Goal: Task Accomplishment & Management: Use online tool/utility

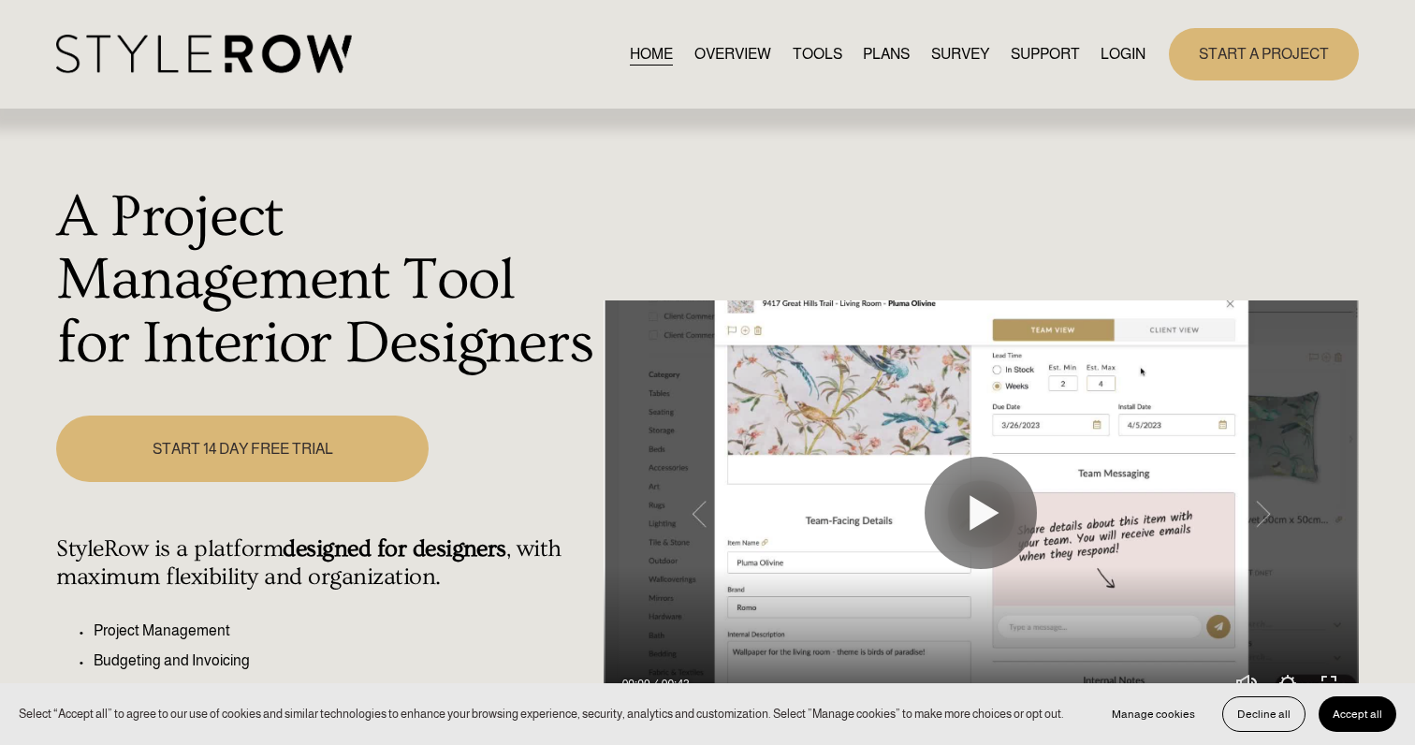
click at [1127, 55] on link "LOGIN" at bounding box center [1123, 53] width 45 height 25
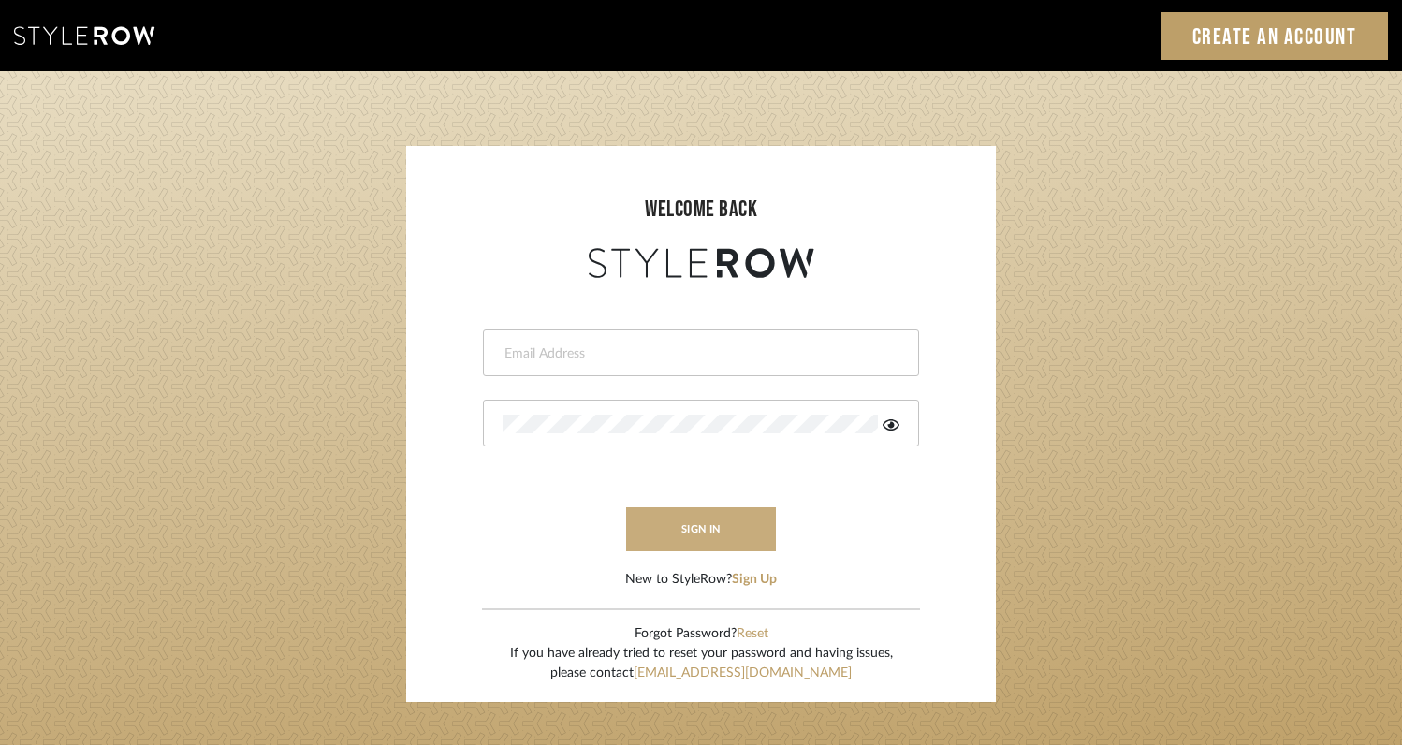
type input "[EMAIL_ADDRESS][DOMAIN_NAME]"
click at [743, 537] on button "sign in" at bounding box center [701, 529] width 150 height 44
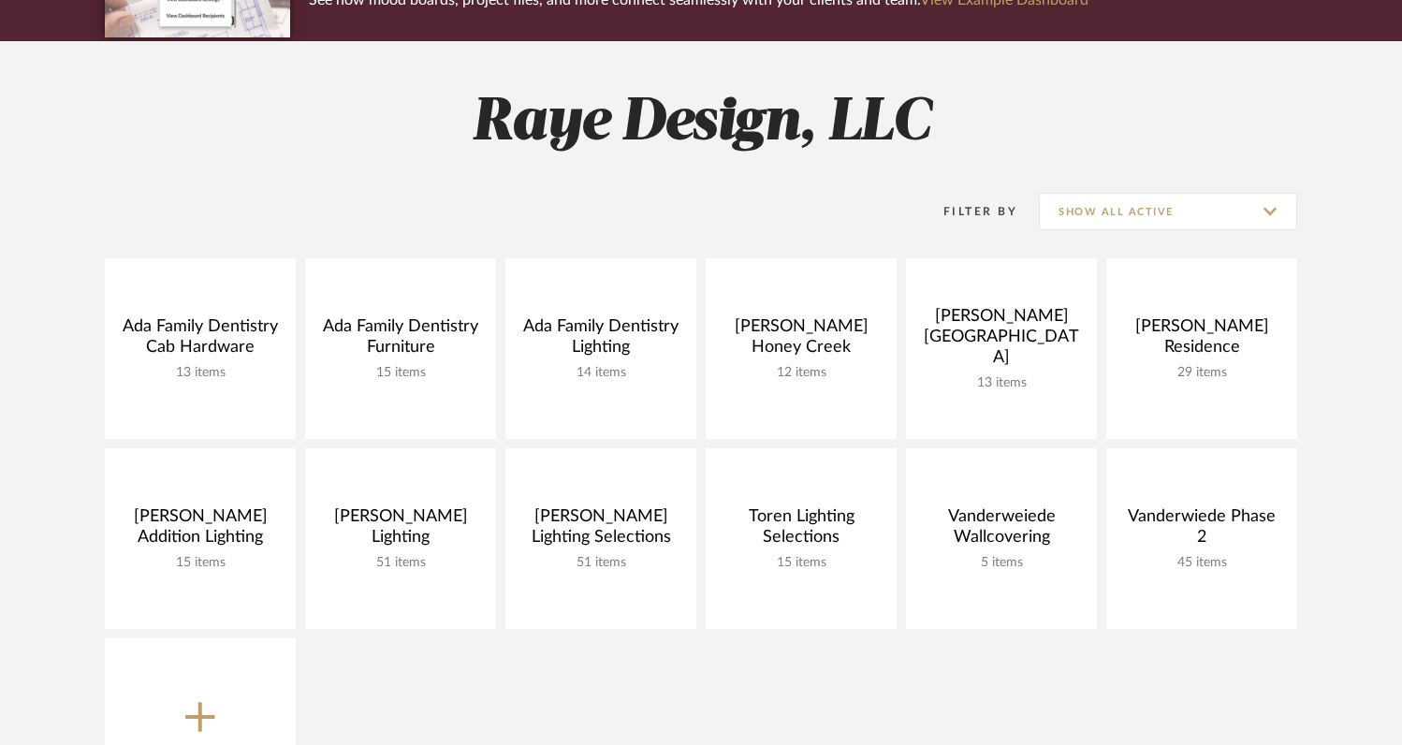
scroll to position [233, 0]
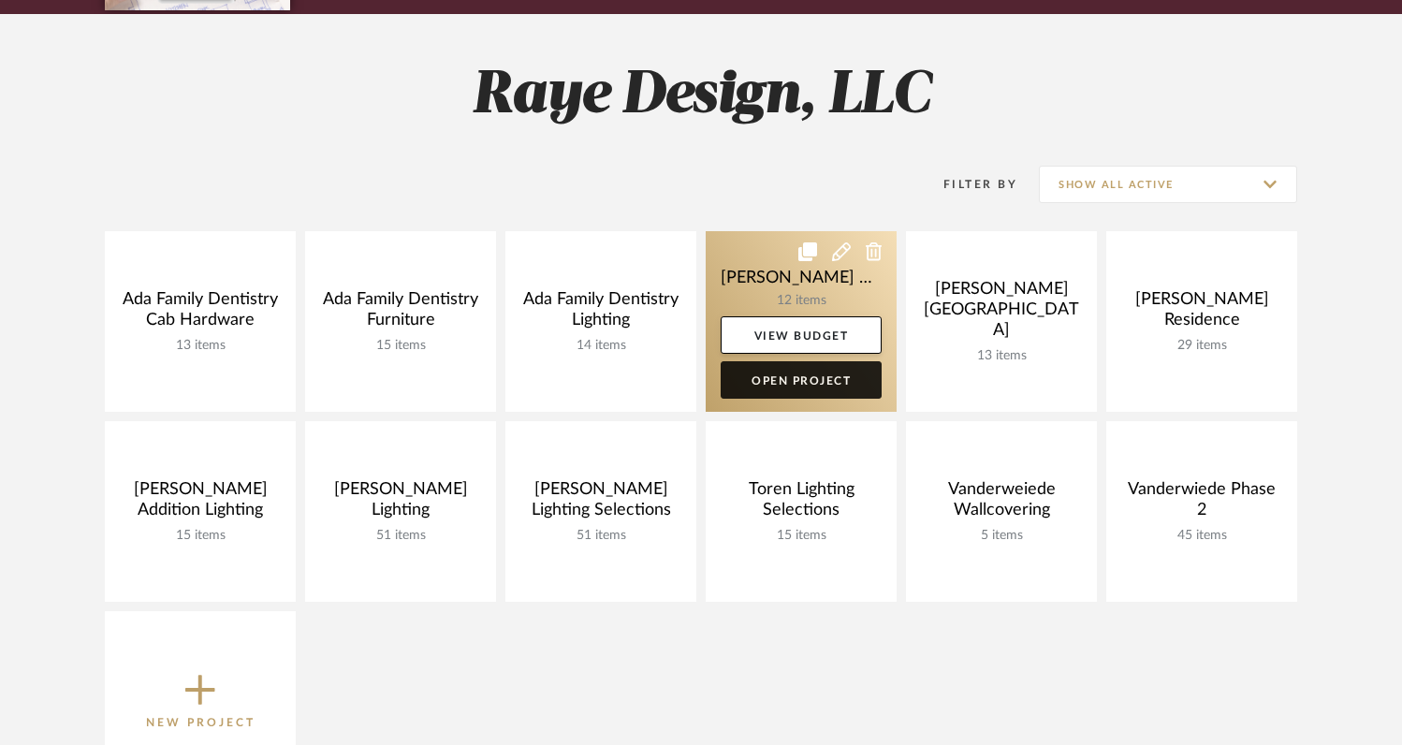
click at [753, 380] on link "Open Project" at bounding box center [801, 379] width 161 height 37
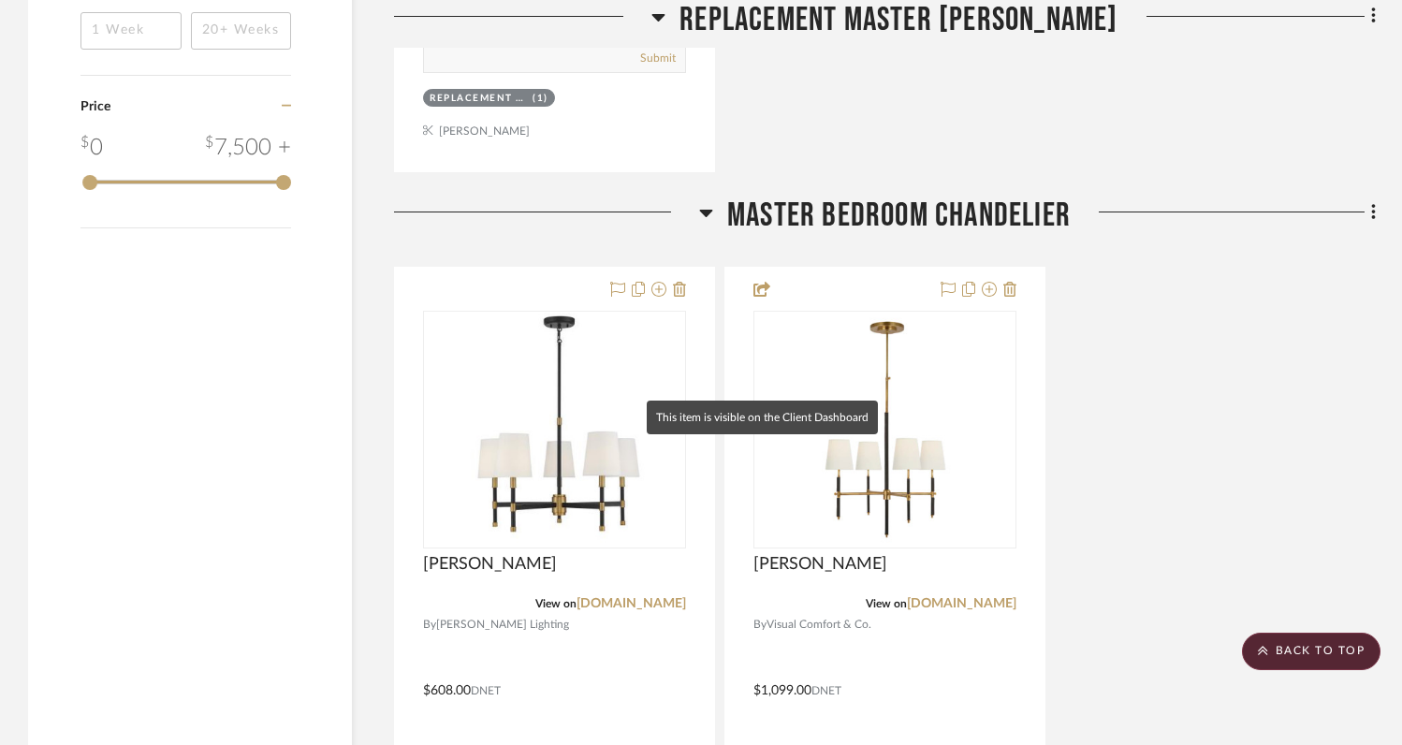
scroll to position [2211, 0]
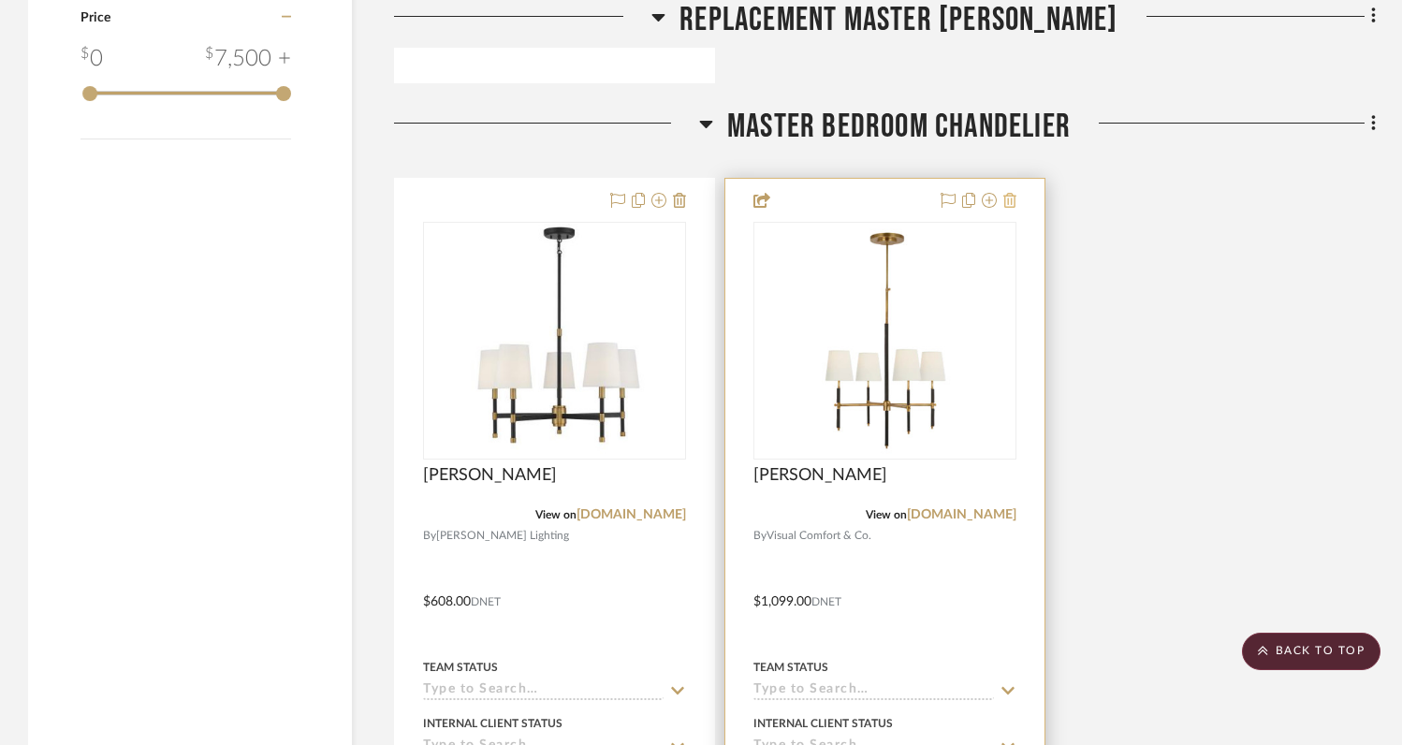
click at [1014, 201] on icon at bounding box center [1009, 200] width 13 height 15
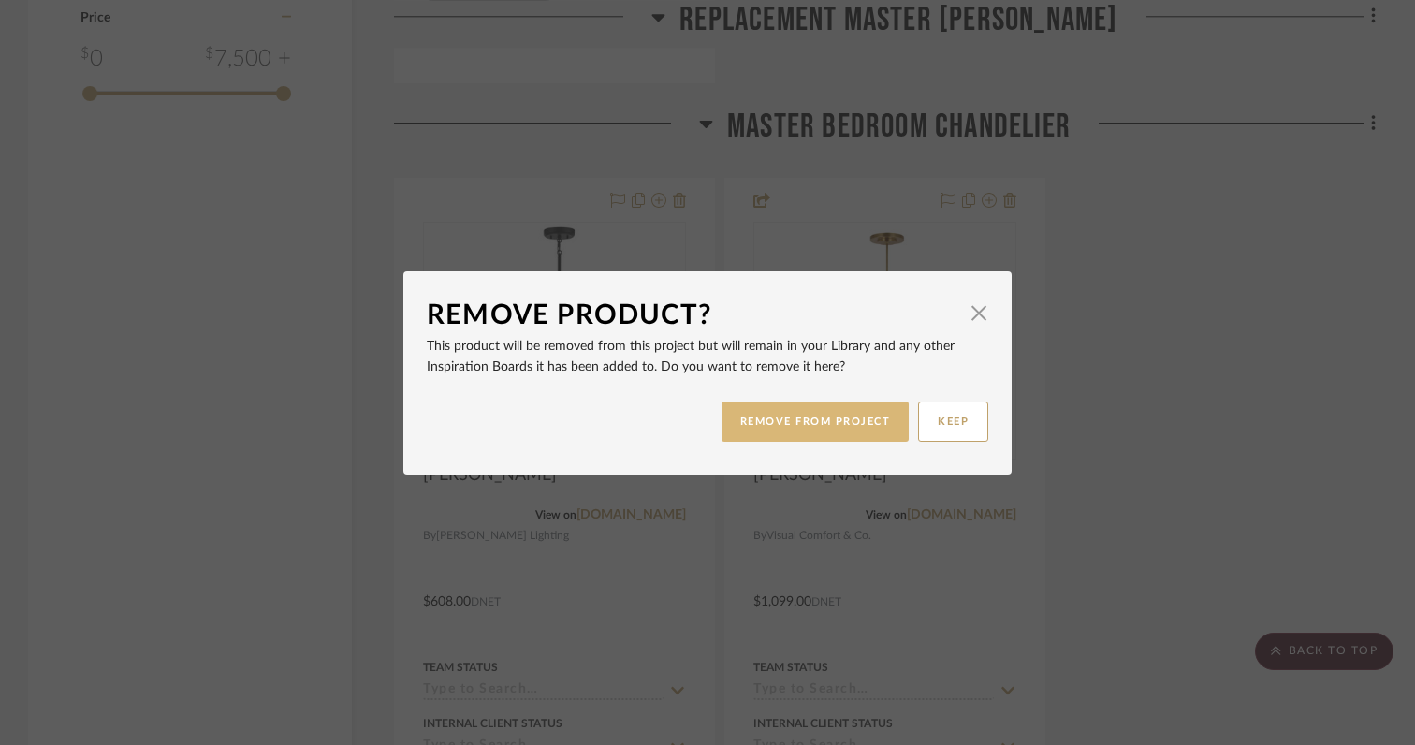
click at [775, 421] on button "REMOVE FROM PROJECT" at bounding box center [816, 421] width 188 height 40
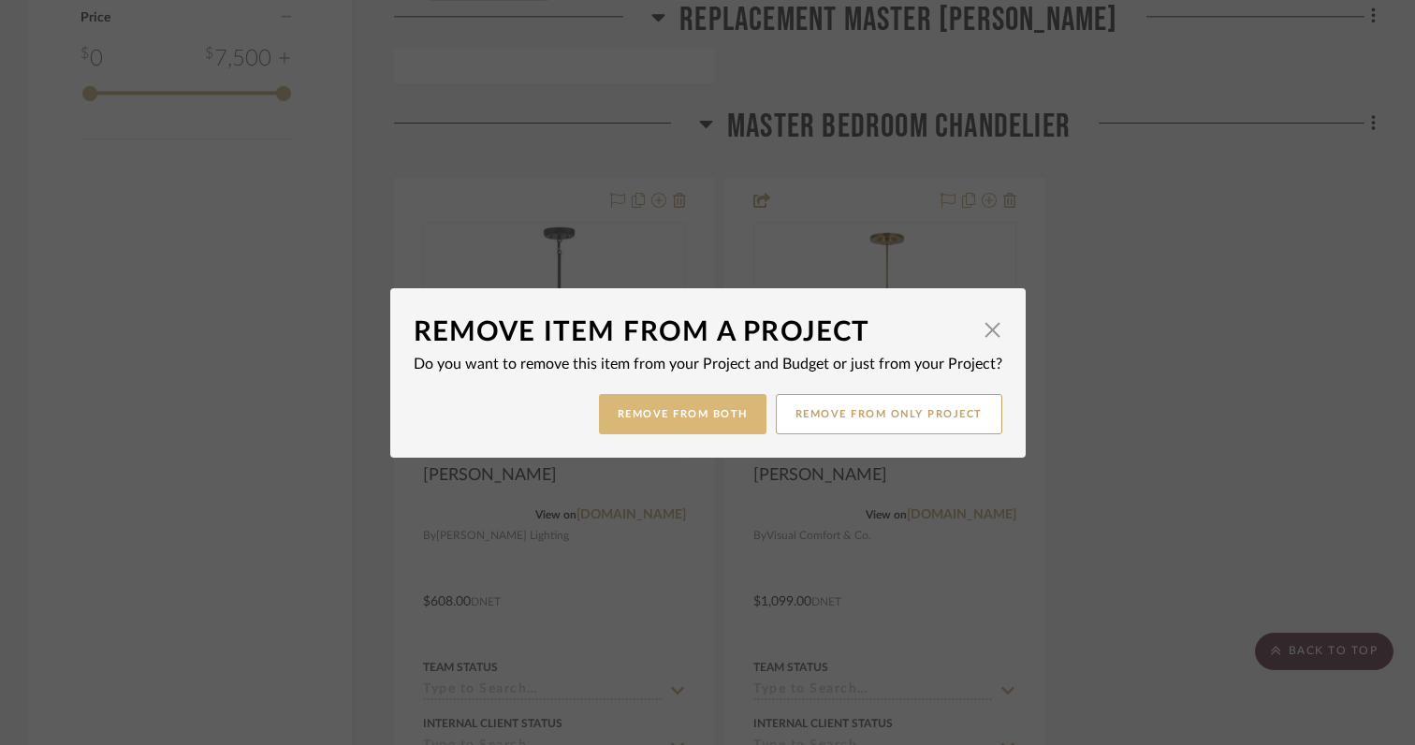
click at [643, 418] on button "Remove from Both" at bounding box center [683, 414] width 168 height 40
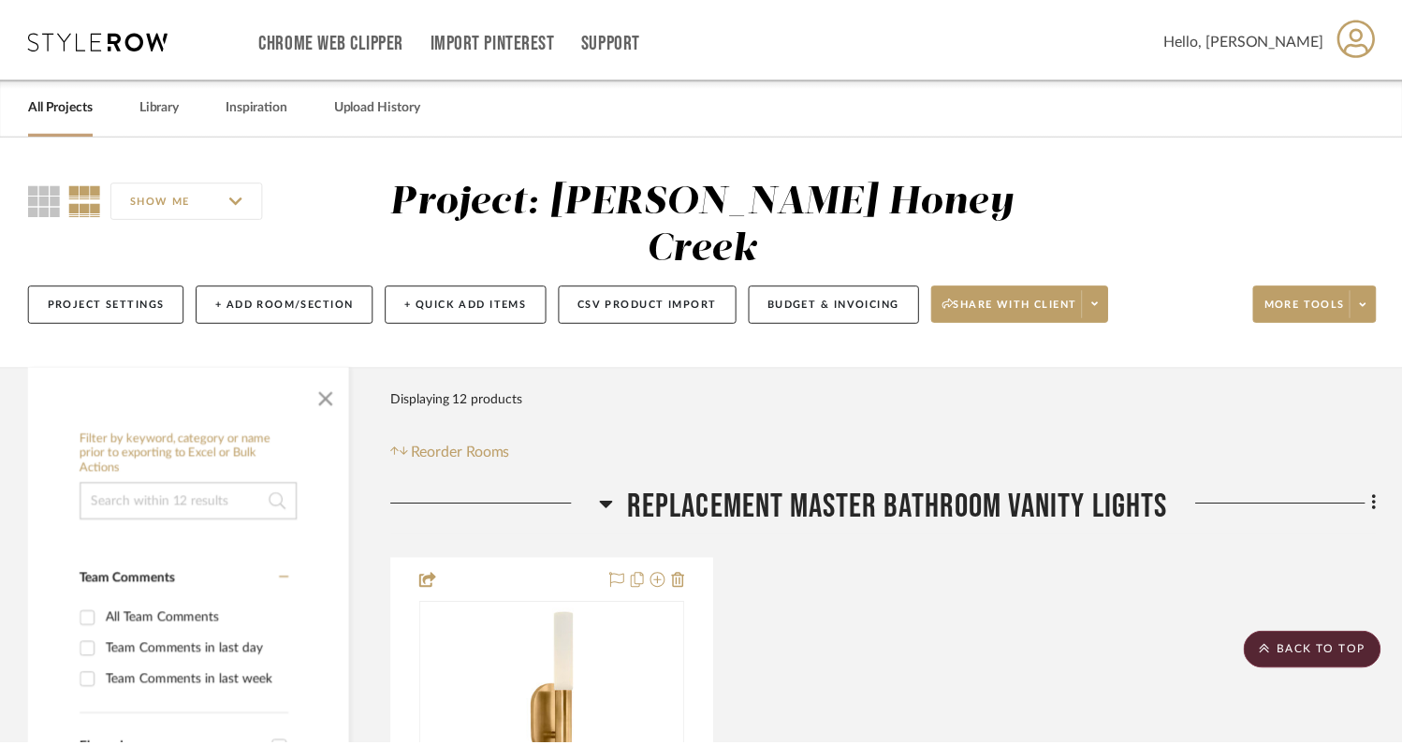
scroll to position [2211, 0]
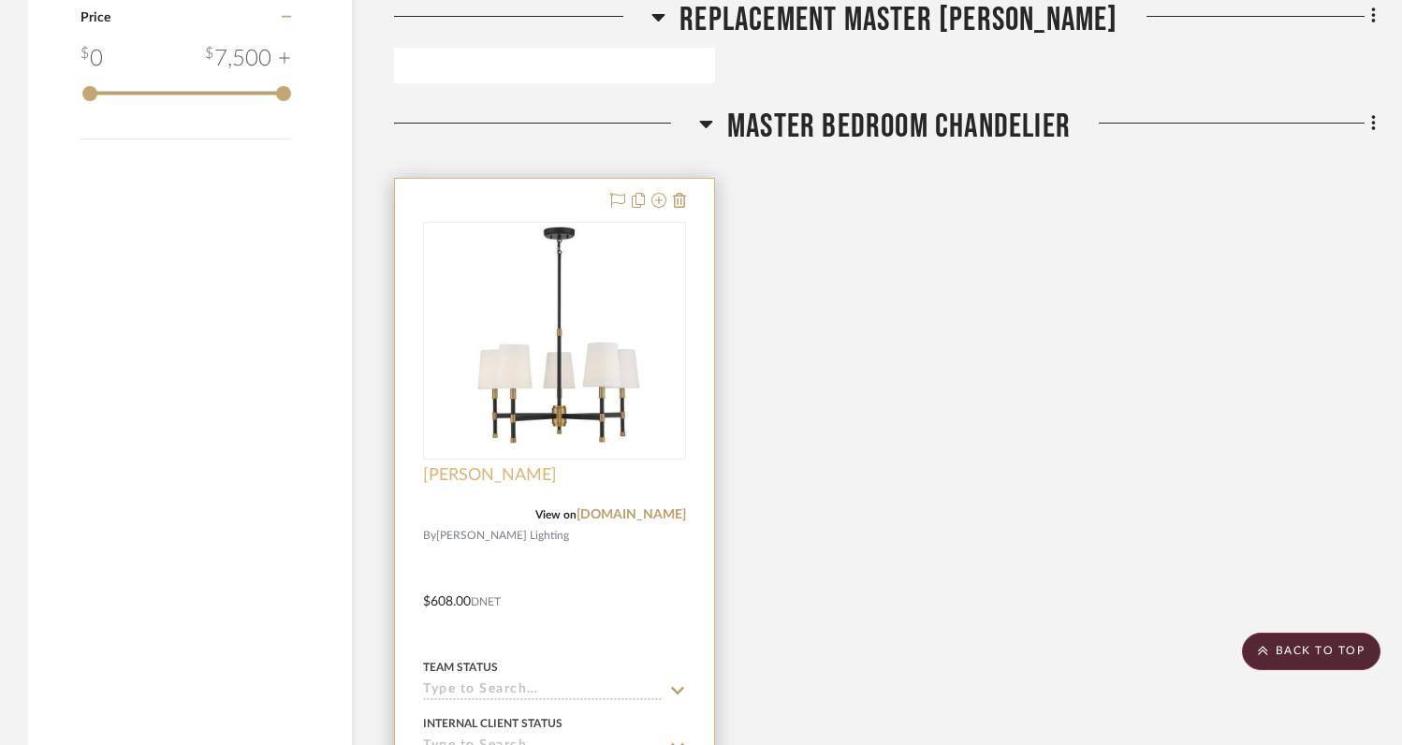
click at [447, 465] on span "[PERSON_NAME]" at bounding box center [490, 475] width 134 height 21
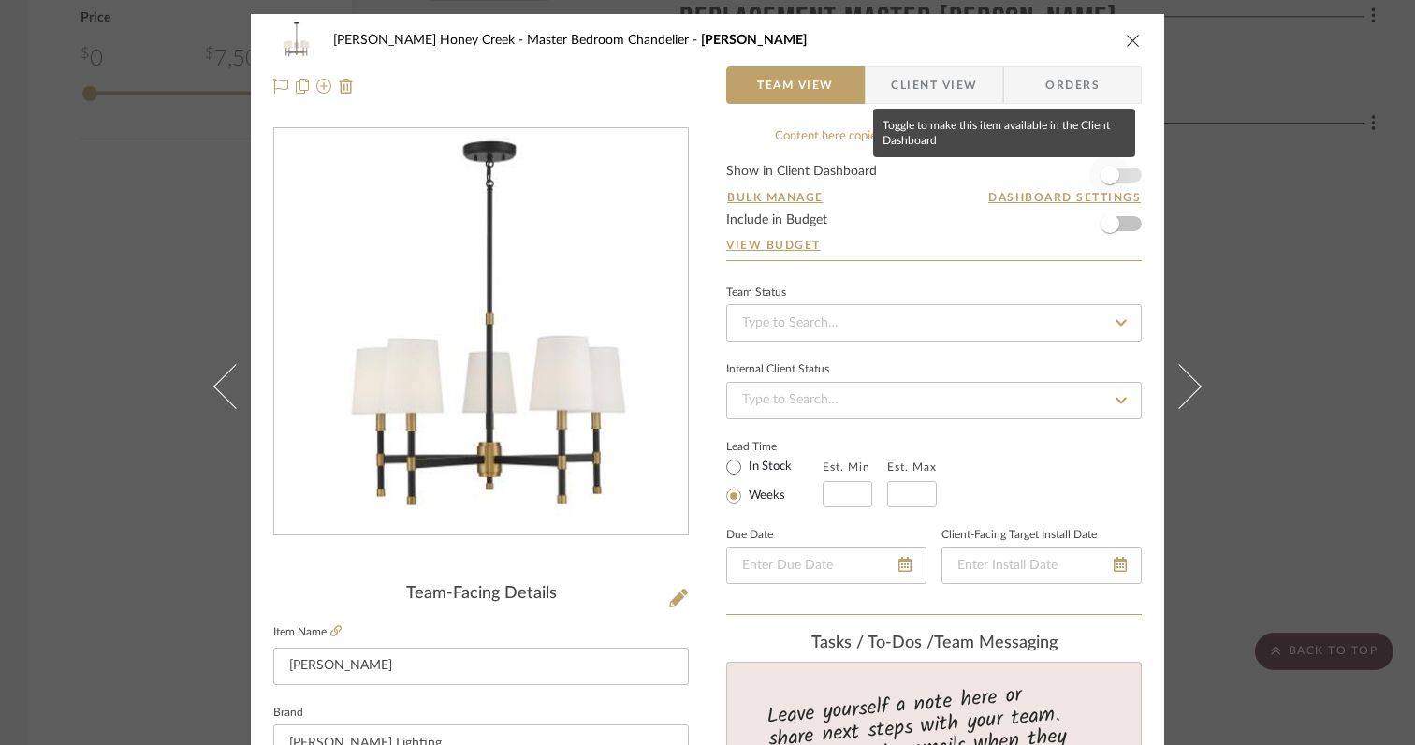
click at [1105, 177] on span "button" at bounding box center [1110, 175] width 19 height 19
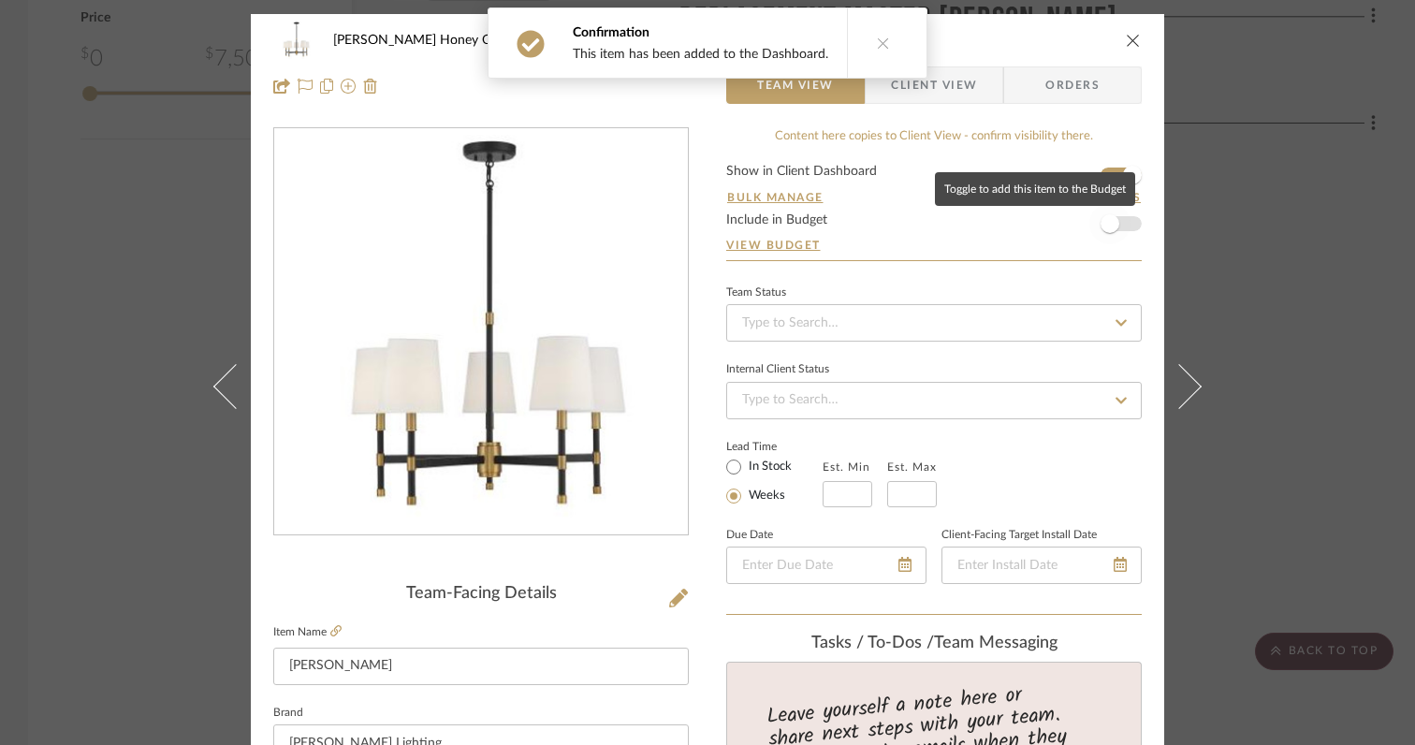
click at [1105, 226] on span "button" at bounding box center [1110, 223] width 19 height 19
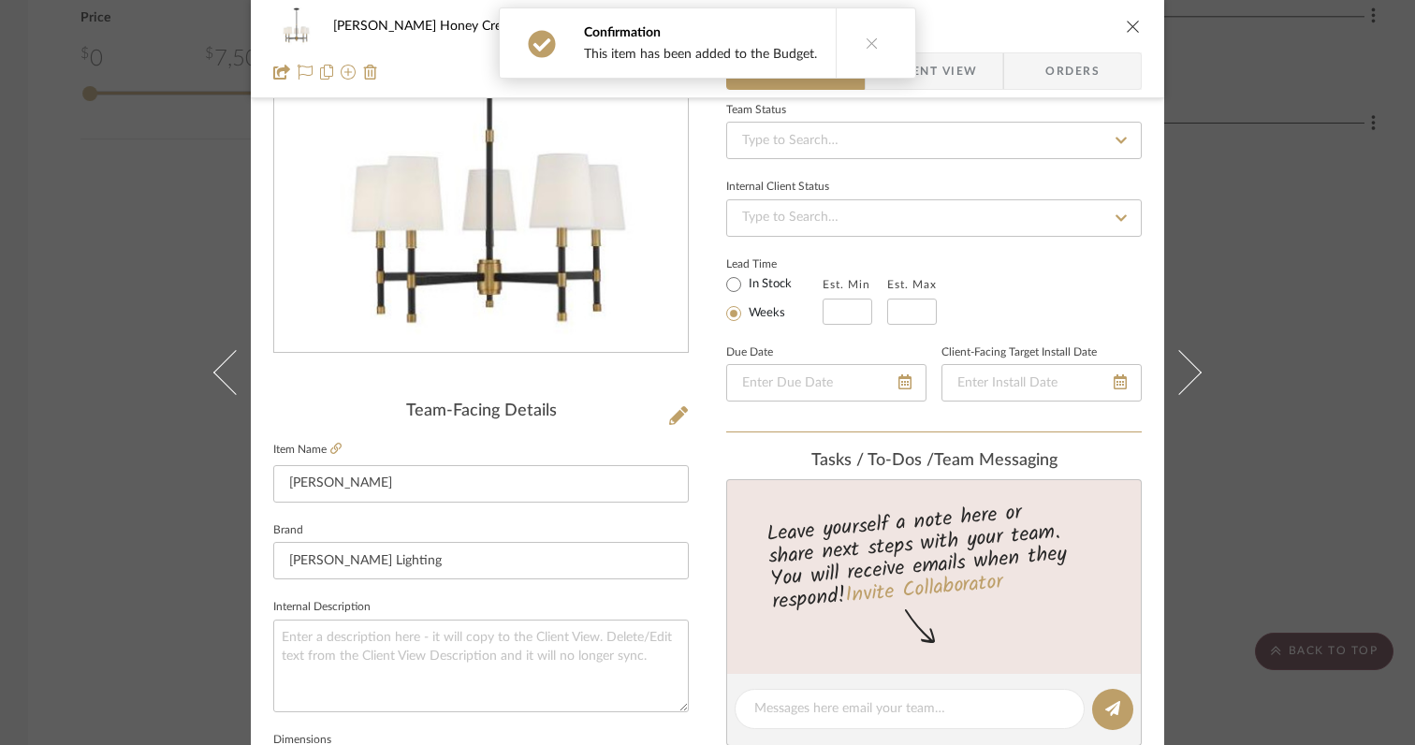
scroll to position [191, 0]
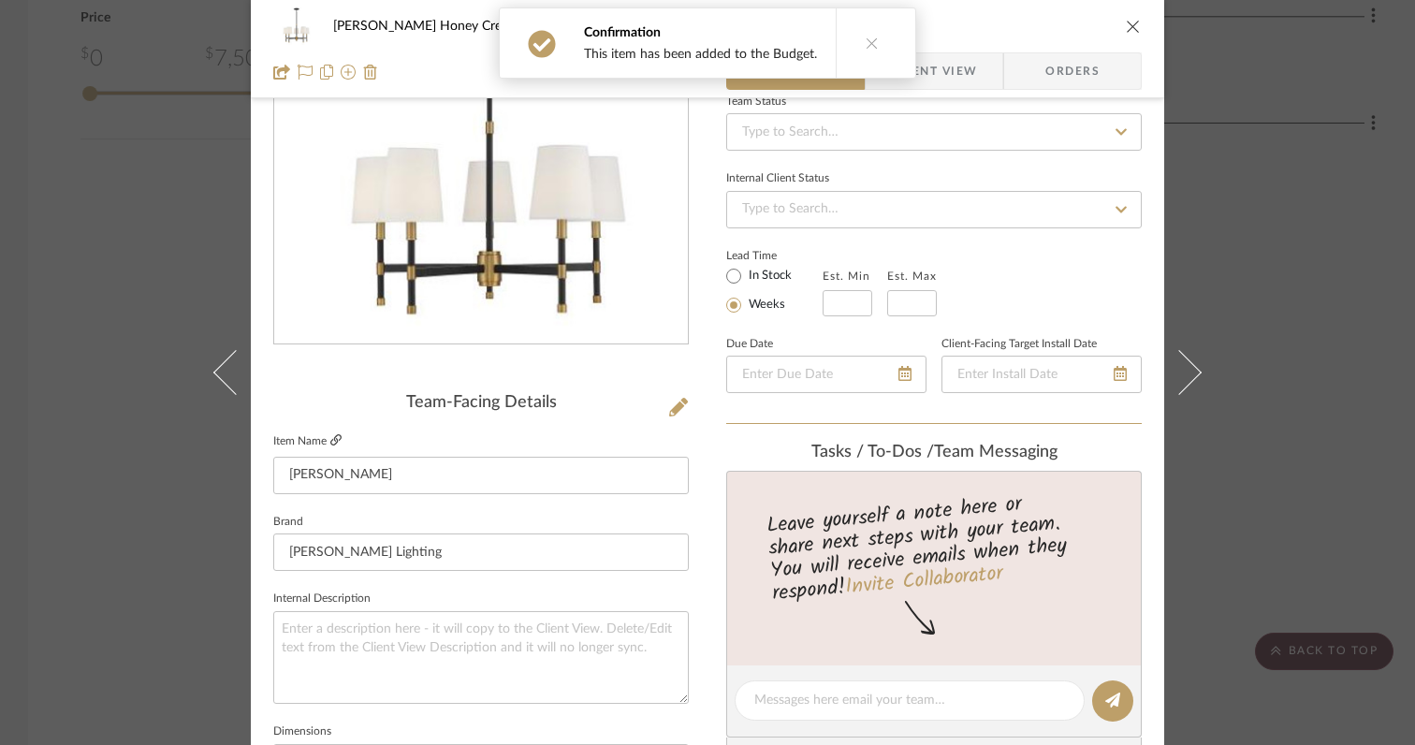
click at [330, 439] on icon at bounding box center [335, 439] width 11 height 11
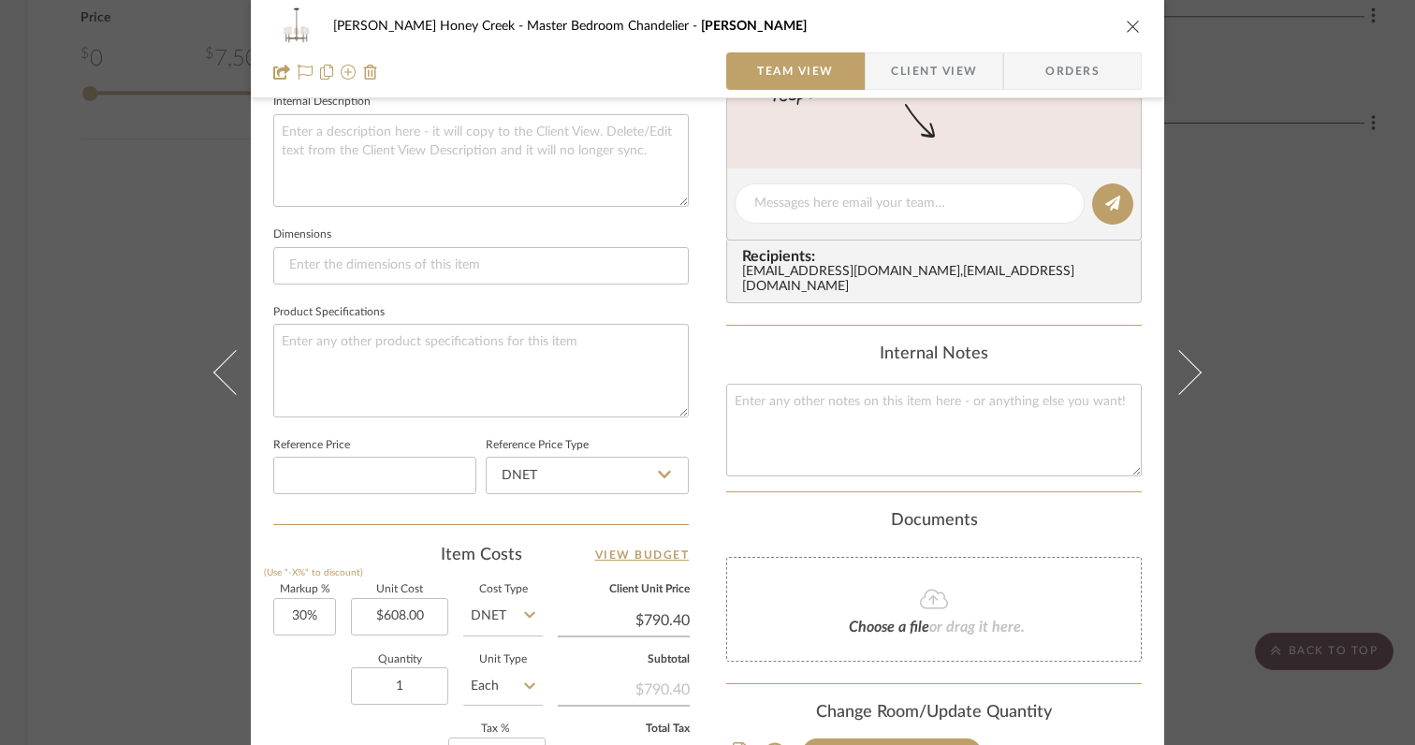
scroll to position [741, 0]
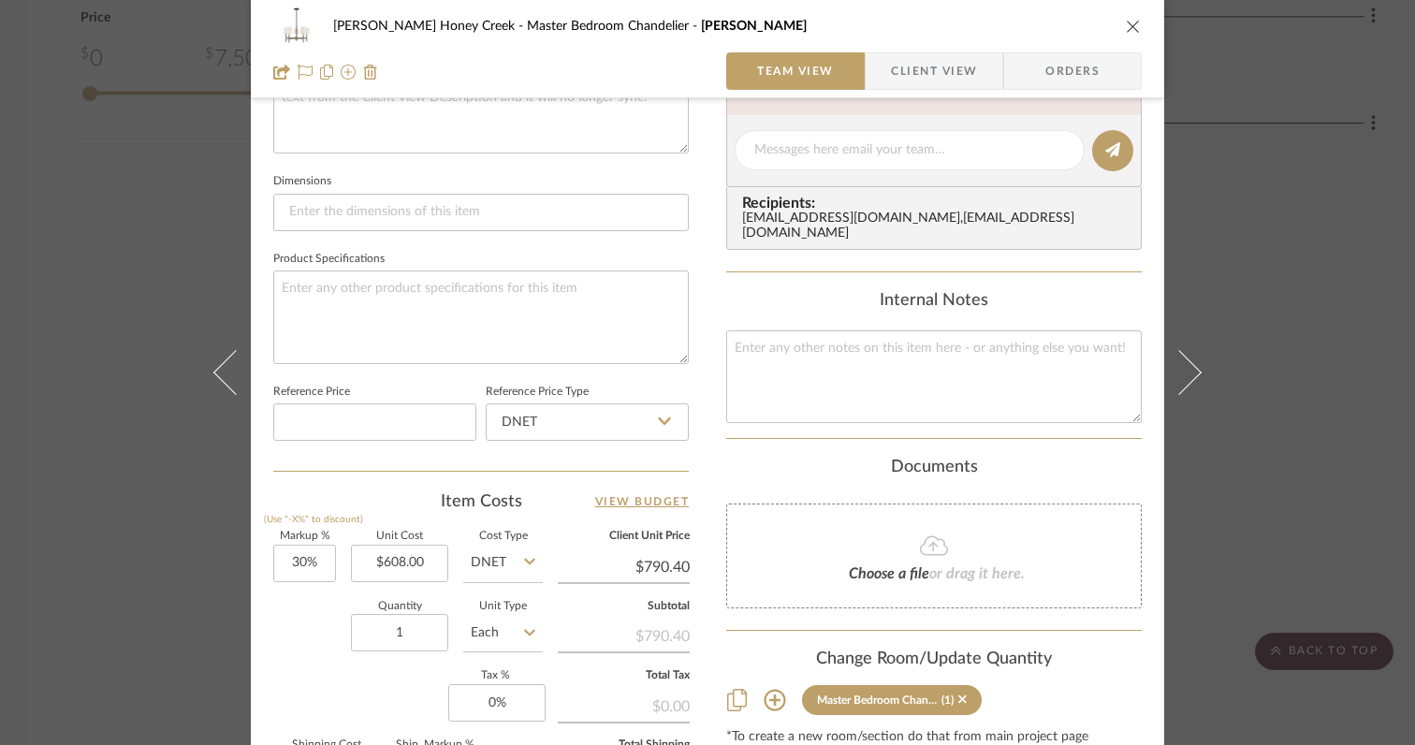
click at [330, 565] on div "Markup % (Use "-X%" to discount) 30% Unit Cost $608.00 Cost Type DNET Client Un…" at bounding box center [481, 668] width 416 height 273
click at [322, 564] on input "30" at bounding box center [304, 563] width 63 height 37
type input "0%"
click at [283, 696] on div "Markup % (Use "-X%" to discount) 0% Unit Cost $608.00 Cost Type DNET Client Uni…" at bounding box center [481, 668] width 416 height 273
type input "$608.00"
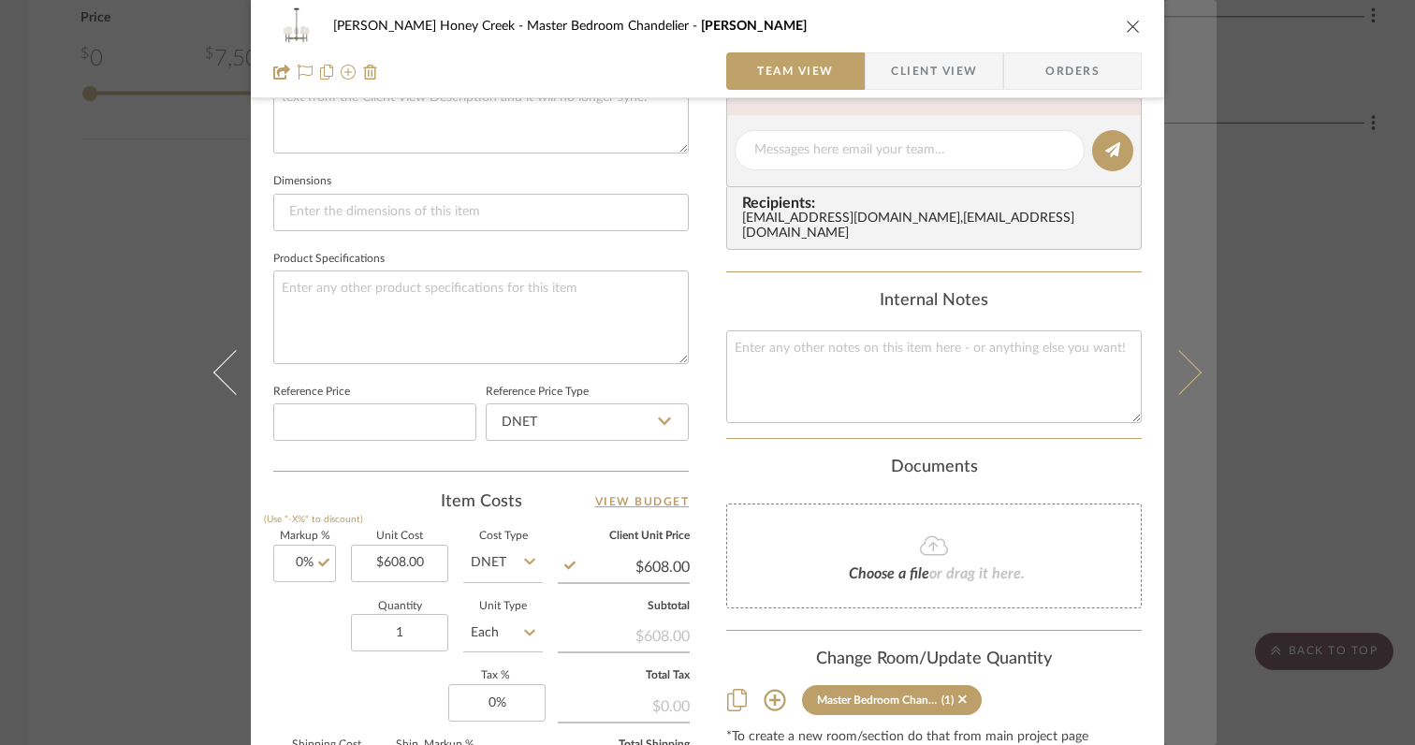
click at [1179, 381] on icon at bounding box center [1179, 372] width 45 height 45
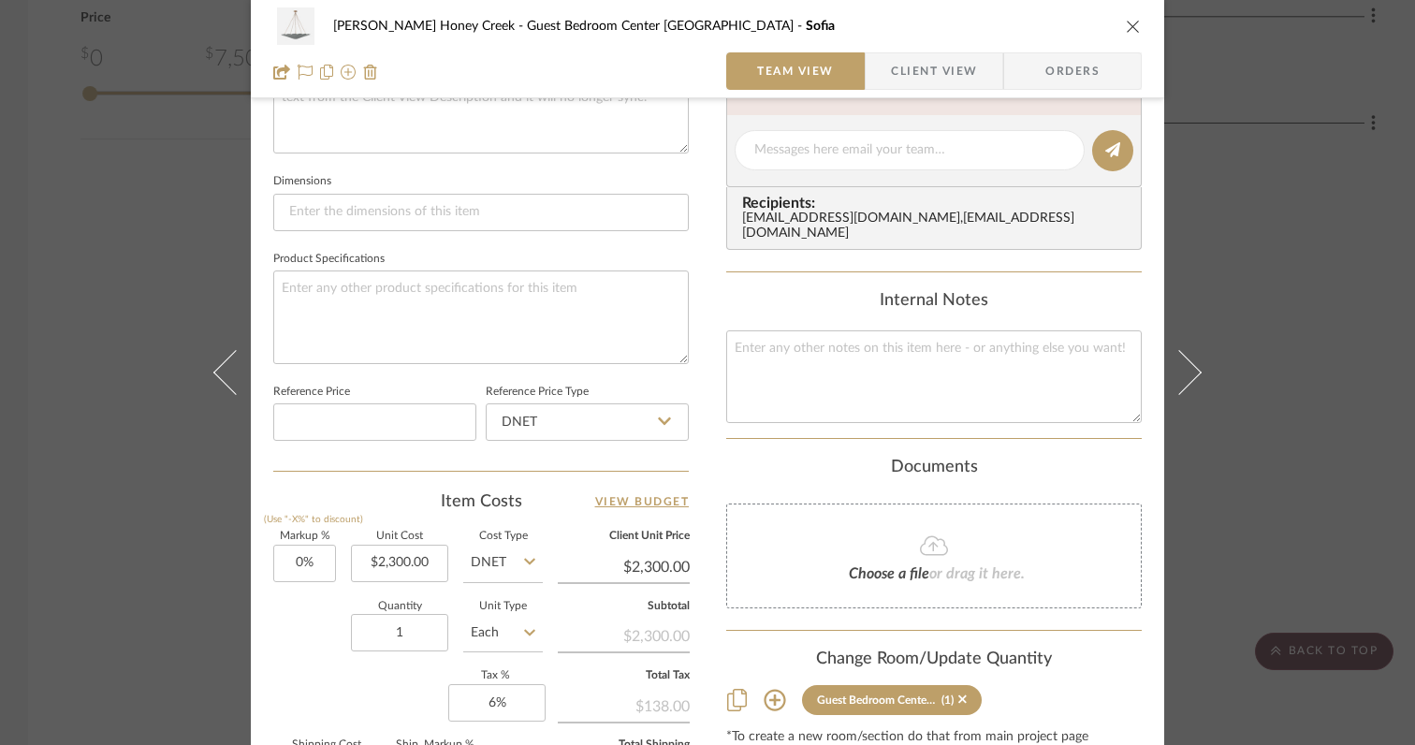
click at [1126, 24] on icon "close" at bounding box center [1133, 26] width 15 height 15
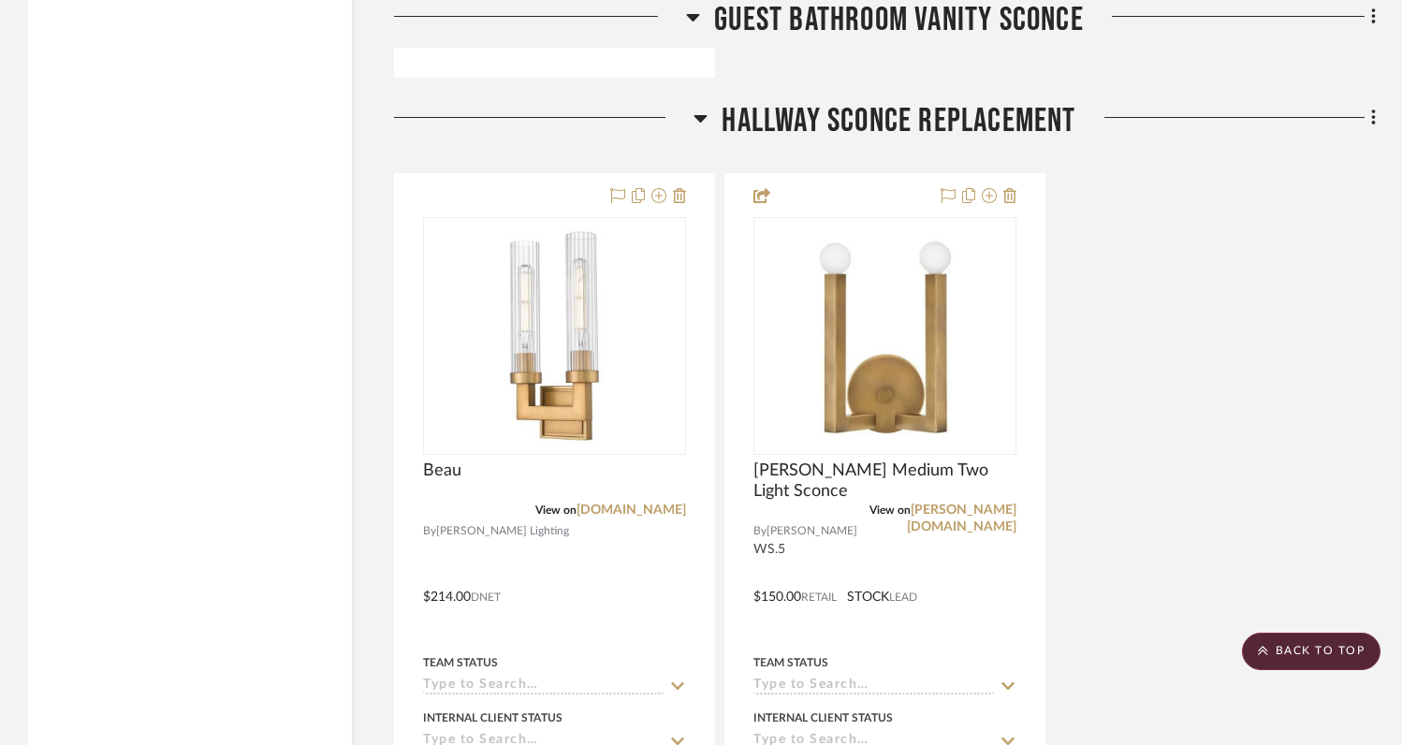
scroll to position [4952, 0]
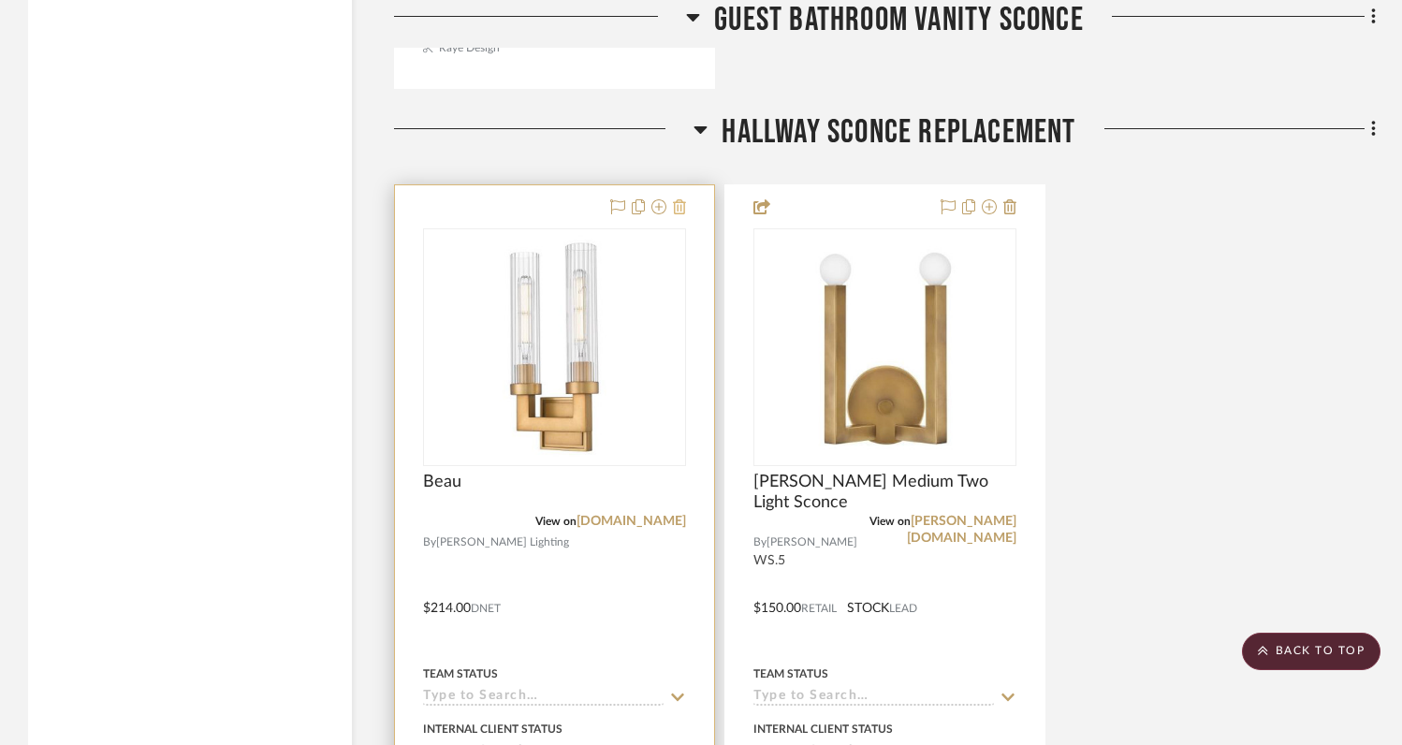
click at [682, 206] on icon at bounding box center [679, 206] width 13 height 15
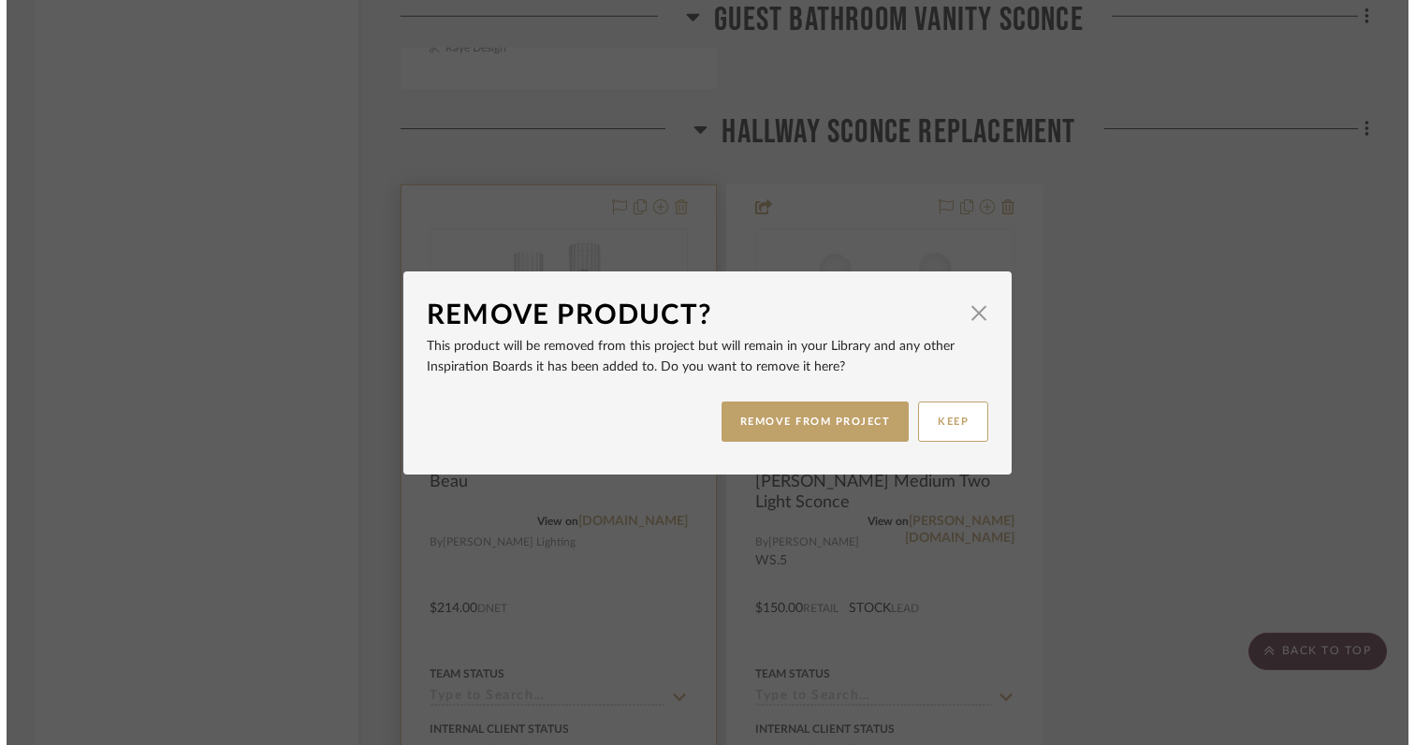
scroll to position [0, 0]
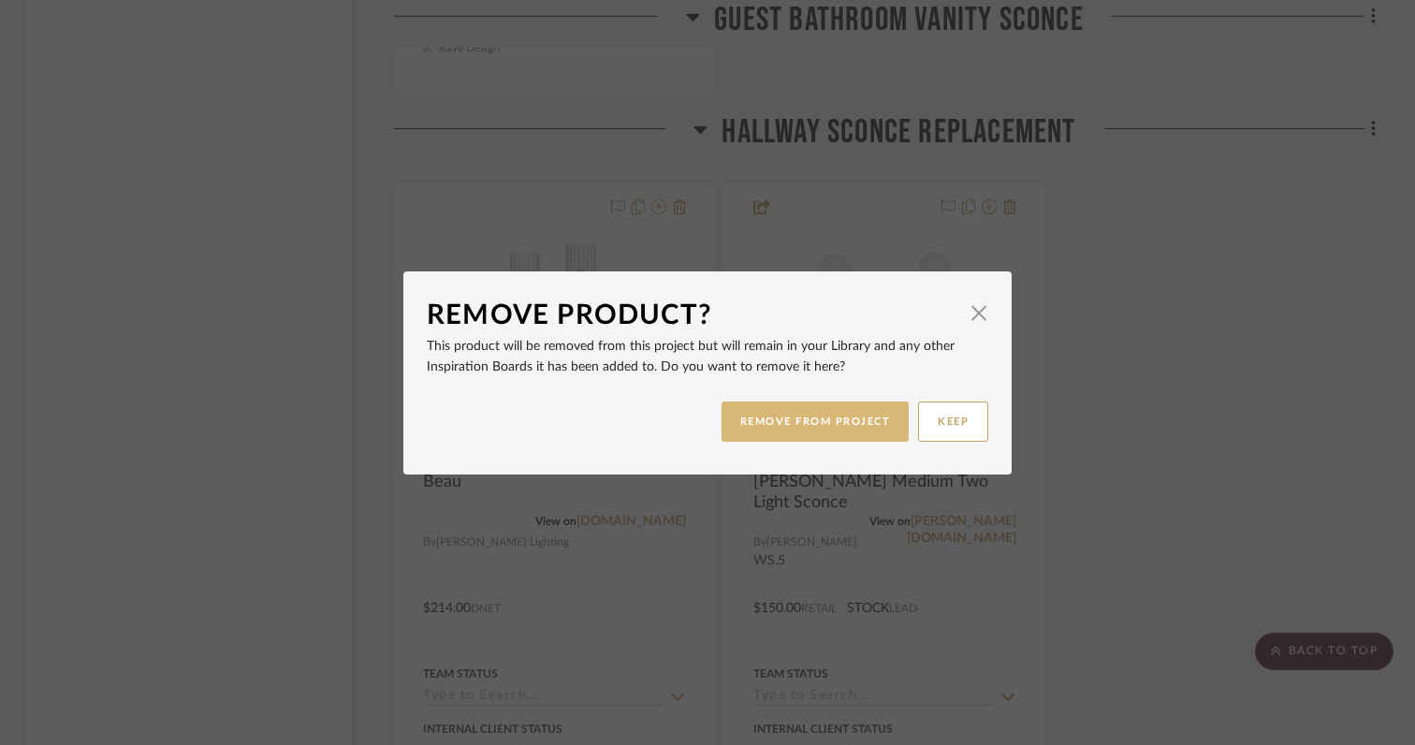
click at [767, 414] on button "REMOVE FROM PROJECT" at bounding box center [816, 421] width 188 height 40
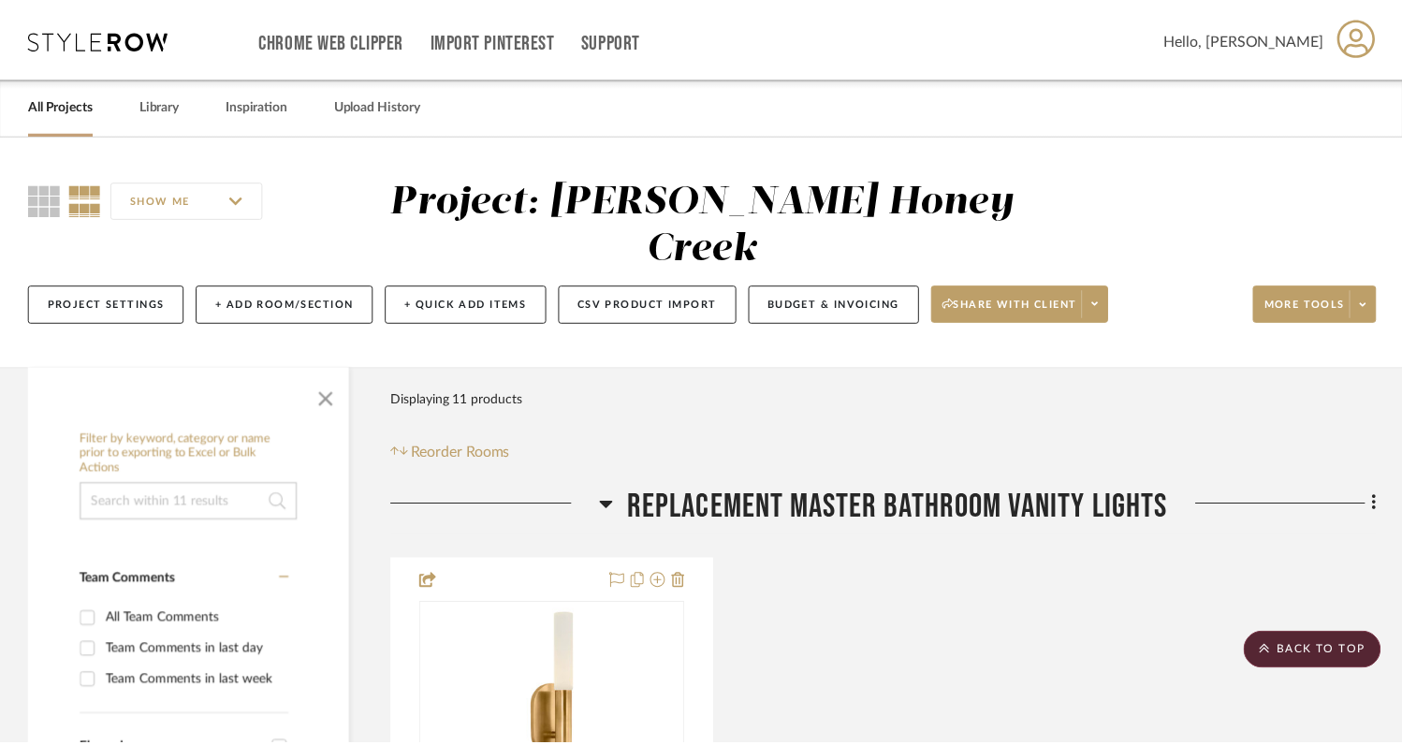
scroll to position [4952, 0]
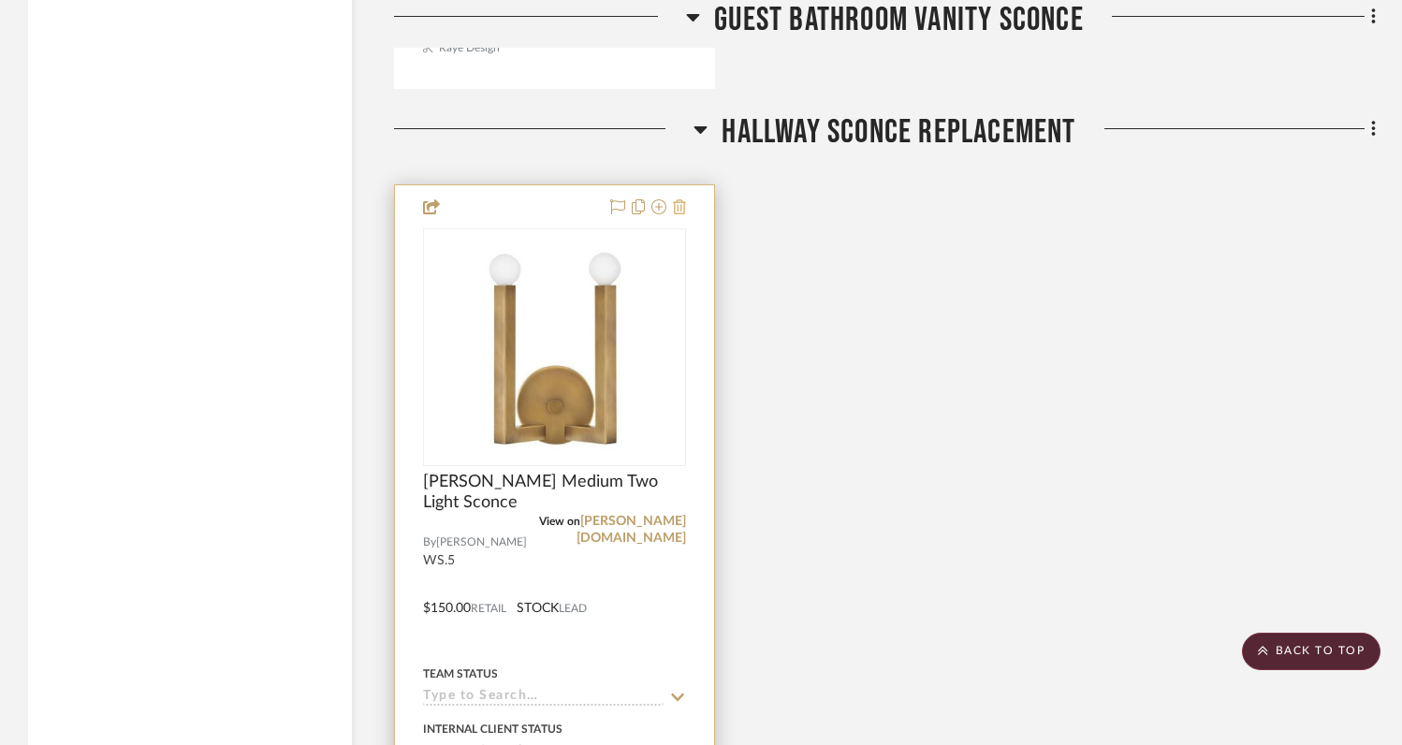
click at [678, 201] on icon at bounding box center [679, 206] width 13 height 15
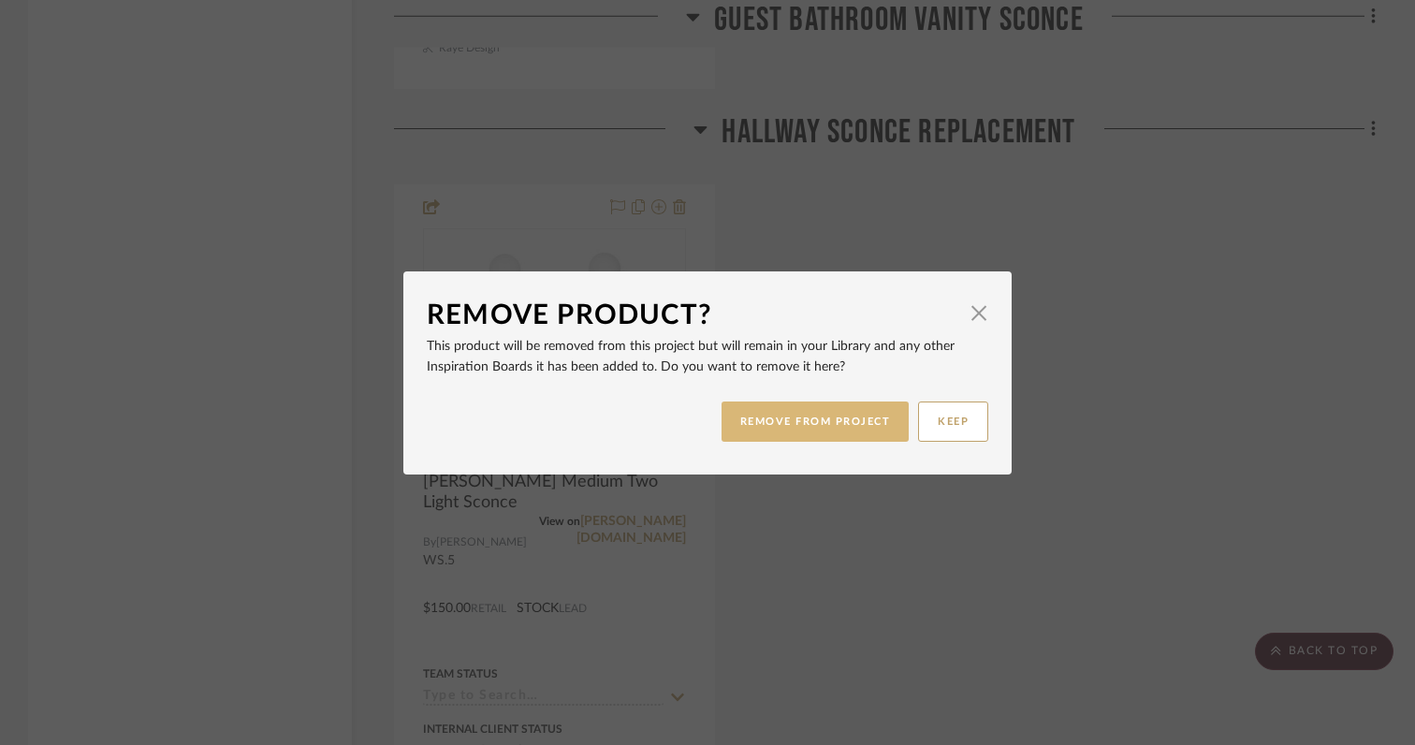
click at [762, 426] on button "REMOVE FROM PROJECT" at bounding box center [816, 421] width 188 height 40
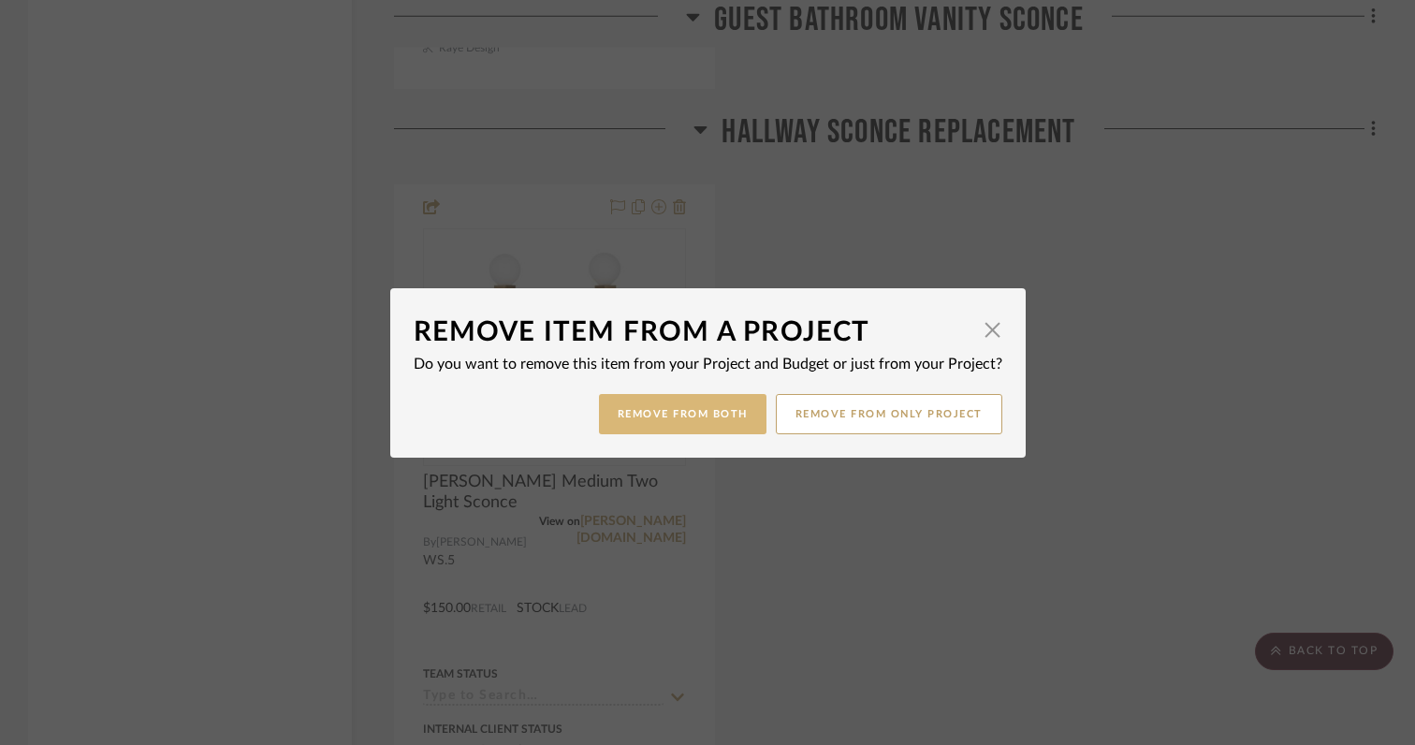
click at [674, 430] on button "Remove from Both" at bounding box center [683, 414] width 168 height 40
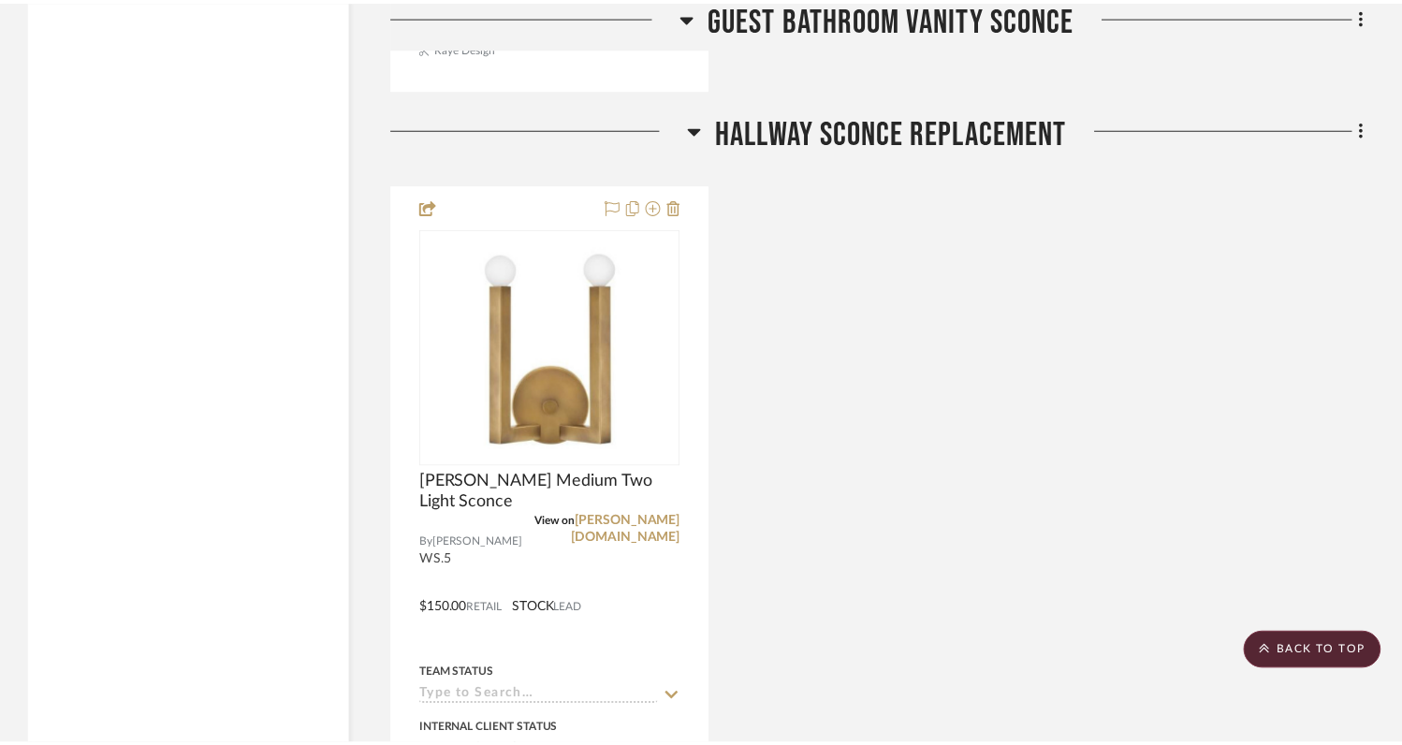
scroll to position [4952, 0]
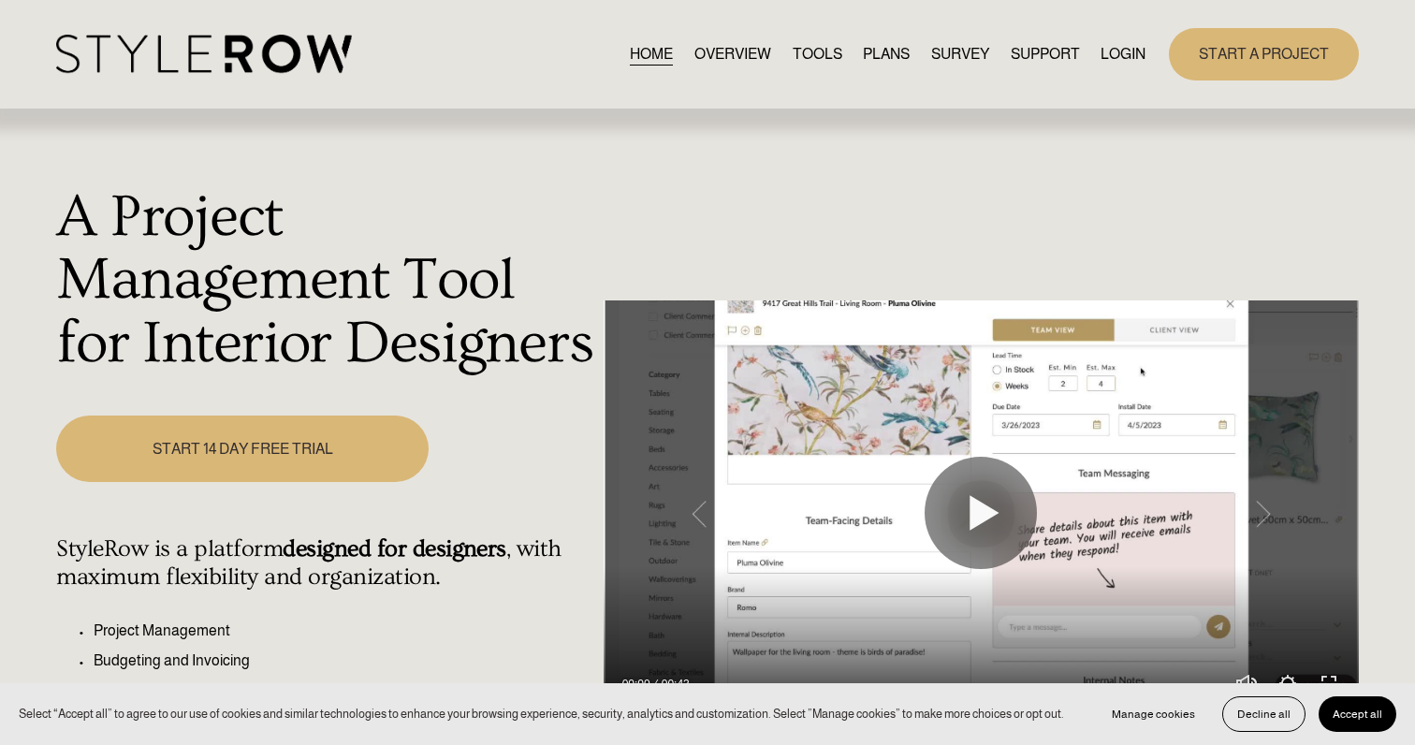
click at [1119, 54] on link "LOGIN" at bounding box center [1123, 53] width 45 height 25
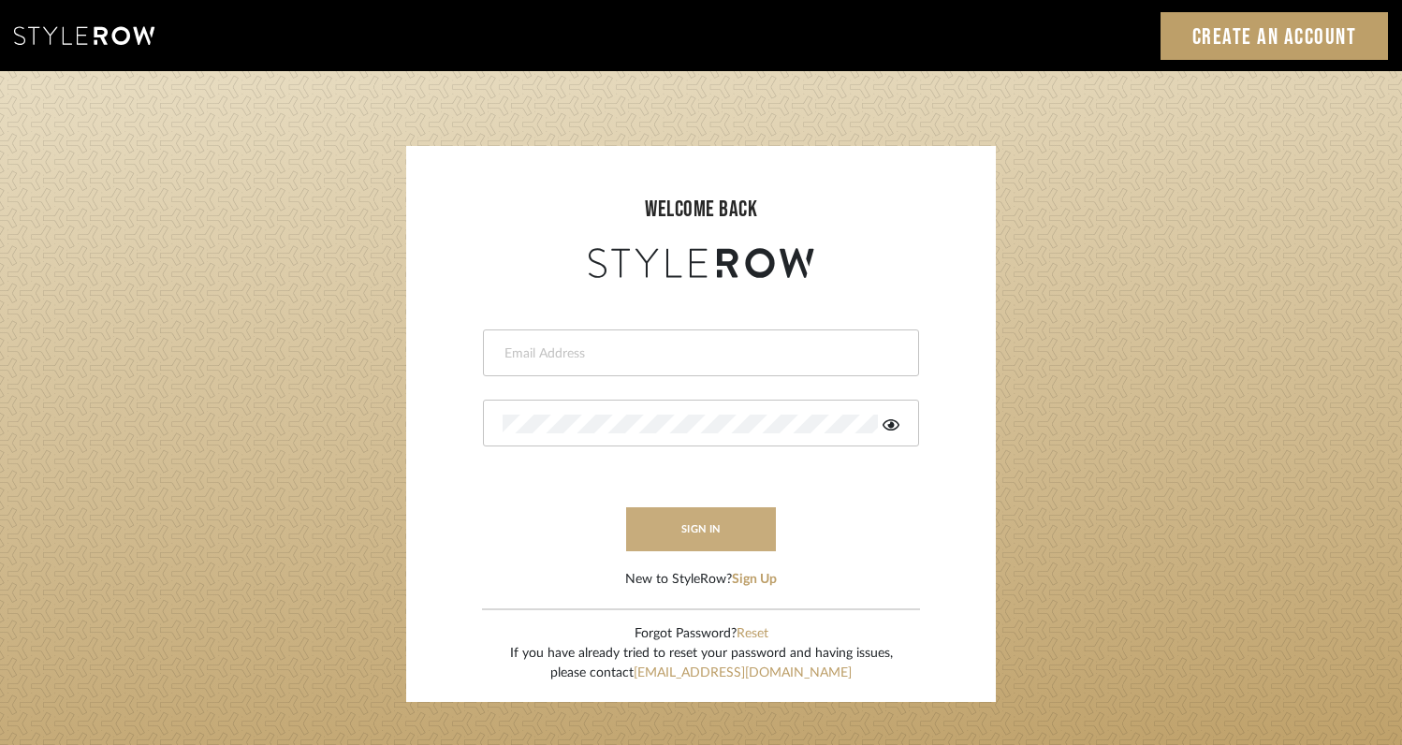
type input "rayeinteriordesign@gmail.com"
click at [744, 521] on button "sign in" at bounding box center [701, 529] width 150 height 44
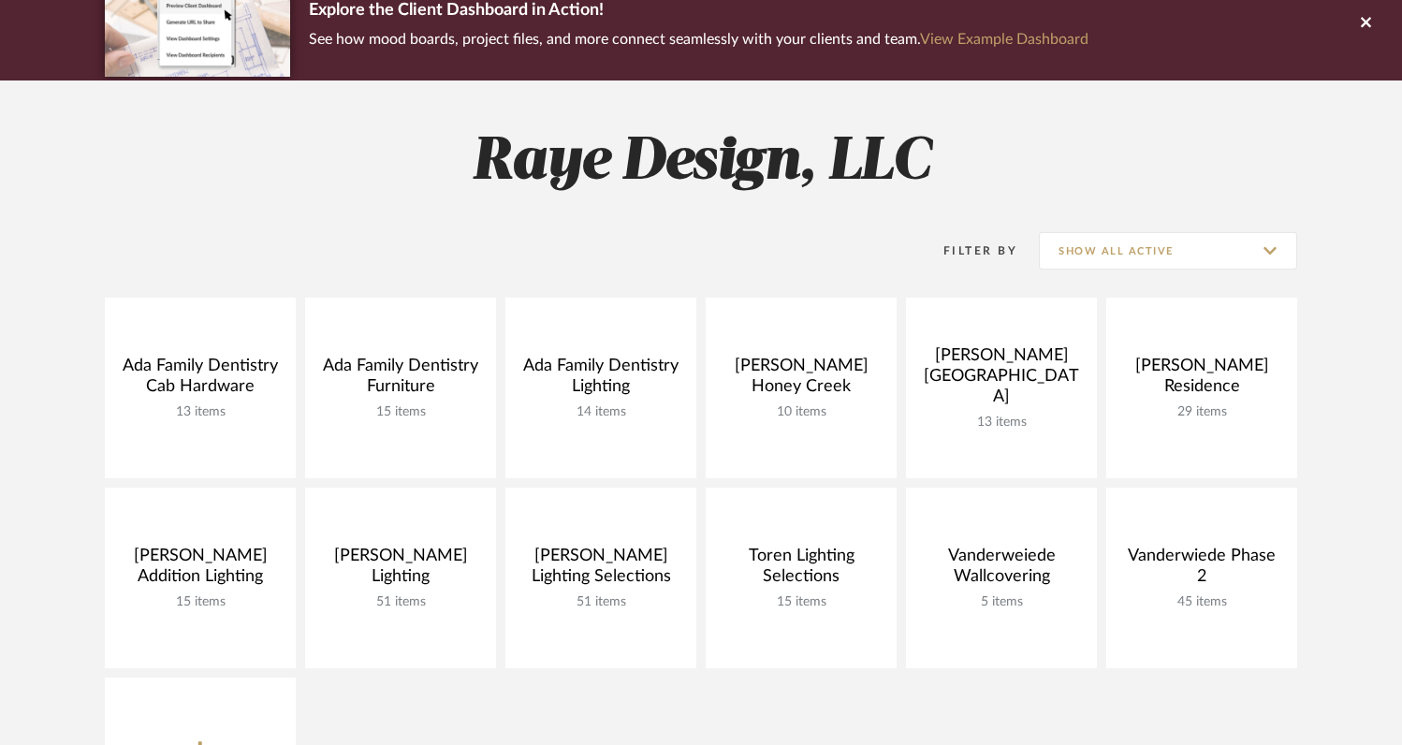
scroll to position [182, 0]
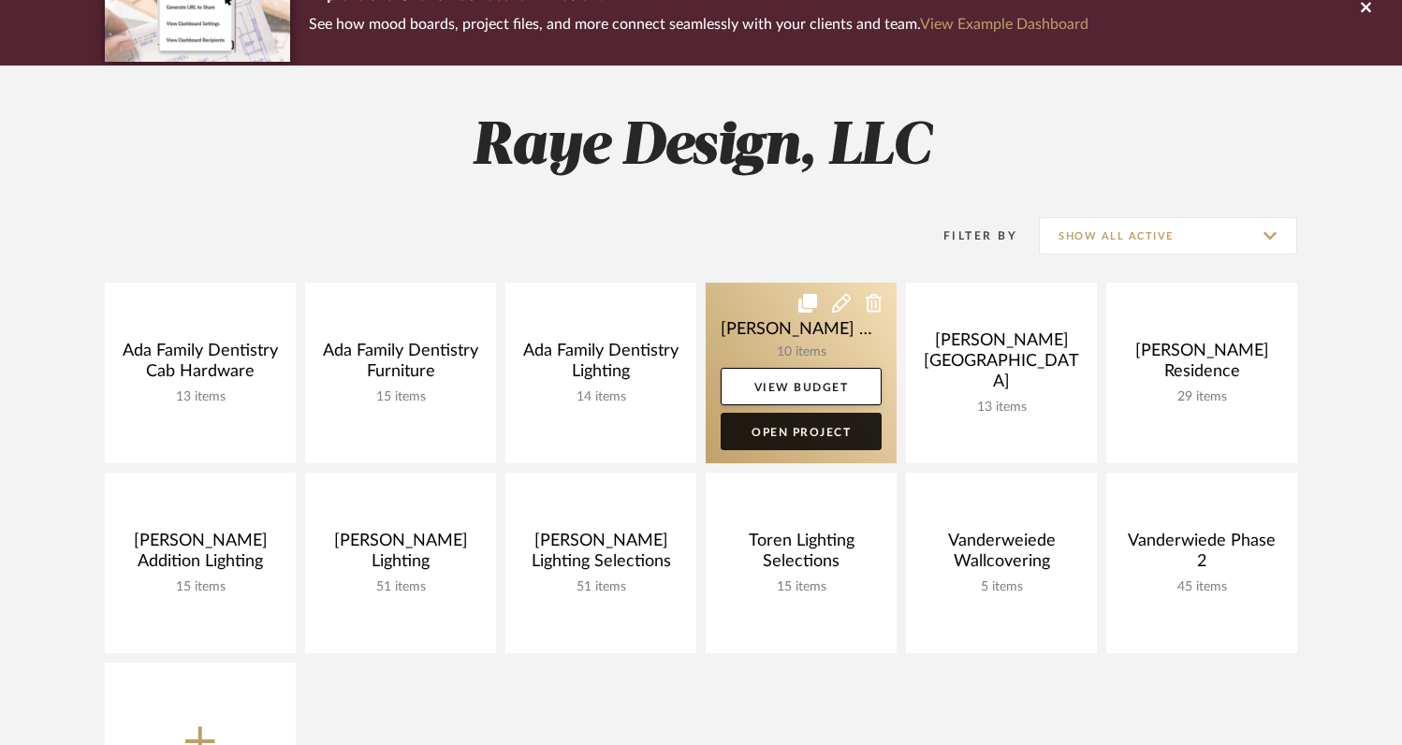
click at [776, 417] on link "Open Project" at bounding box center [801, 431] width 161 height 37
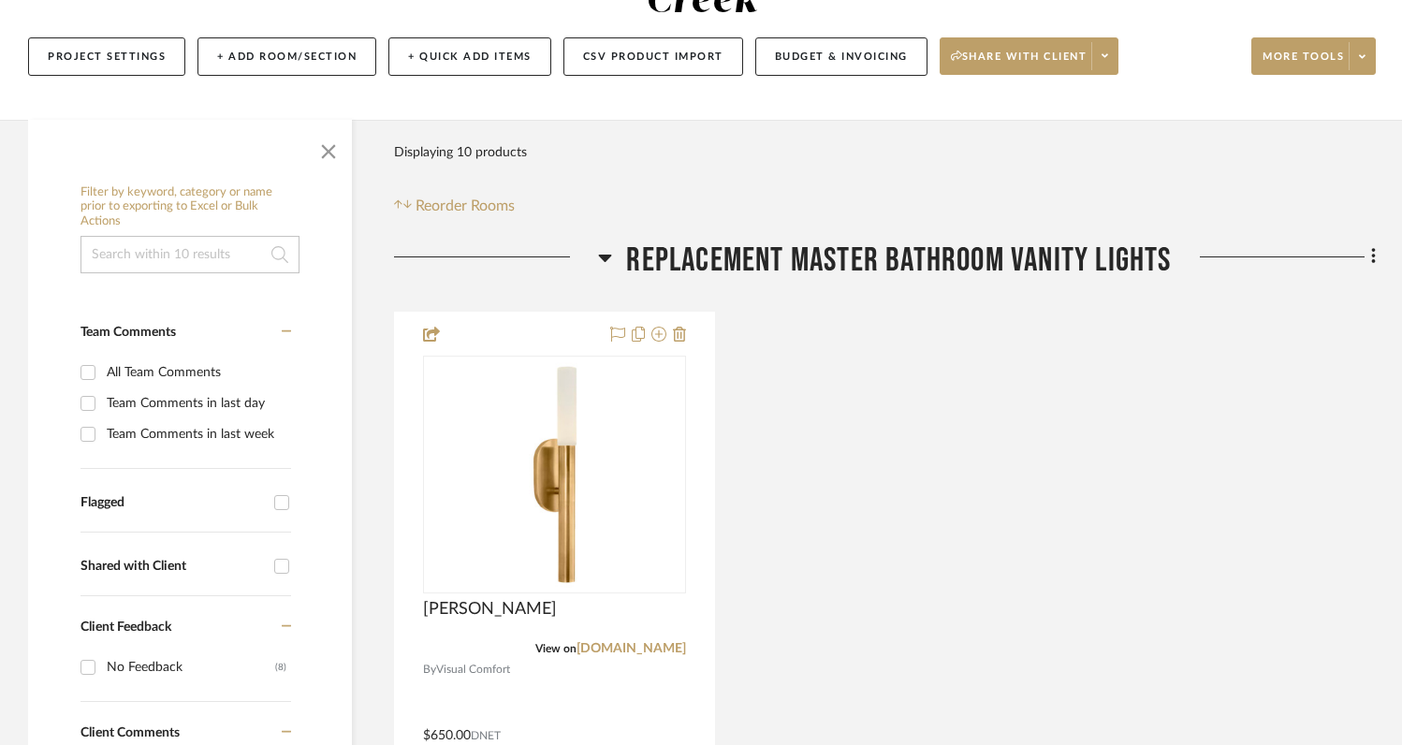
scroll to position [264, 0]
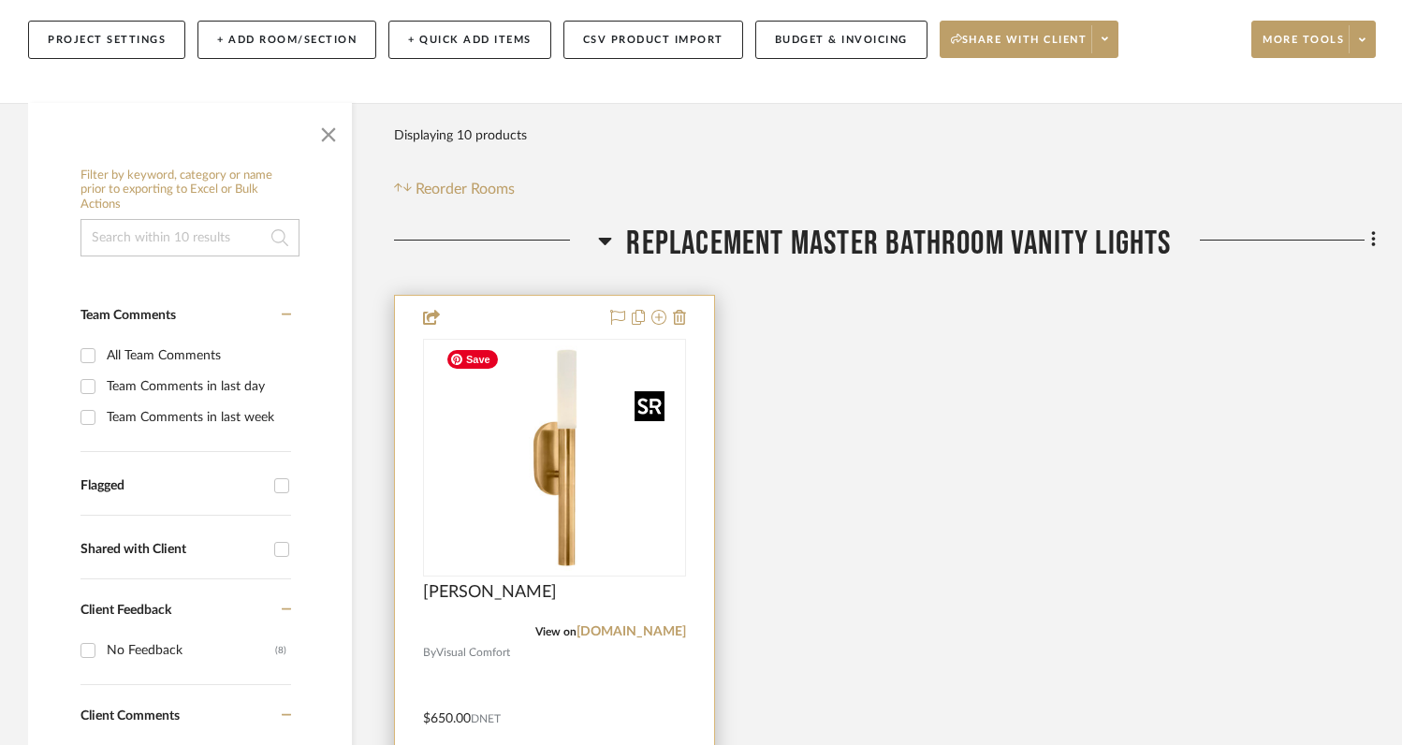
click at [0, 0] on img at bounding box center [0, 0] width 0 height 0
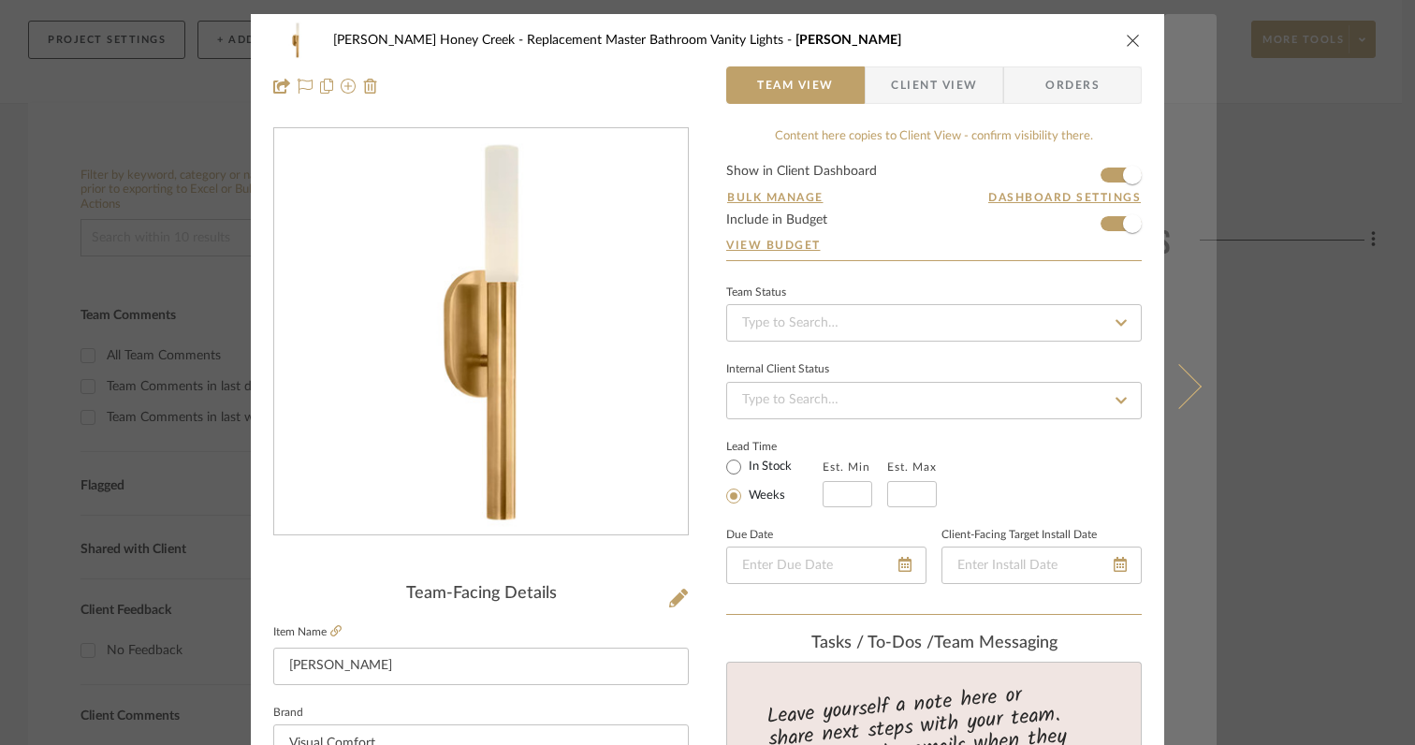
click at [1181, 397] on icon at bounding box center [1179, 386] width 45 height 45
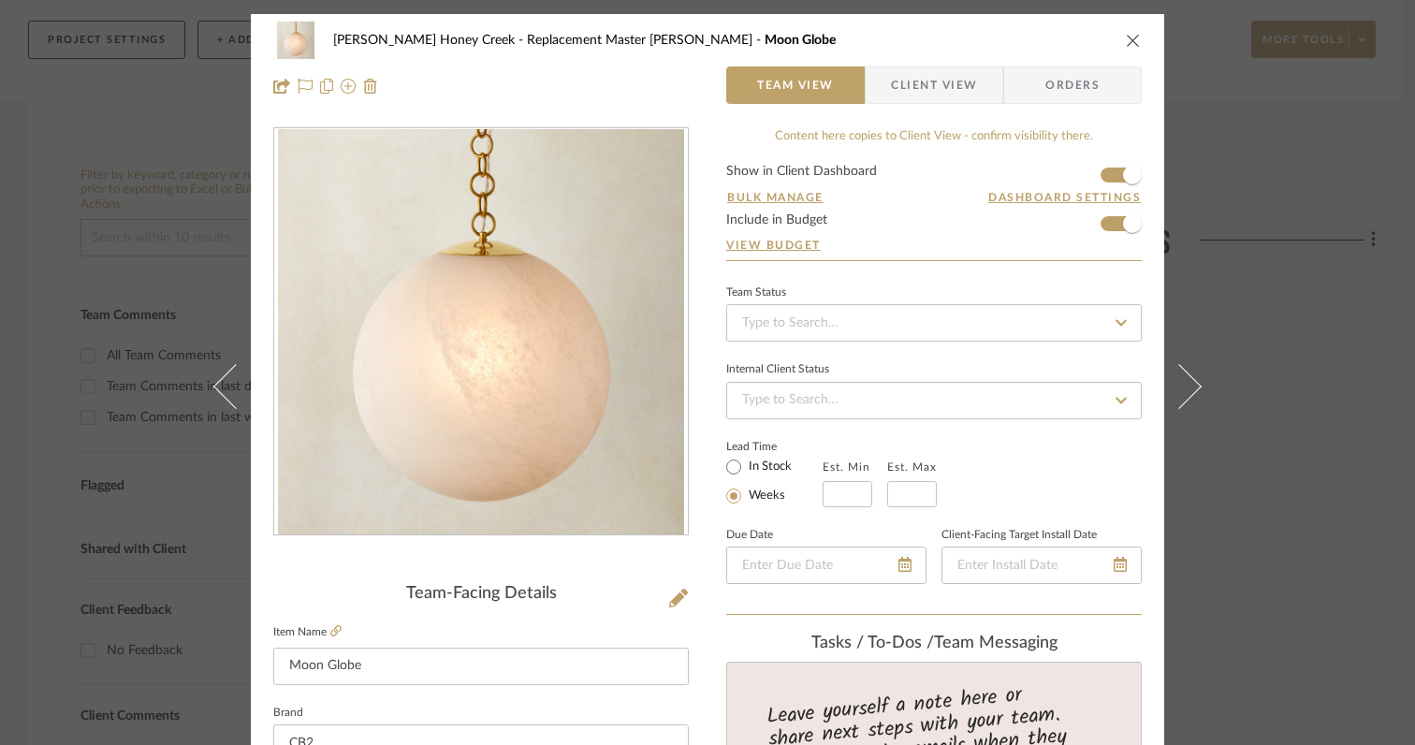
click at [1181, 397] on icon at bounding box center [1179, 386] width 45 height 45
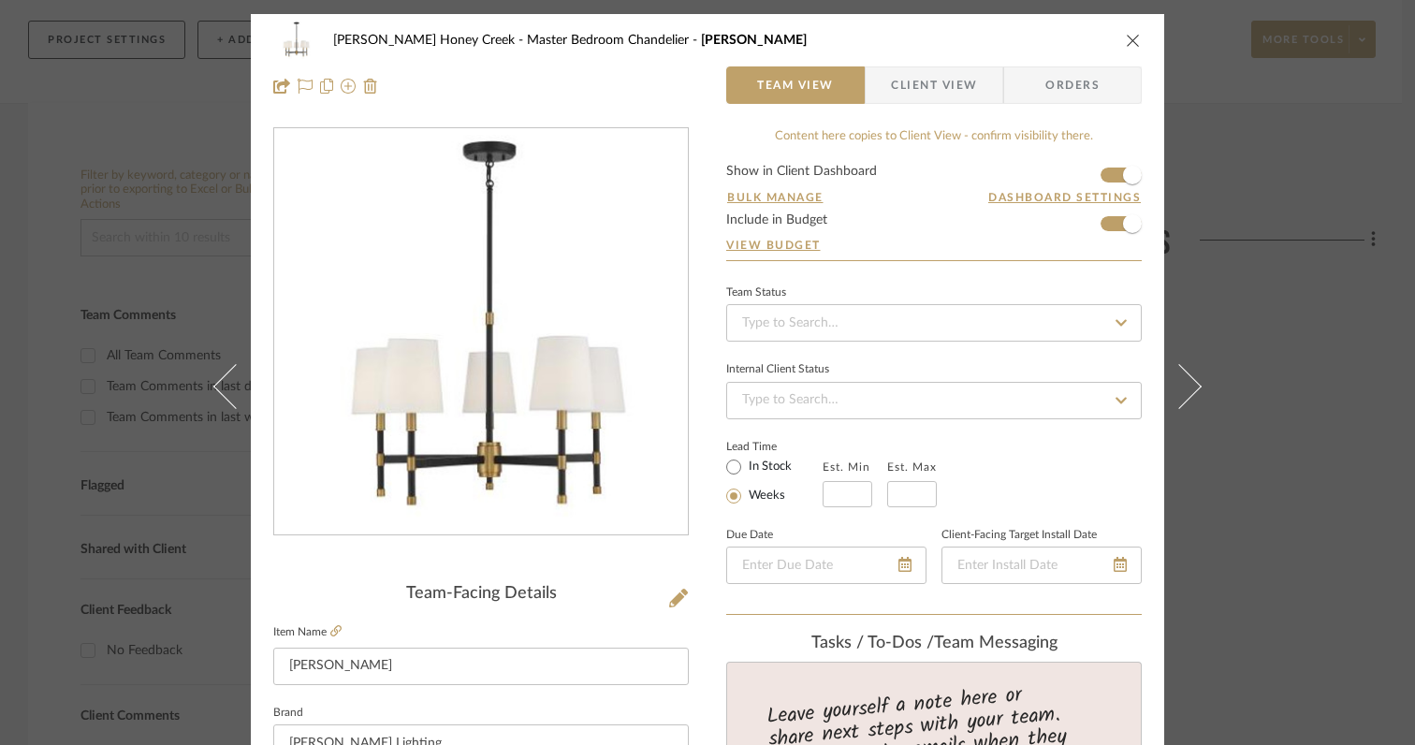
click at [1181, 397] on icon at bounding box center [1179, 386] width 45 height 45
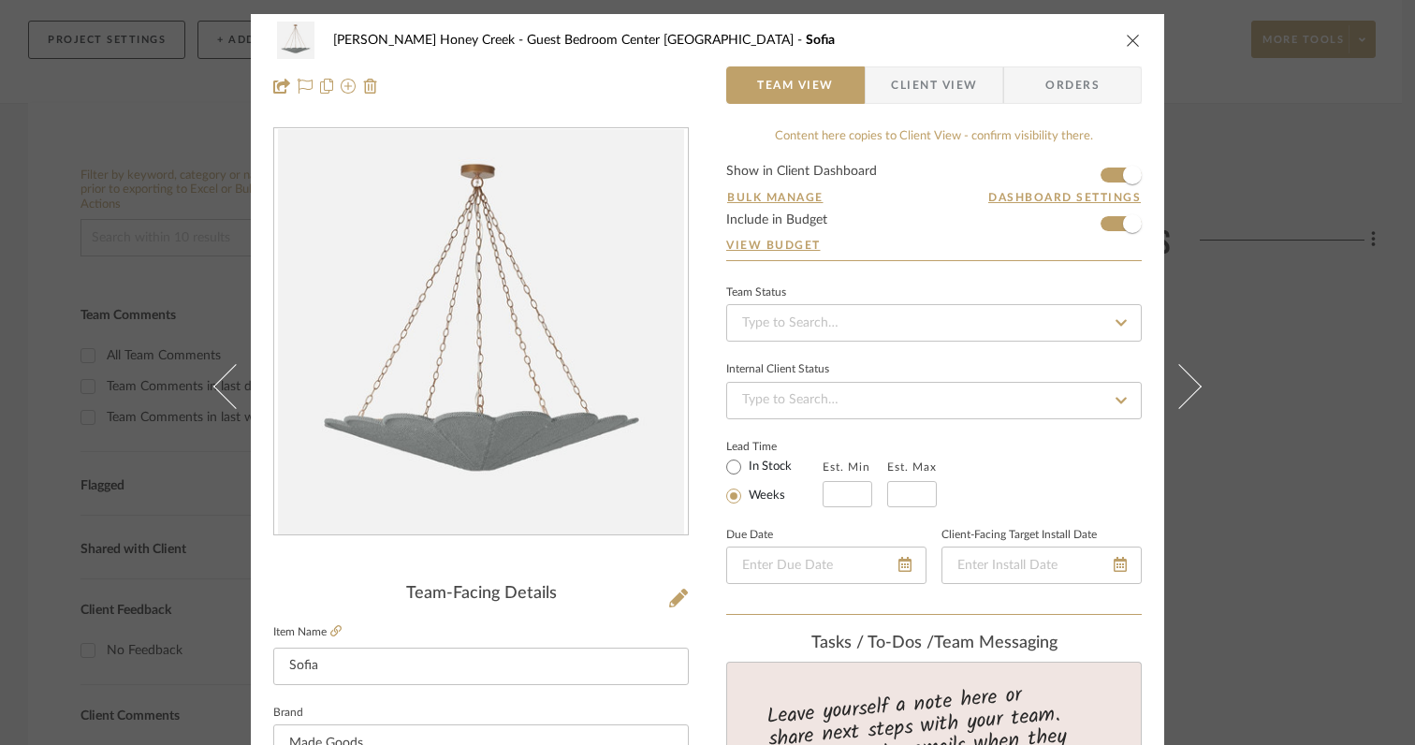
click at [1181, 397] on icon at bounding box center [1179, 386] width 45 height 45
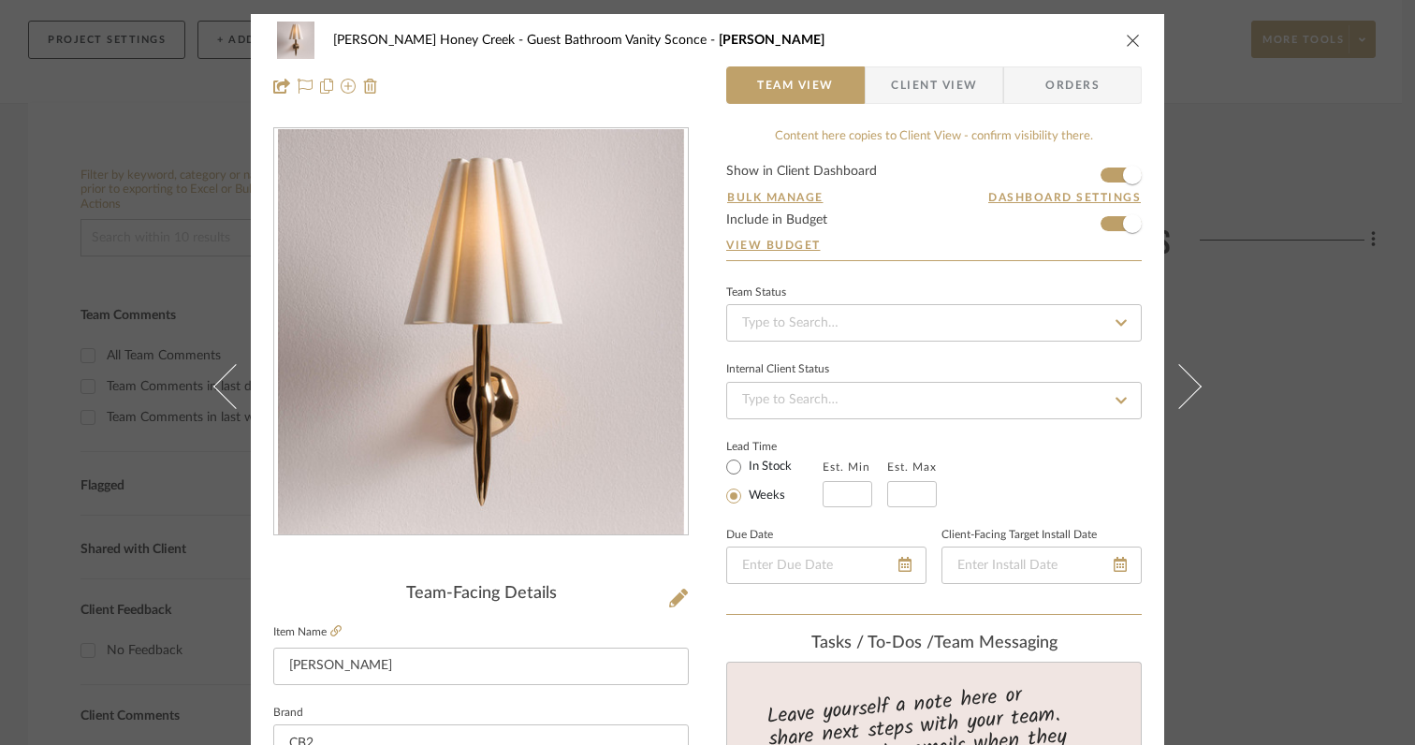
click at [1181, 397] on icon at bounding box center [1179, 386] width 45 height 45
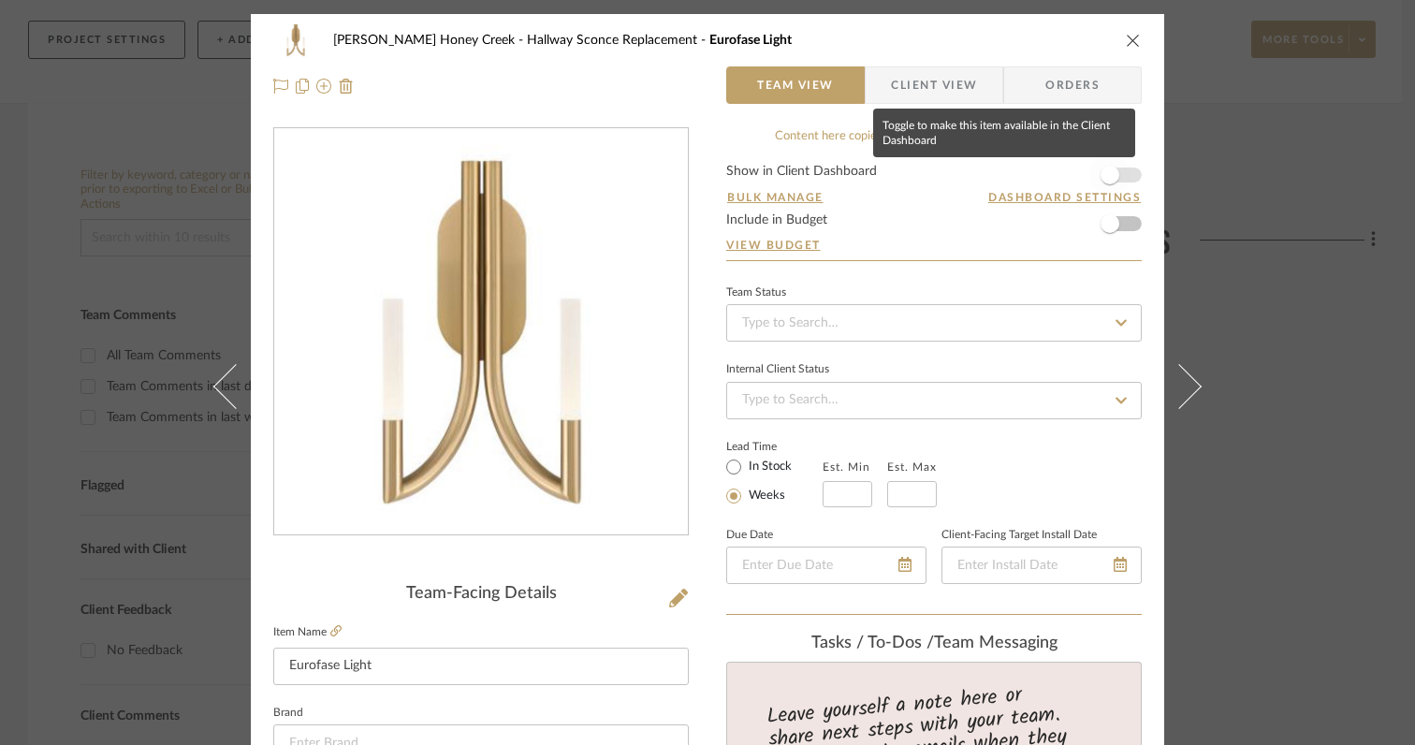
click at [1101, 177] on span "button" at bounding box center [1110, 175] width 19 height 19
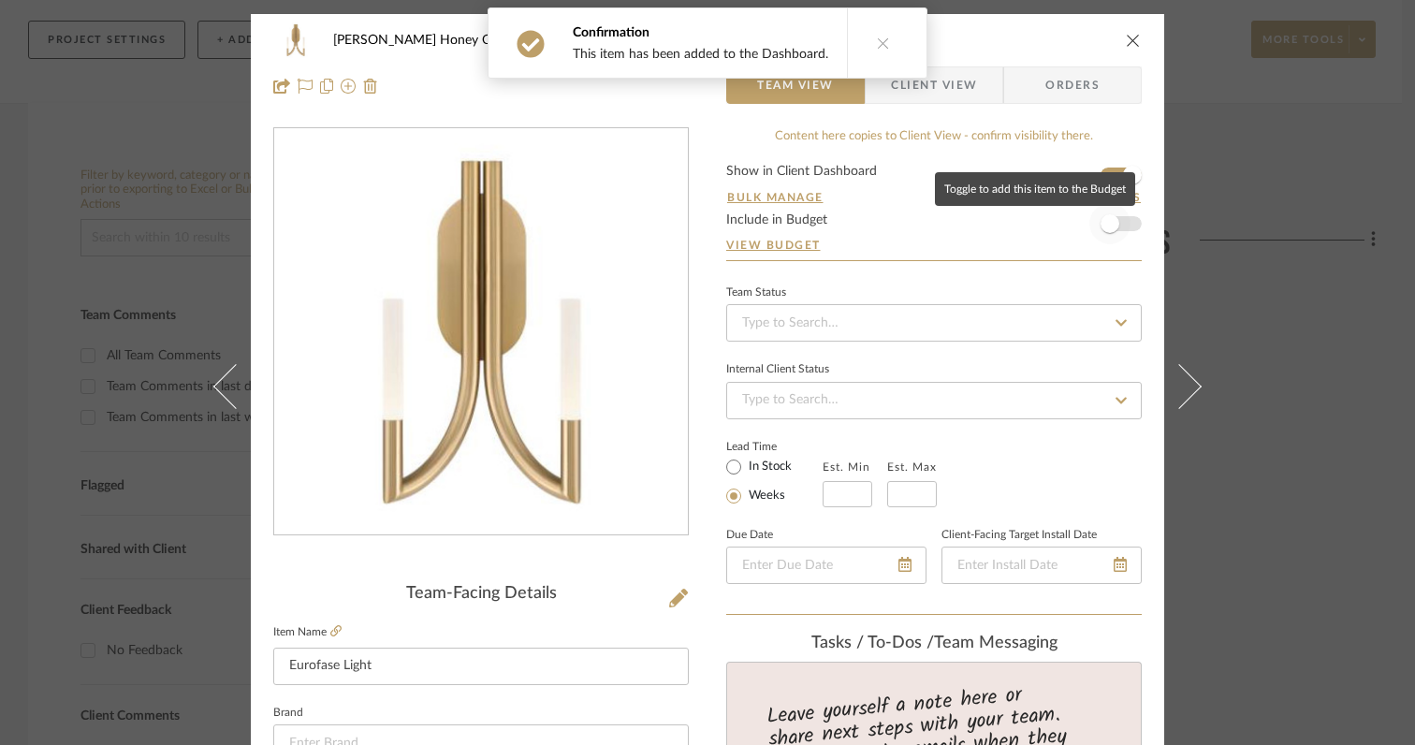
click at [1105, 232] on span "button" at bounding box center [1110, 223] width 19 height 19
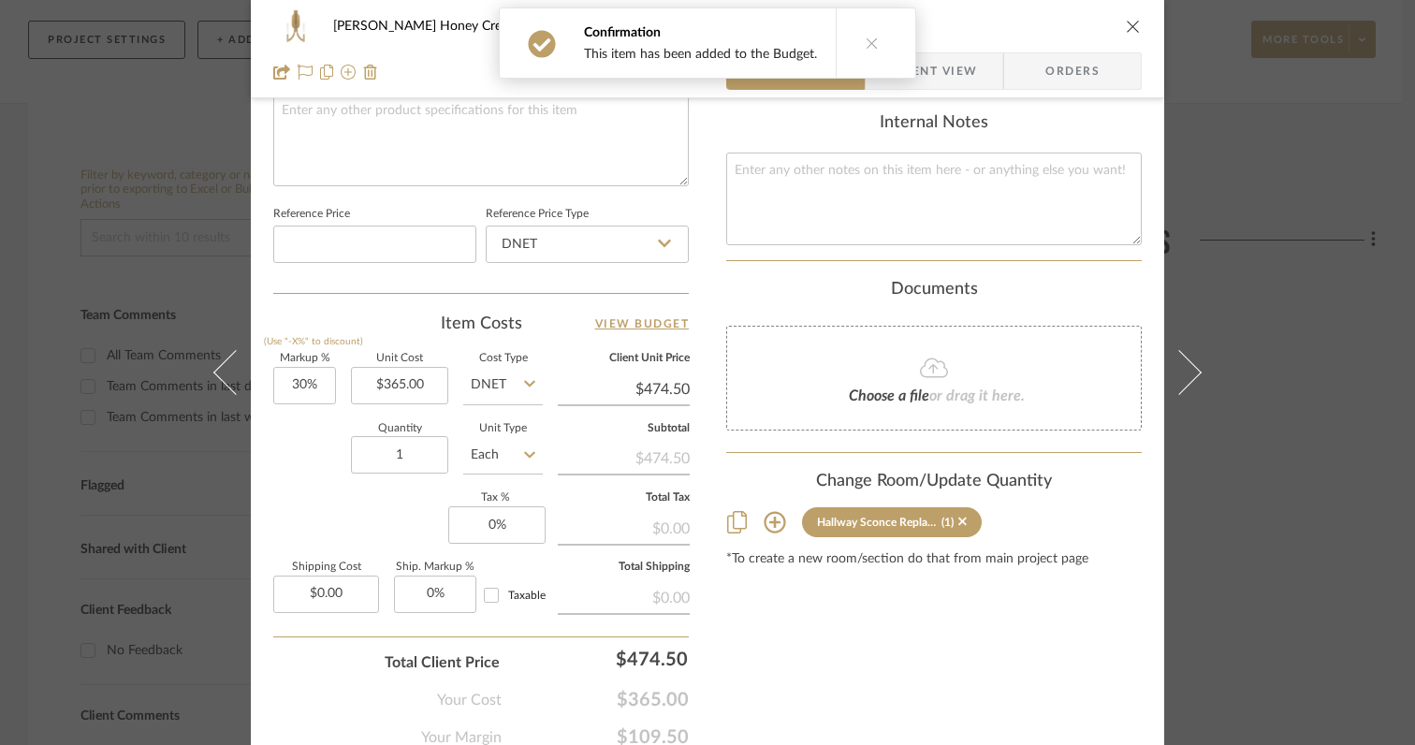
scroll to position [922, 0]
click at [508, 514] on input "0" at bounding box center [496, 521] width 97 height 37
type input "6"
type input "30"
type input "6%"
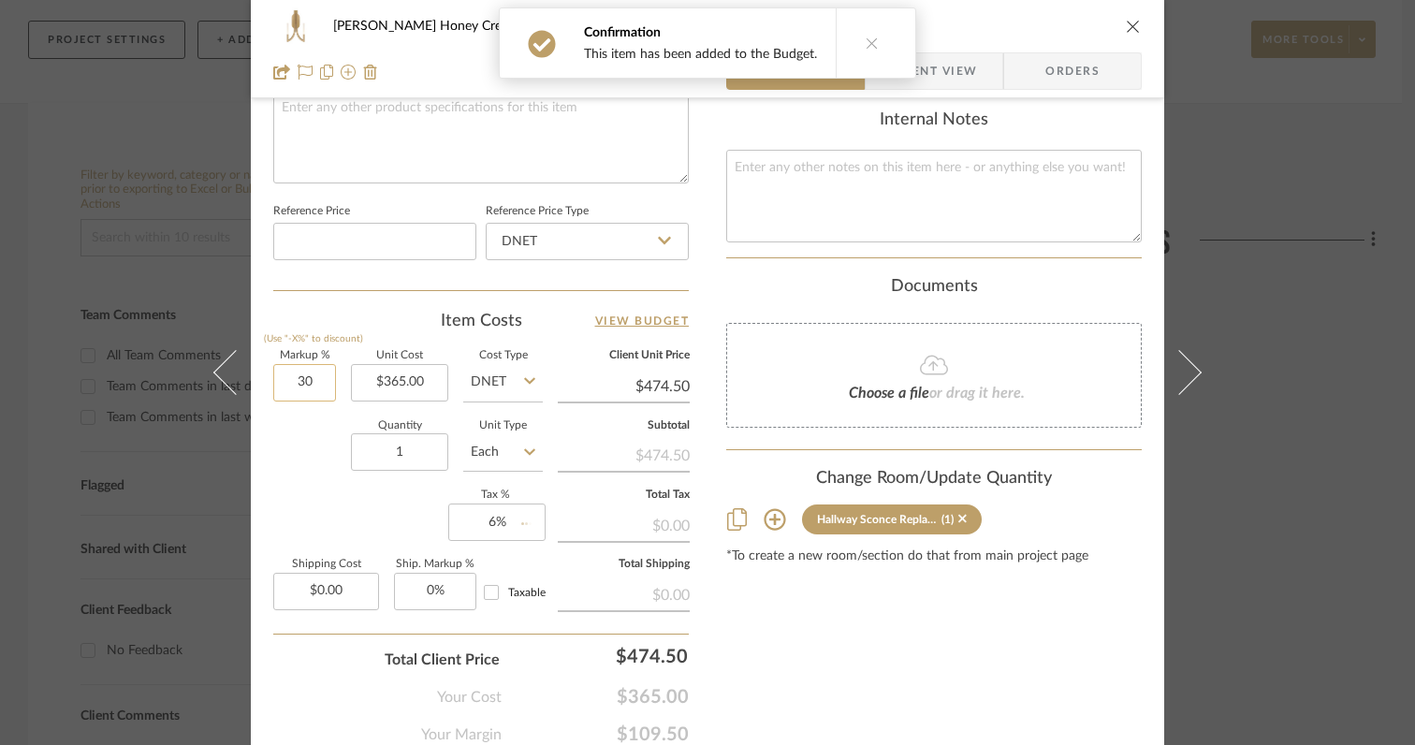
click at [317, 386] on input "30" at bounding box center [304, 382] width 63 height 37
type input "0%"
click at [340, 503] on div "Markup % (Use "-X%" to discount) 0% Unit Cost $365.00 Cost Type DNET Client Uni…" at bounding box center [481, 487] width 416 height 273
type input "$365.00"
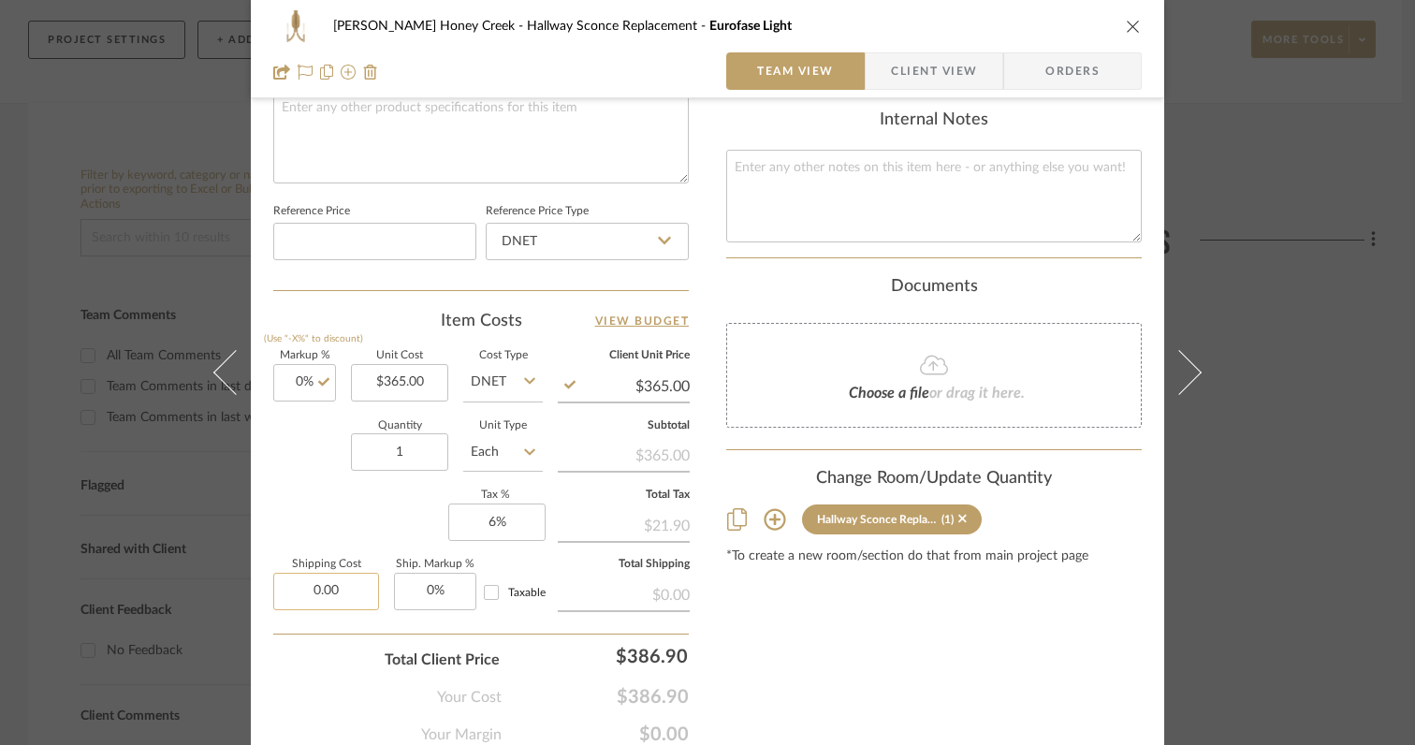
click at [356, 591] on input "0.00" at bounding box center [326, 591] width 106 height 37
type input "$34.00"
click at [312, 660] on div "Total Client Price $386.90" at bounding box center [481, 652] width 416 height 37
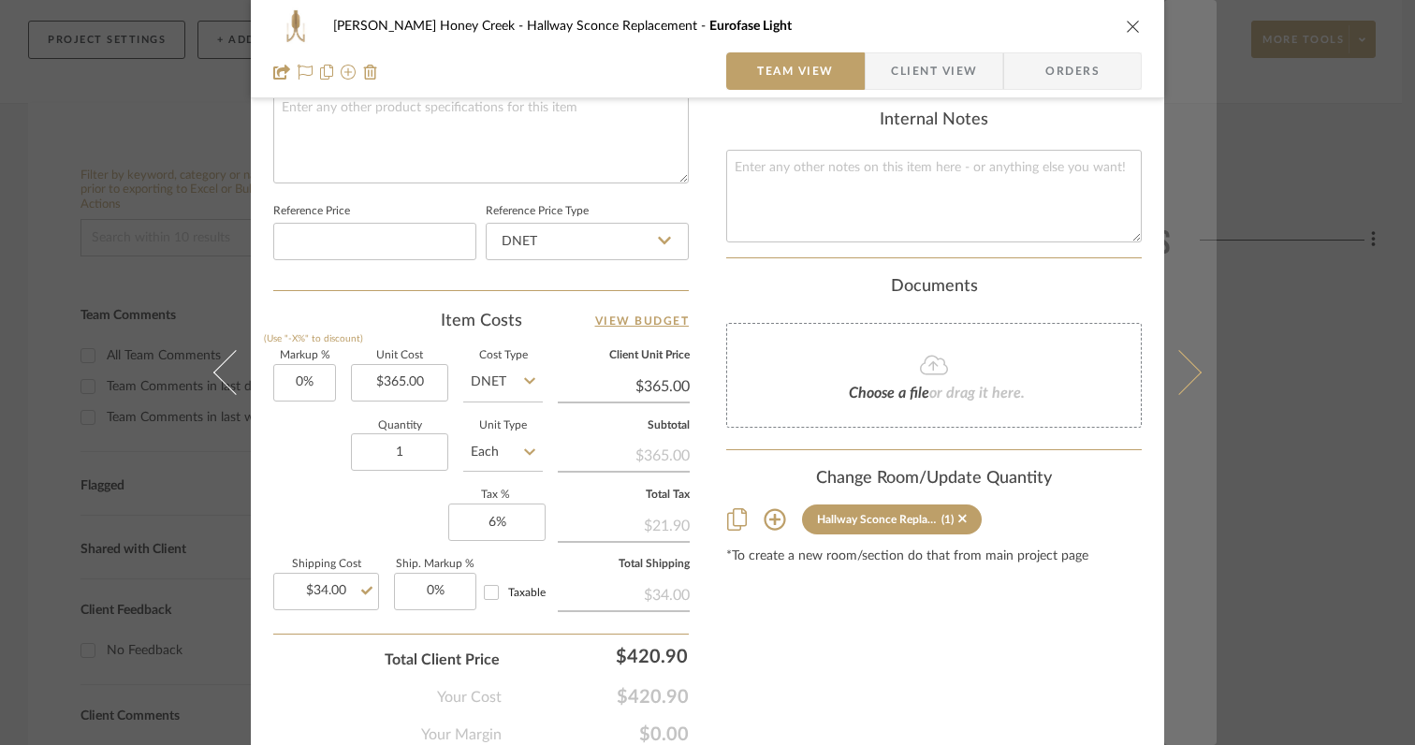
click at [1182, 379] on icon at bounding box center [1179, 372] width 45 height 45
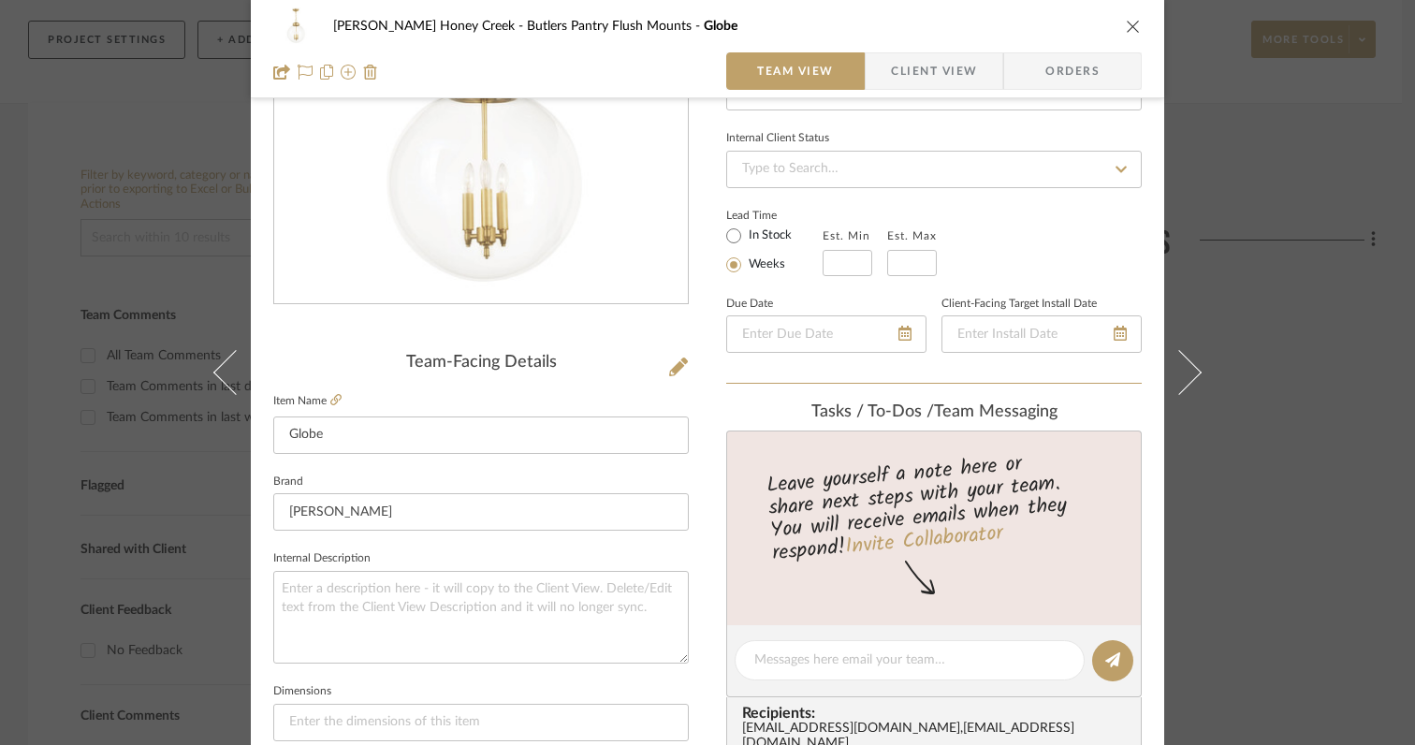
scroll to position [0, 0]
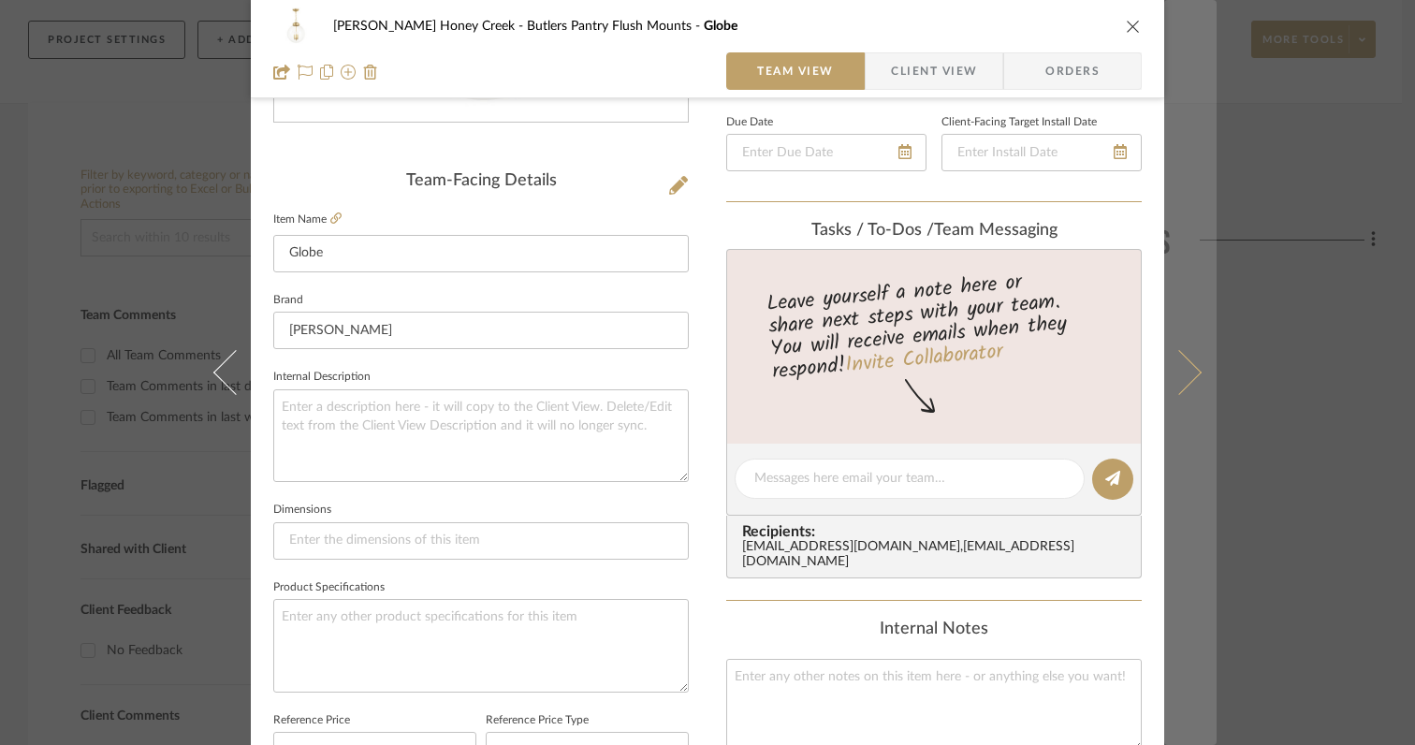
click at [1182, 379] on icon at bounding box center [1179, 372] width 45 height 45
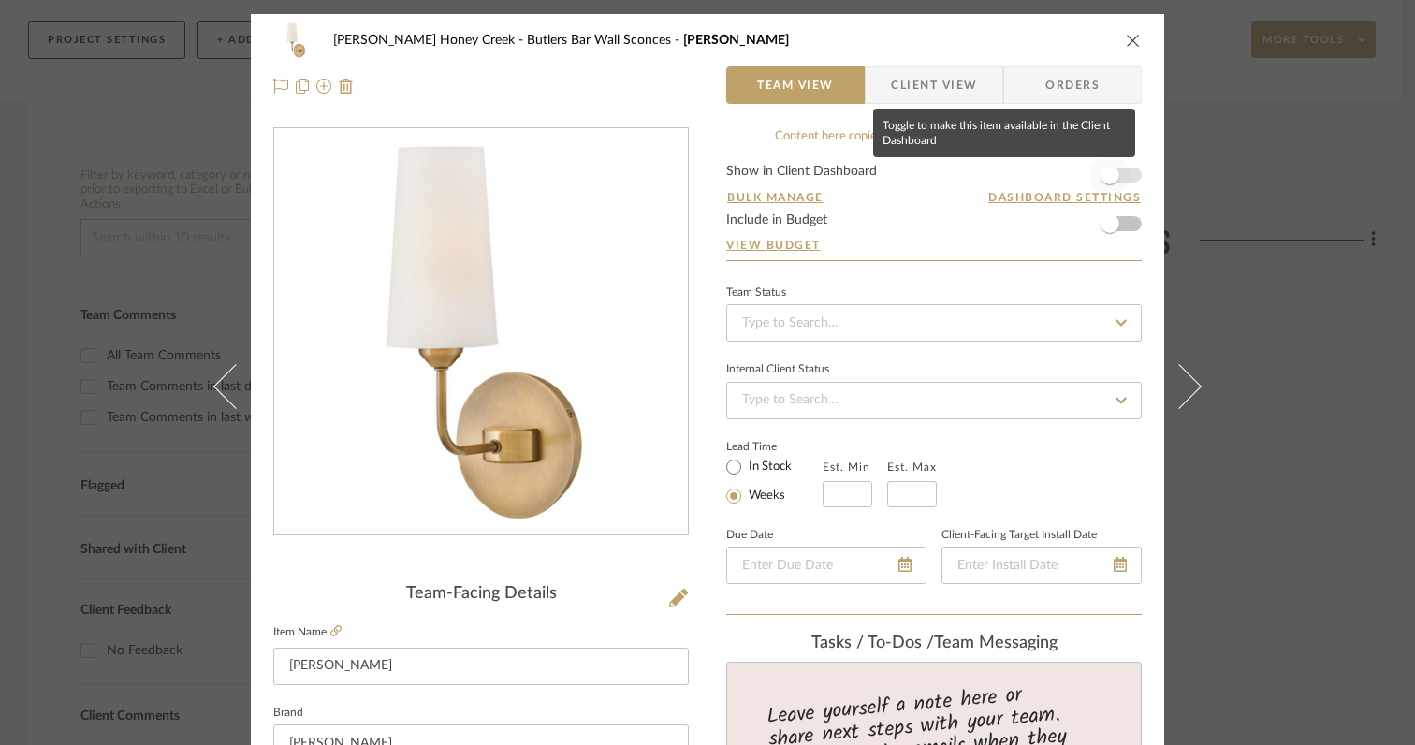
click at [1103, 178] on span "button" at bounding box center [1110, 175] width 19 height 19
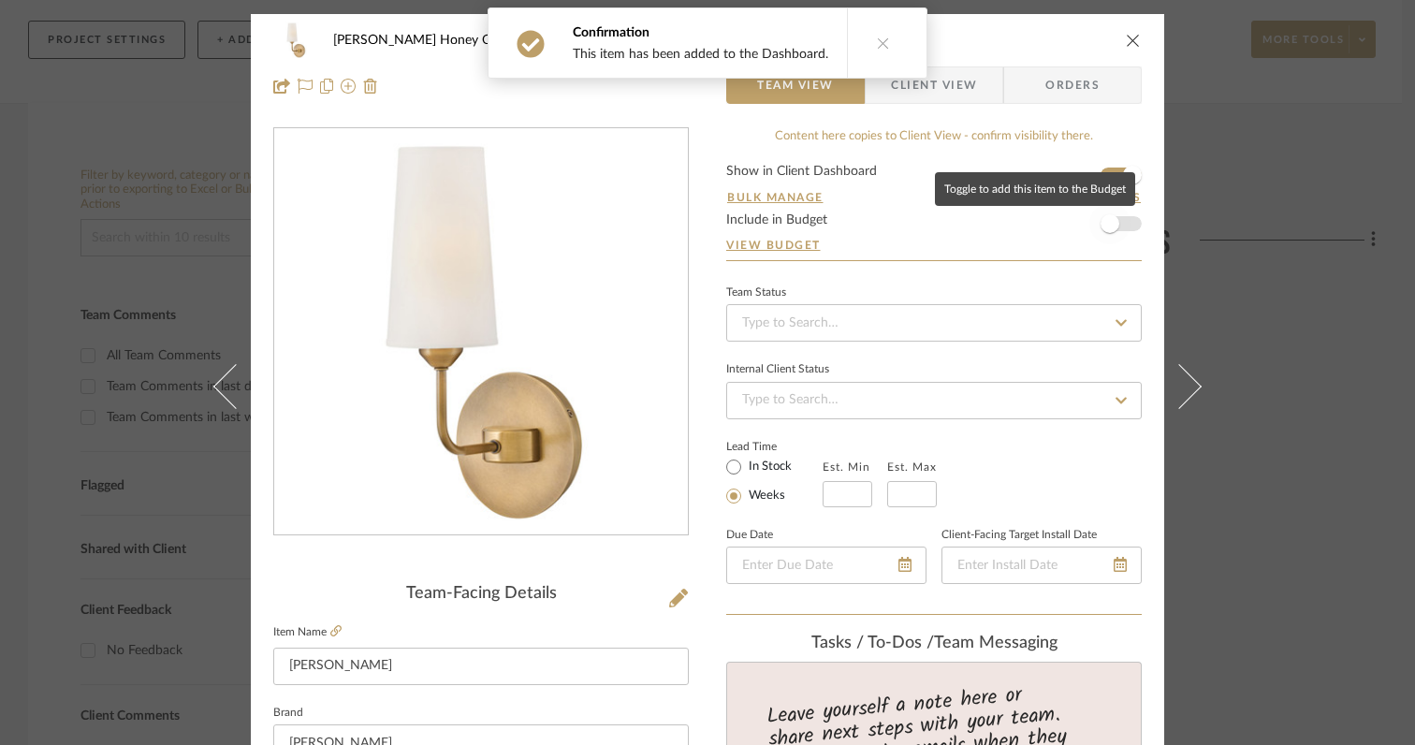
click at [1106, 223] on span "button" at bounding box center [1110, 223] width 19 height 19
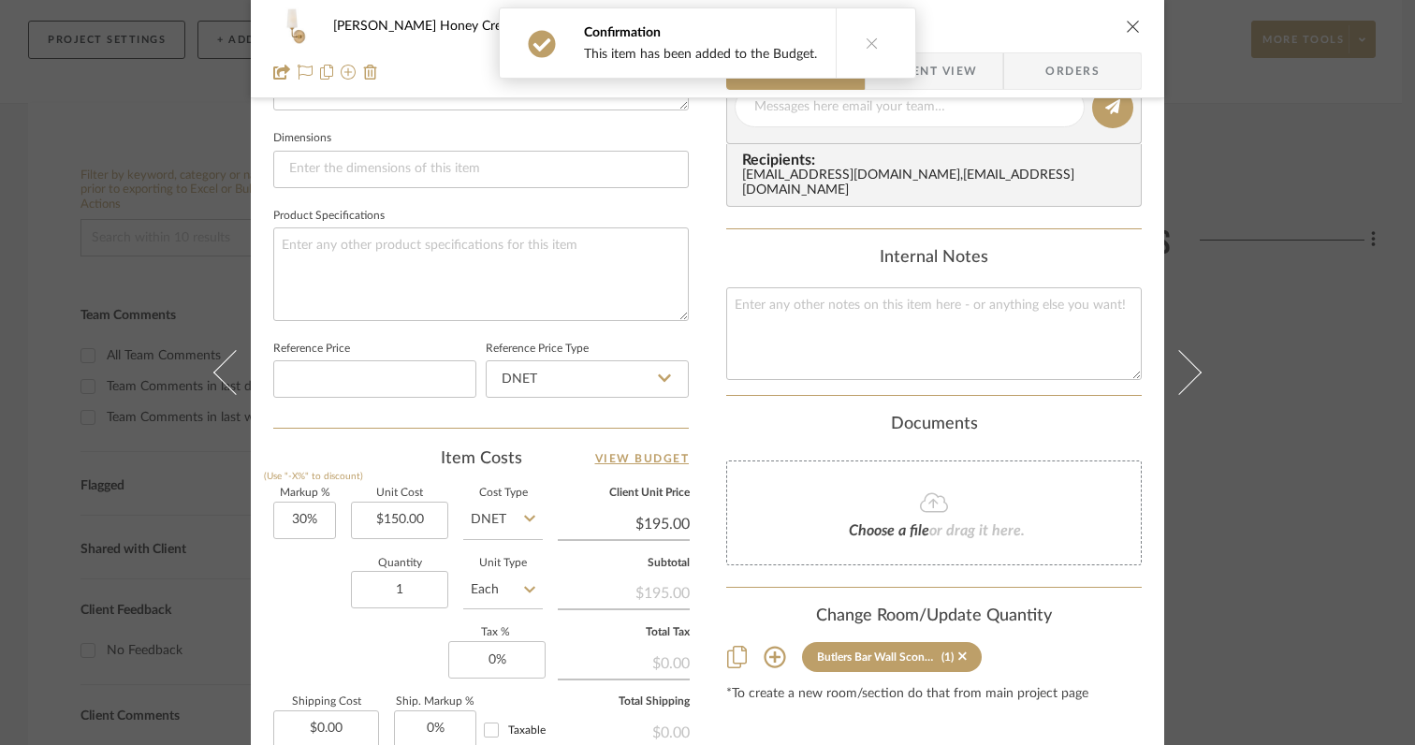
scroll to position [797, 0]
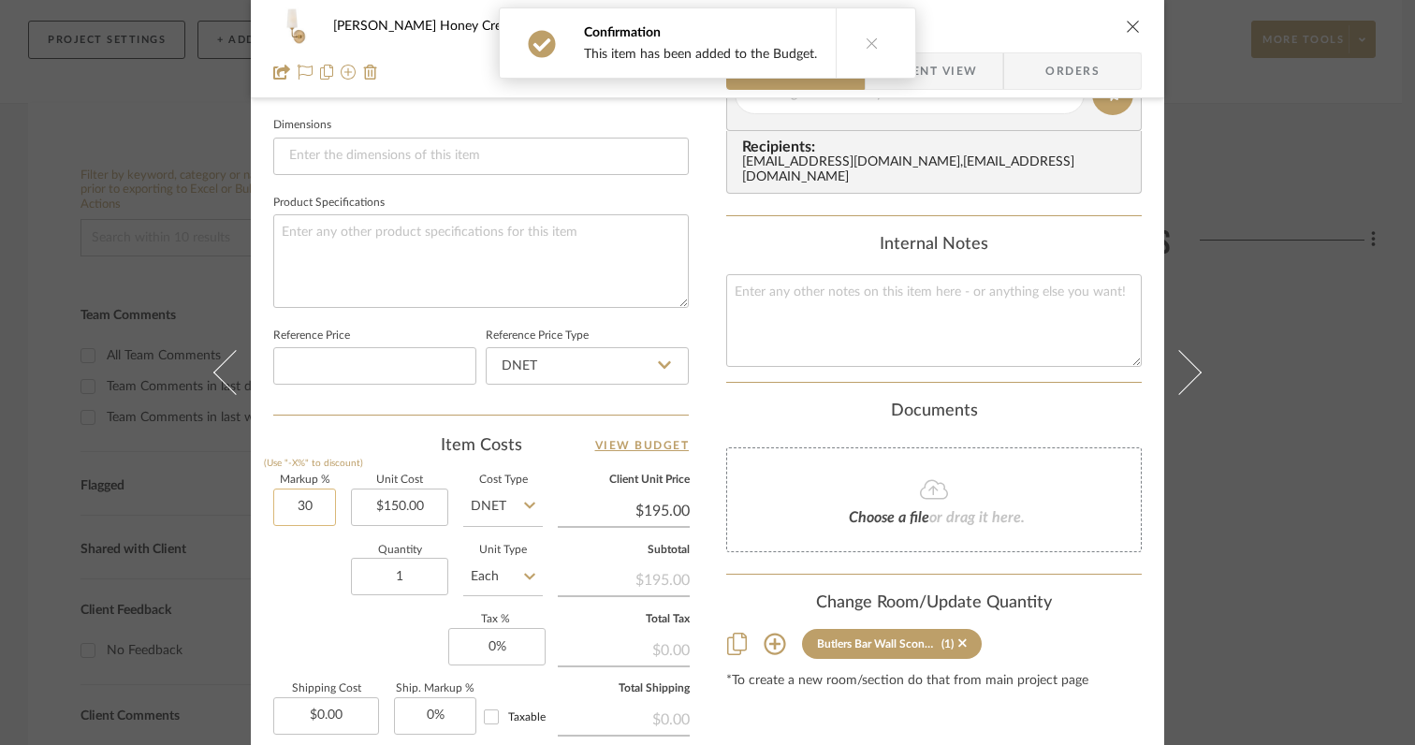
click at [314, 505] on input "30" at bounding box center [304, 507] width 63 height 37
type input "0%"
click at [410, 577] on input "1" at bounding box center [399, 576] width 97 height 37
type input "$150.00"
type input "2"
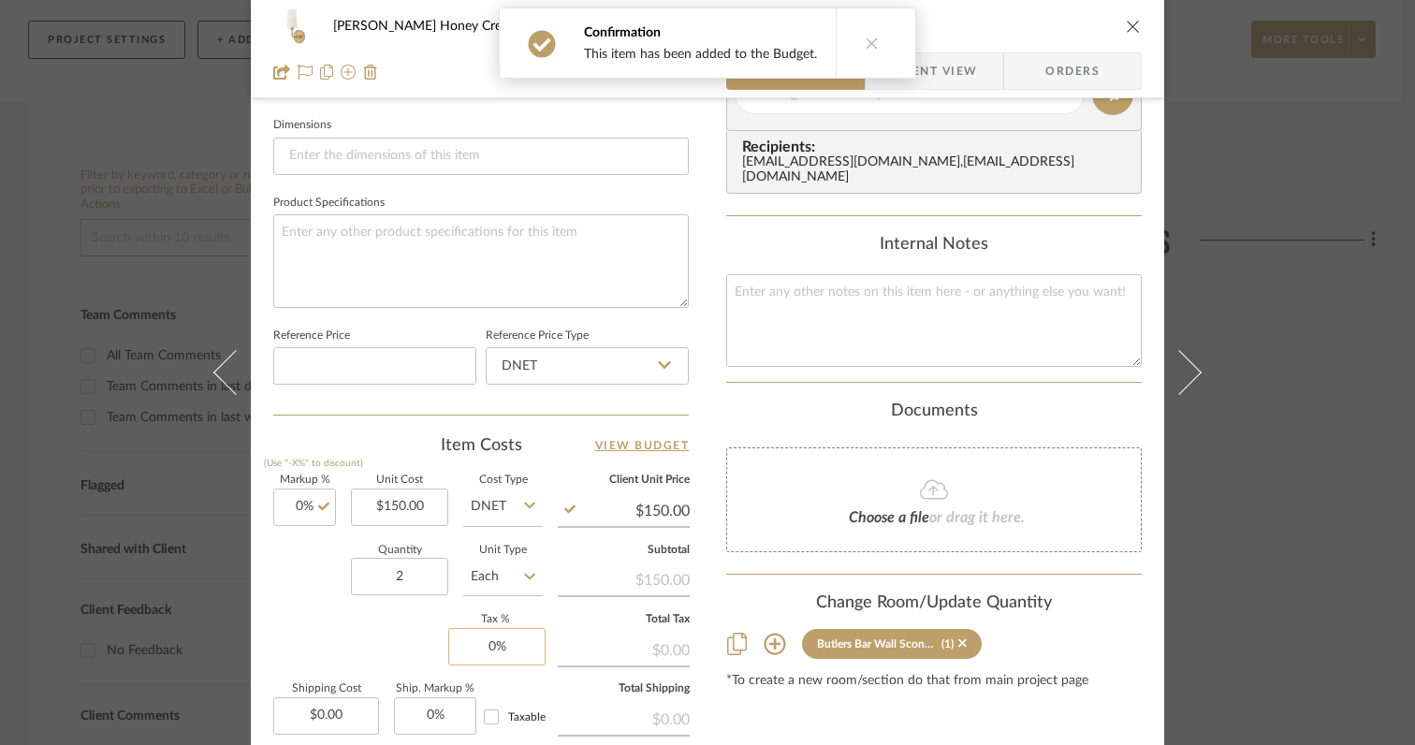
type input "0"
click at [505, 644] on input "0" at bounding box center [496, 646] width 97 height 37
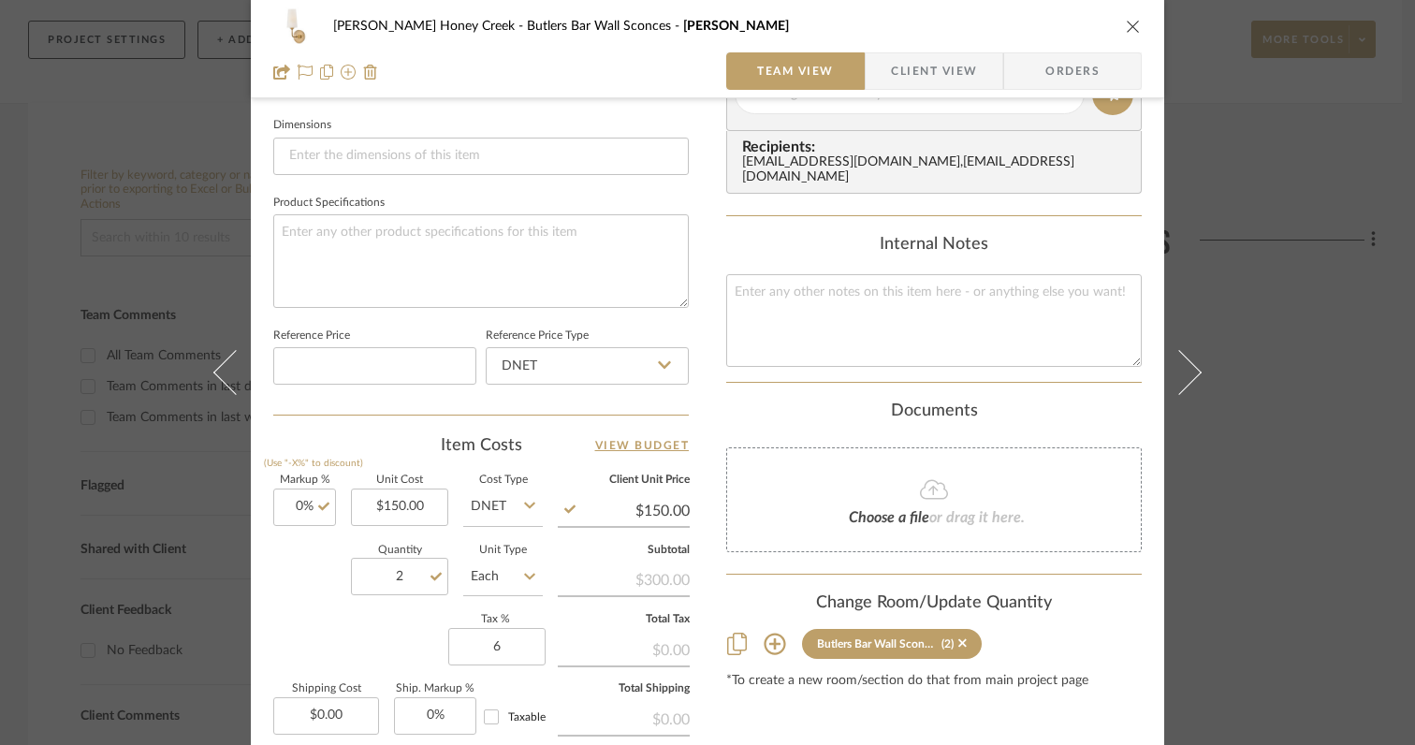
type input "6%"
click at [375, 638] on div "Markup % (Use "-X%" to discount) 0% Unit Cost $150.00 Cost Type DNET Client Uni…" at bounding box center [481, 611] width 416 height 273
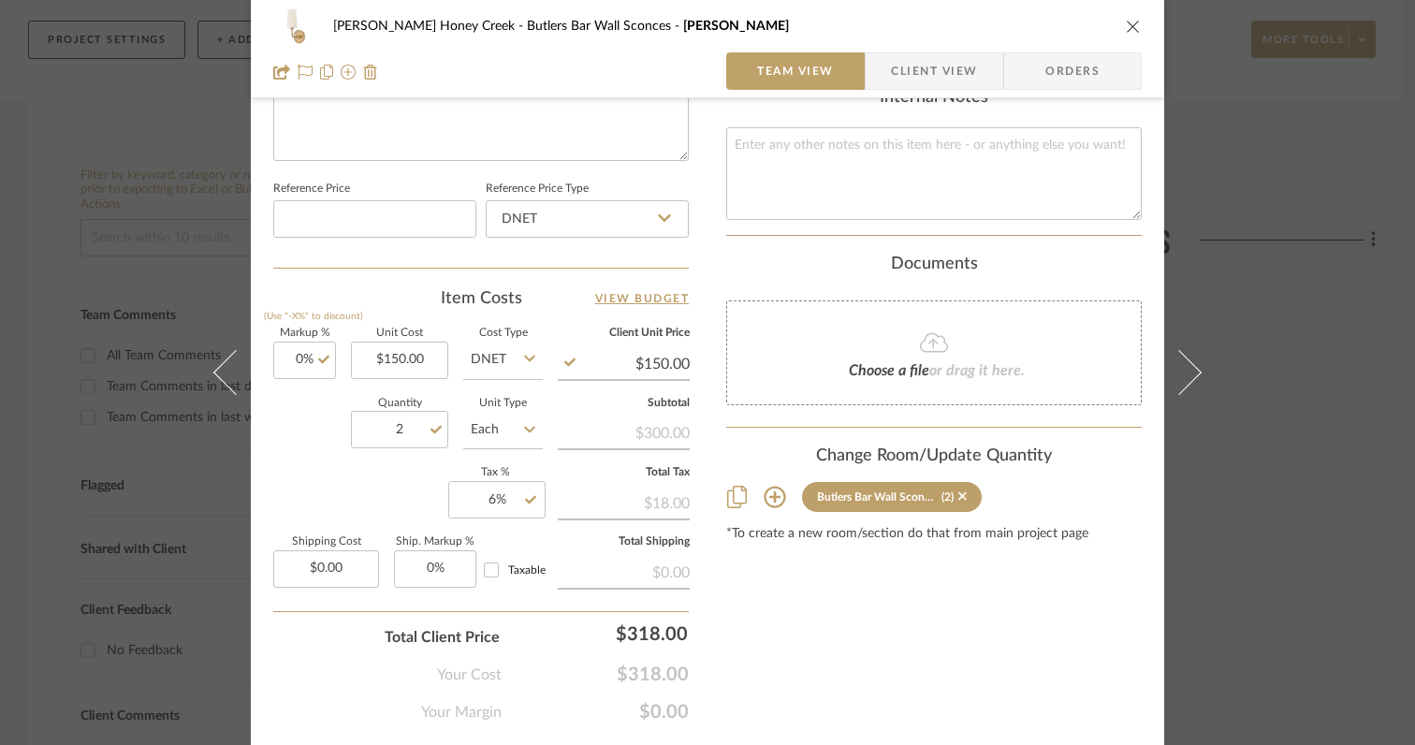
scroll to position [950, 0]
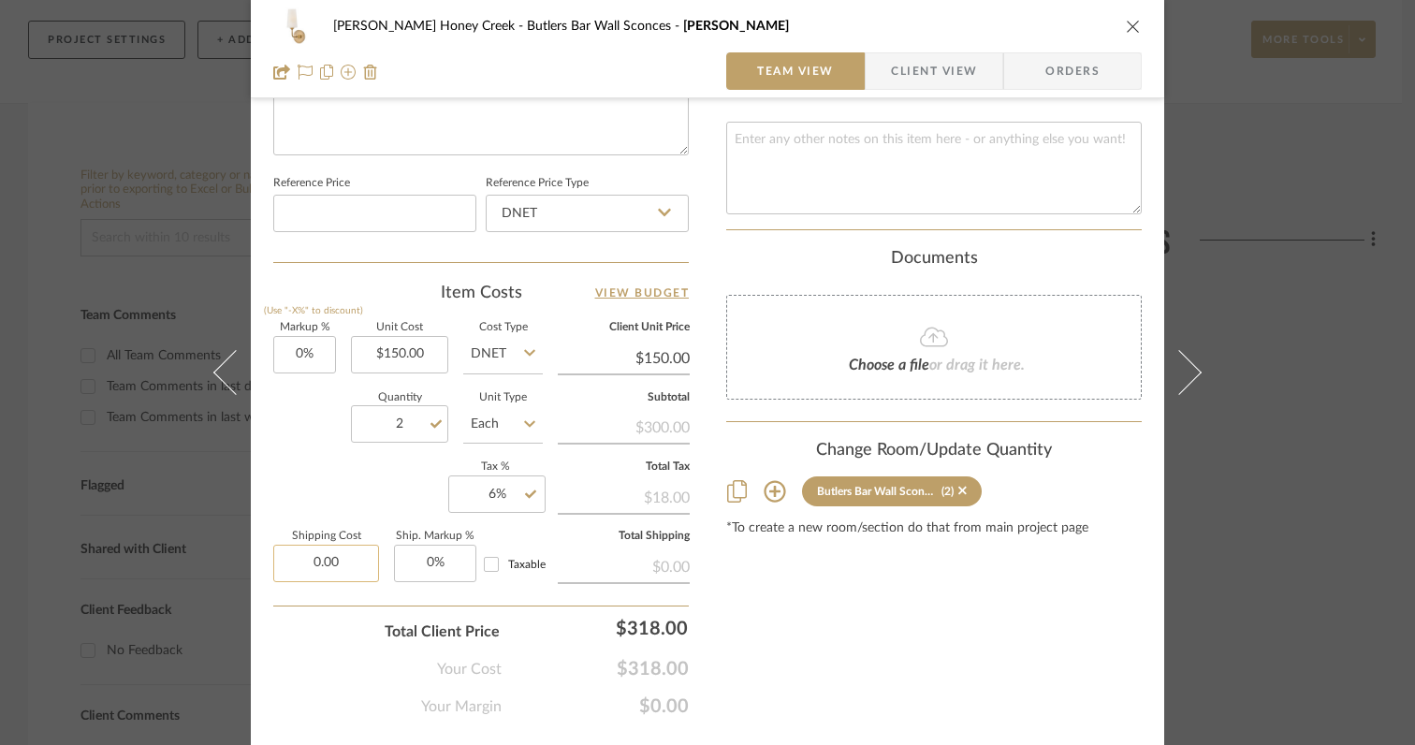
click at [353, 565] on input "0.00" at bounding box center [326, 563] width 106 height 37
type input "$31.00"
click at [343, 660] on div "Your Cost $318.00" at bounding box center [481, 661] width 416 height 37
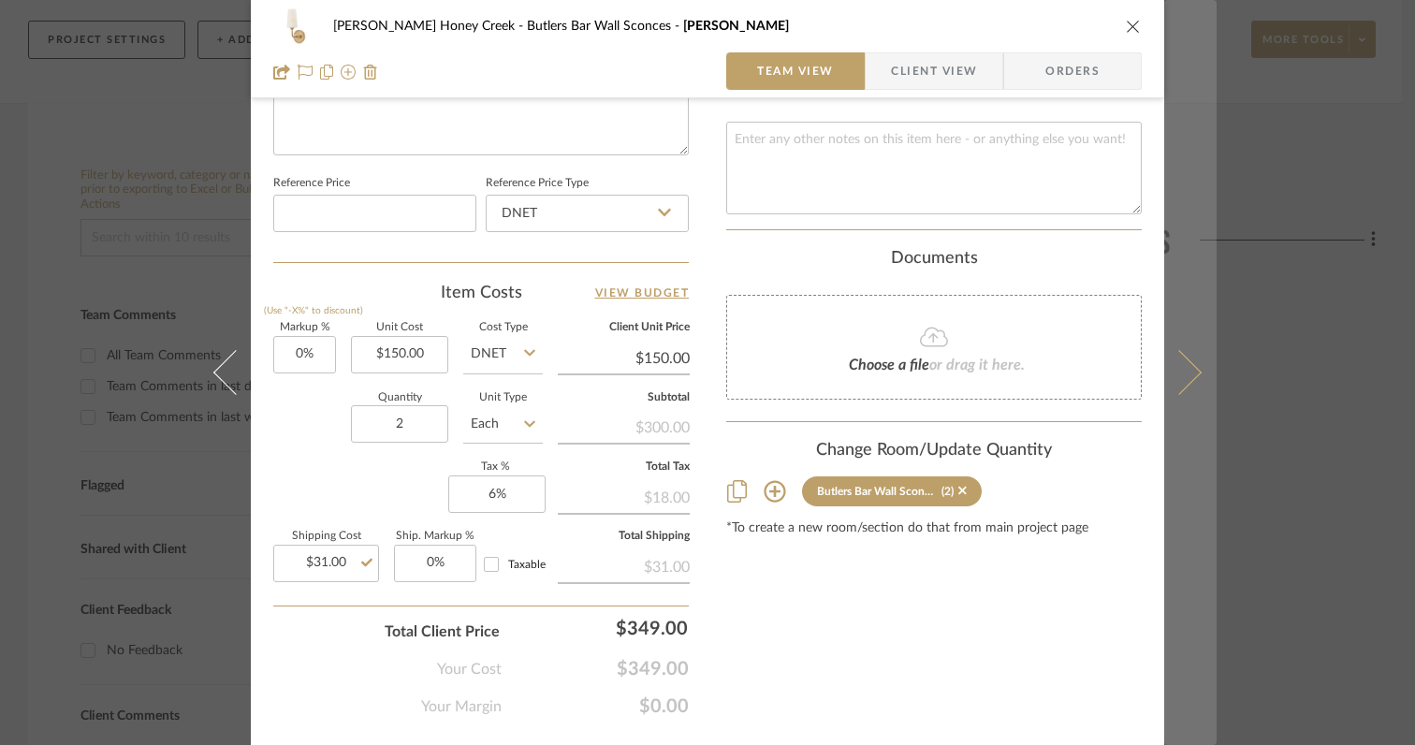
click at [1178, 380] on icon at bounding box center [1179, 372] width 45 height 45
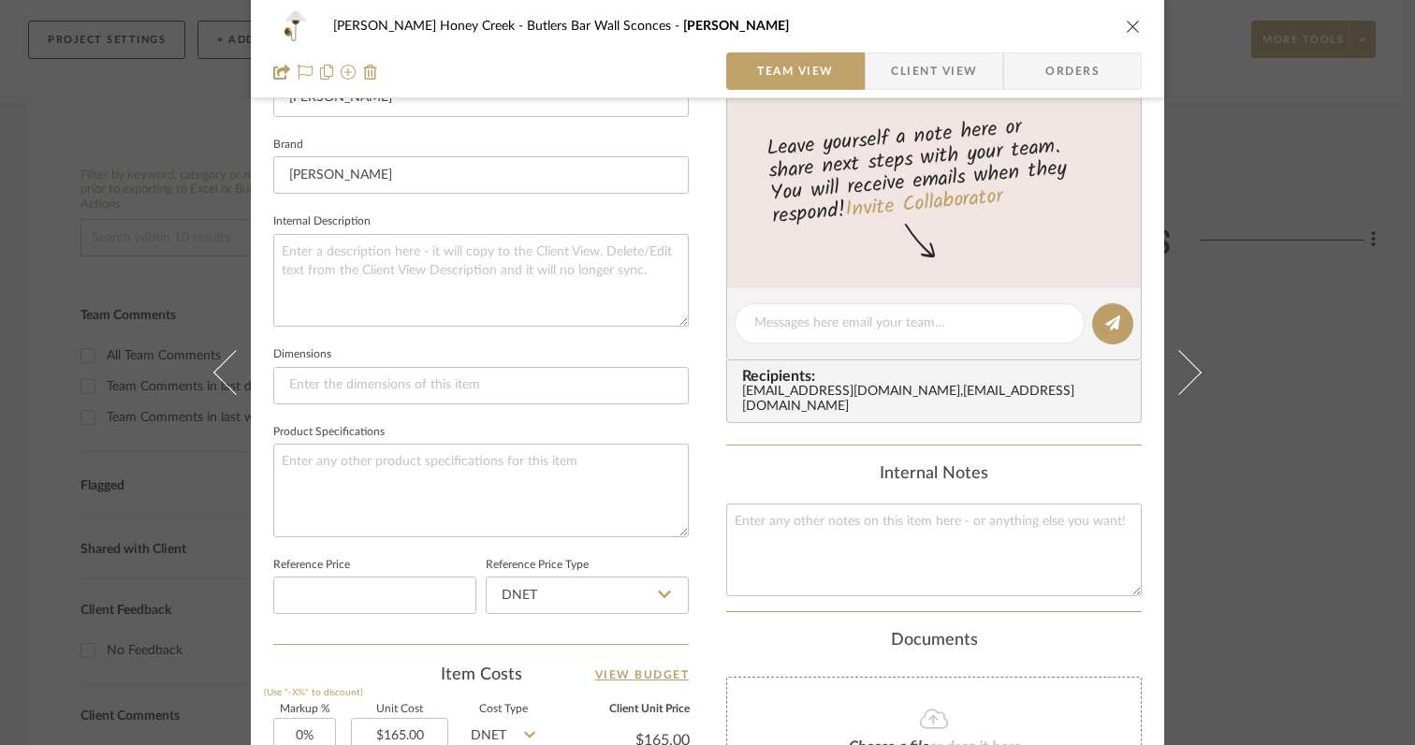
scroll to position [0, 0]
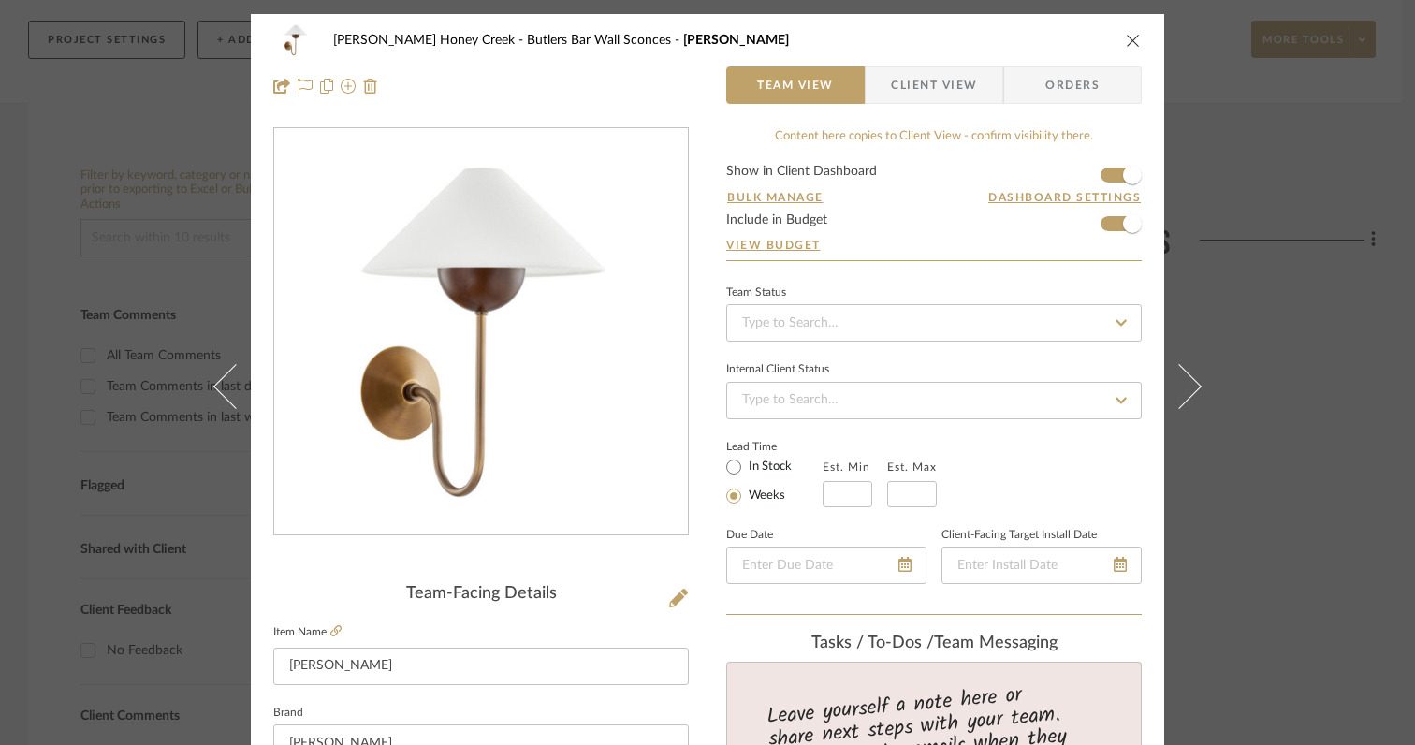
click at [1127, 34] on icon "close" at bounding box center [1133, 40] width 15 height 15
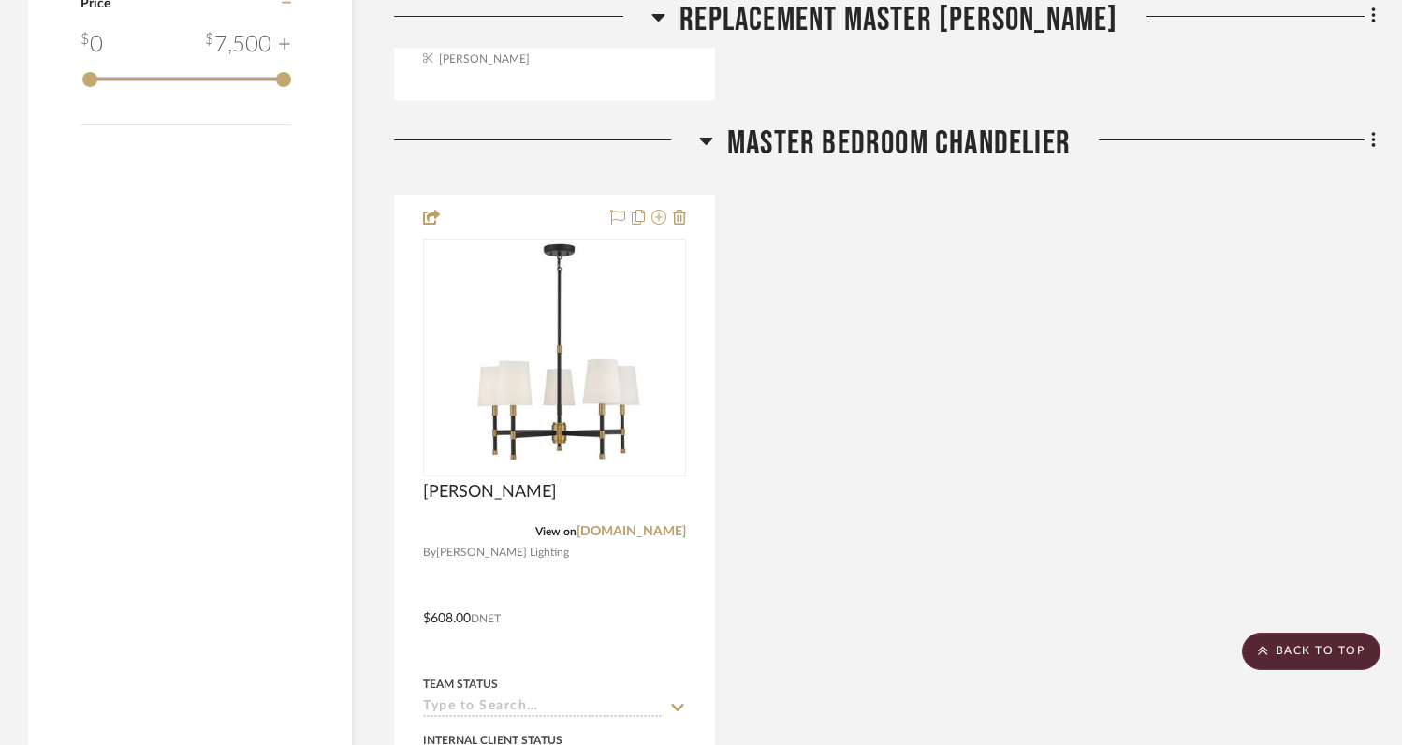
scroll to position [2179, 0]
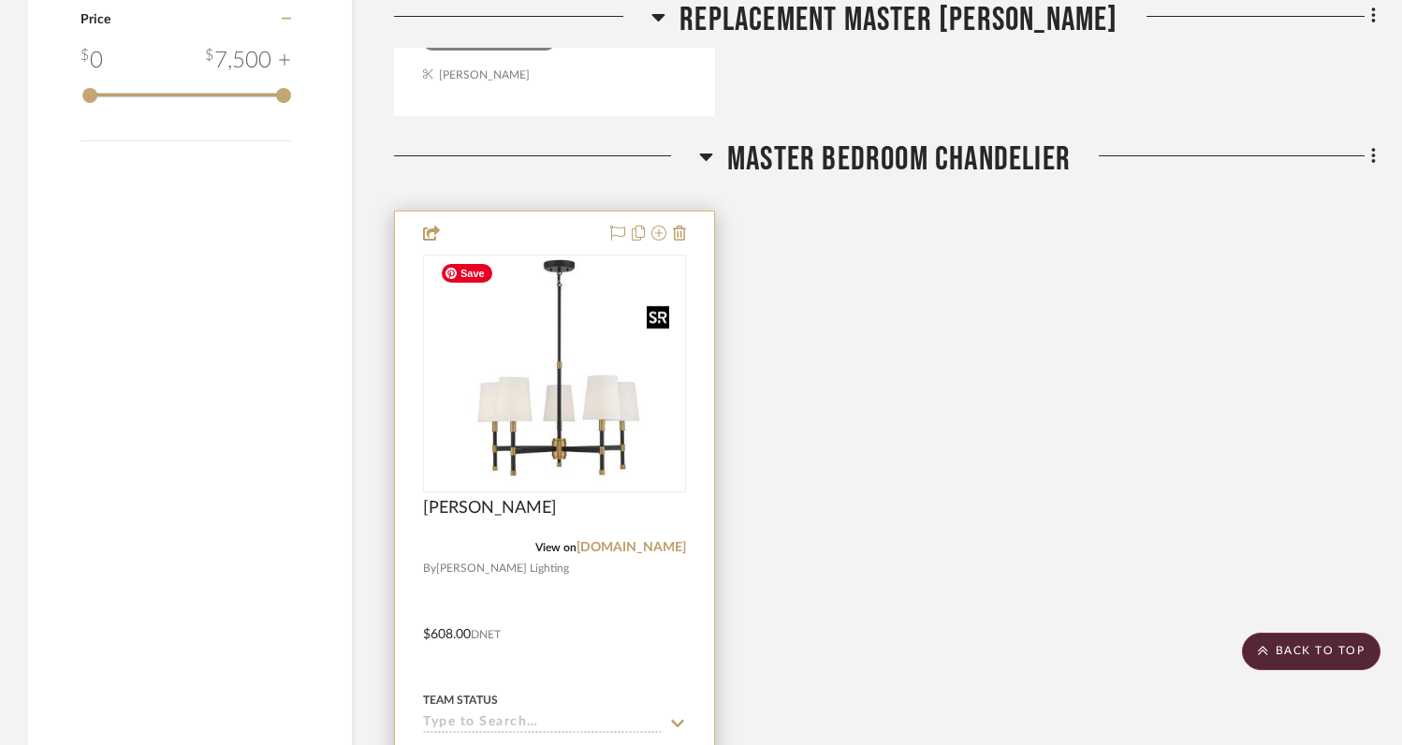
click at [0, 0] on img at bounding box center [0, 0] width 0 height 0
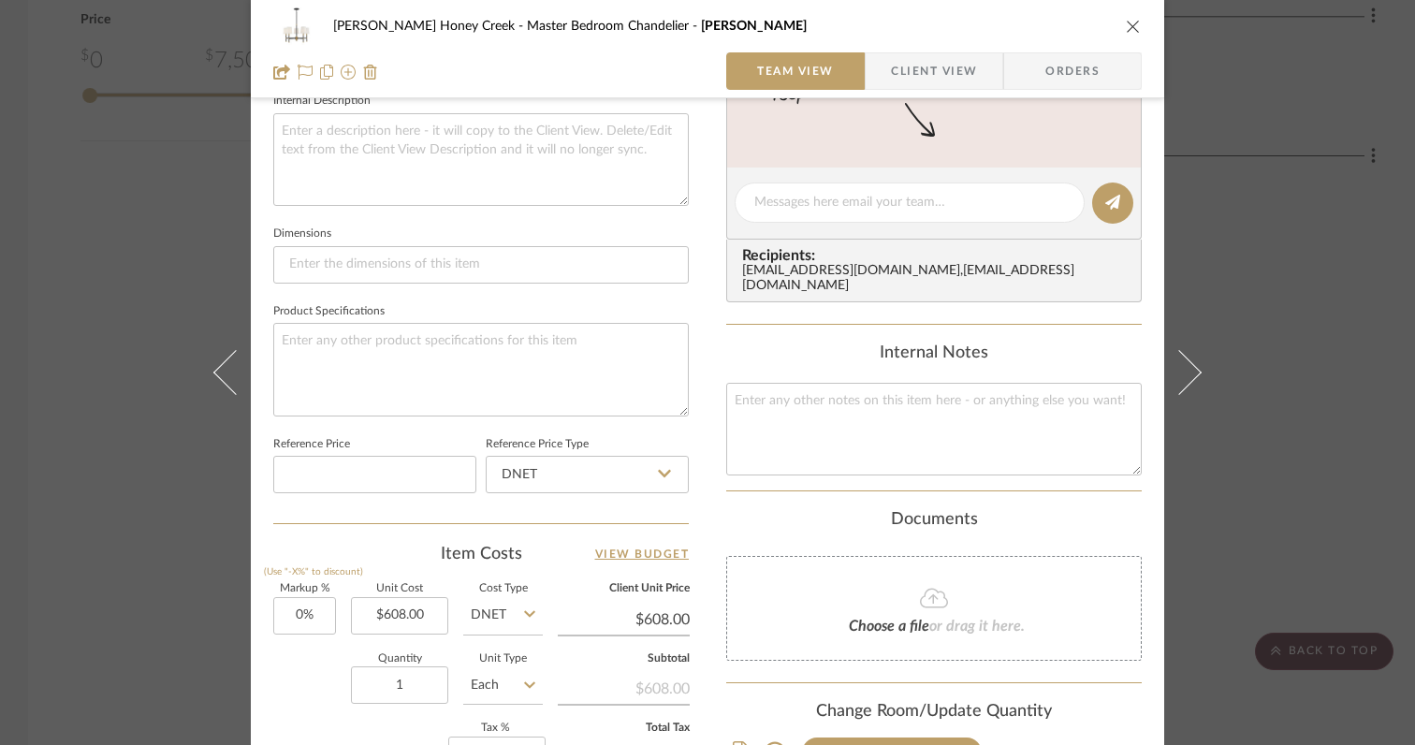
scroll to position [782, 0]
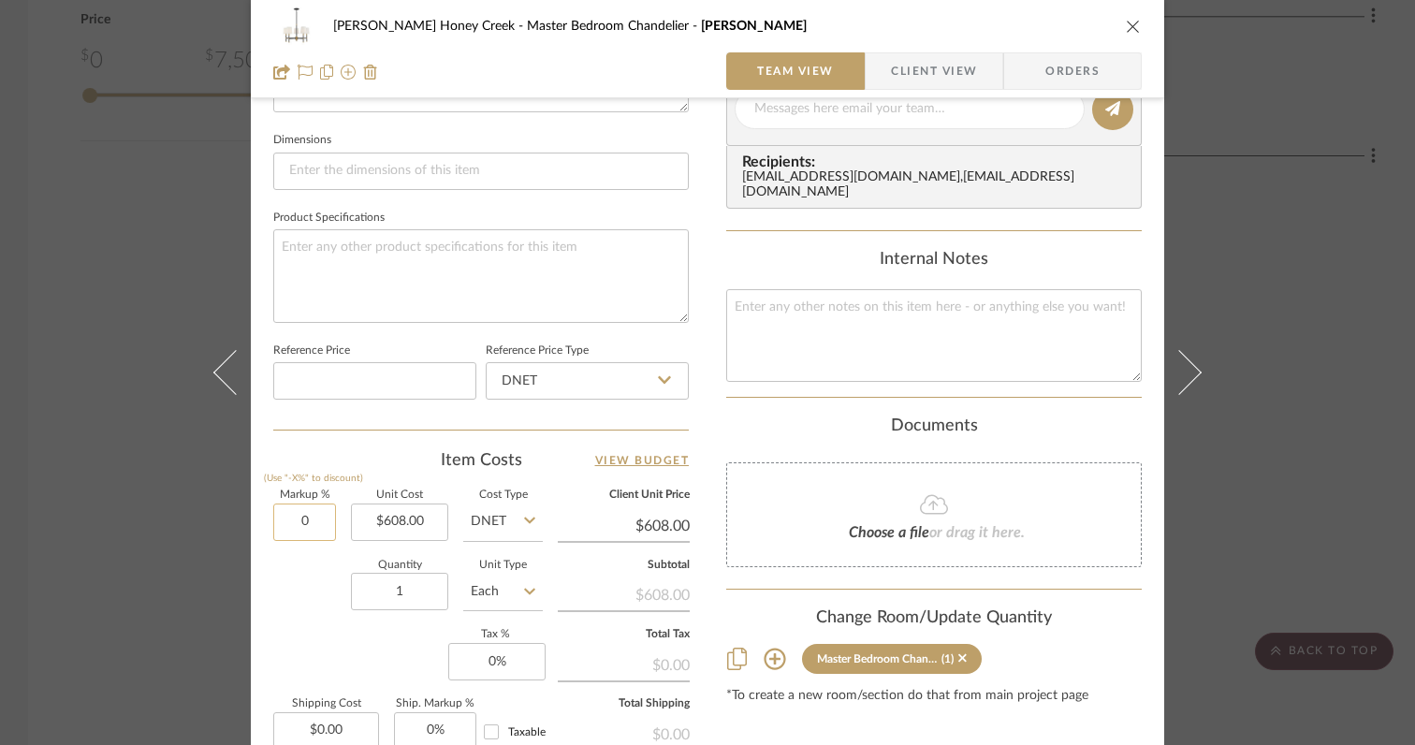
click at [314, 520] on input "0" at bounding box center [304, 521] width 63 height 37
type input "0%"
click at [302, 608] on div "Quantity 1 Unit Type Each" at bounding box center [408, 594] width 270 height 66
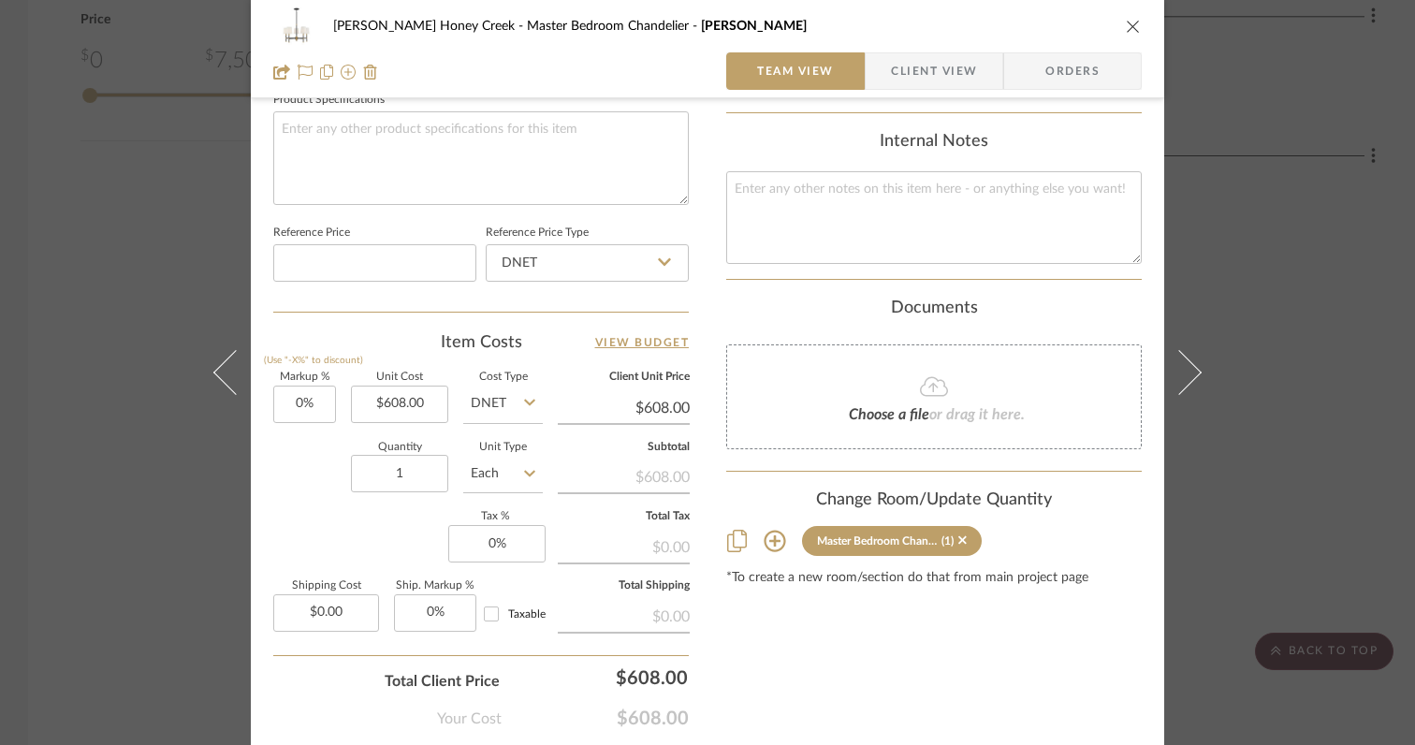
scroll to position [901, 0]
click at [516, 544] on input "0" at bounding box center [496, 542] width 97 height 37
type input "6%"
click at [372, 541] on div "Markup % (Use "-X%" to discount) 0% Unit Cost $608.00 Cost Type DNET Client Uni…" at bounding box center [481, 508] width 416 height 273
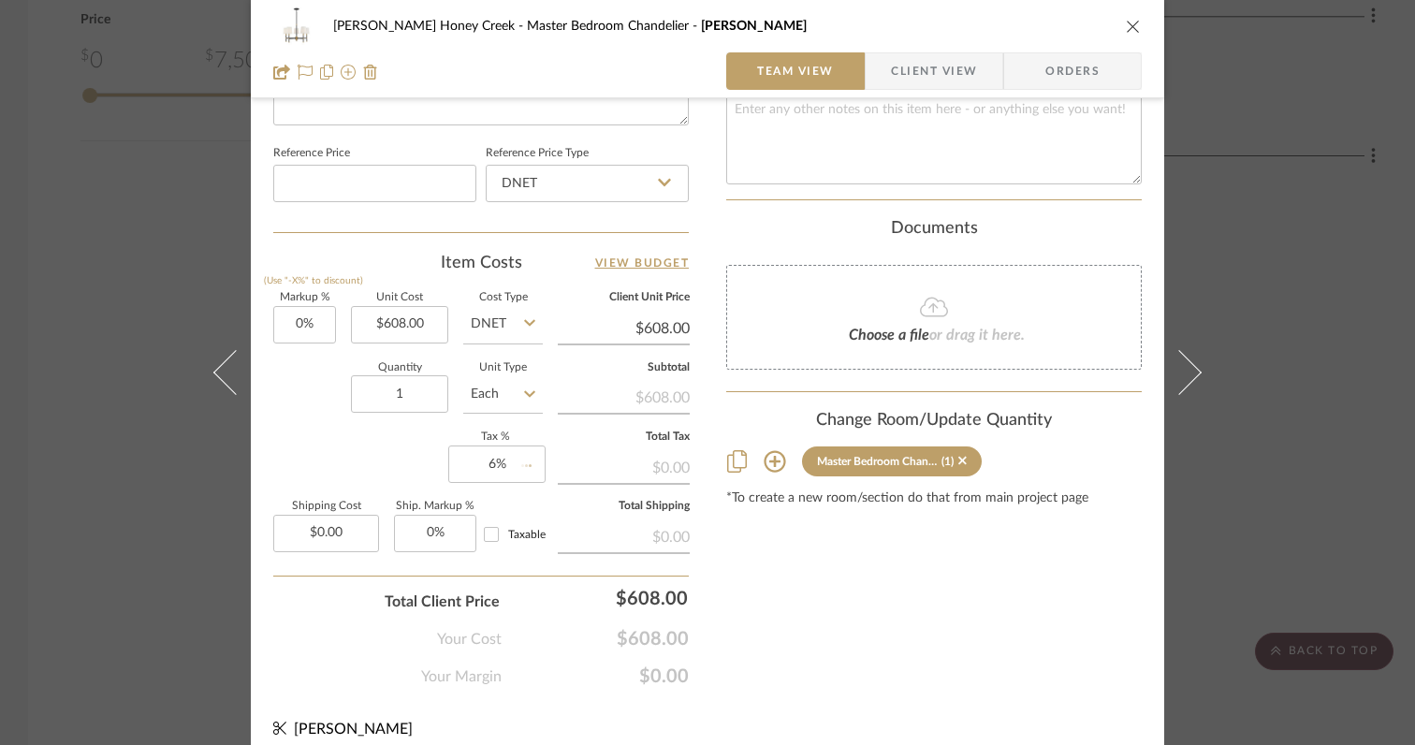
scroll to position [994, 0]
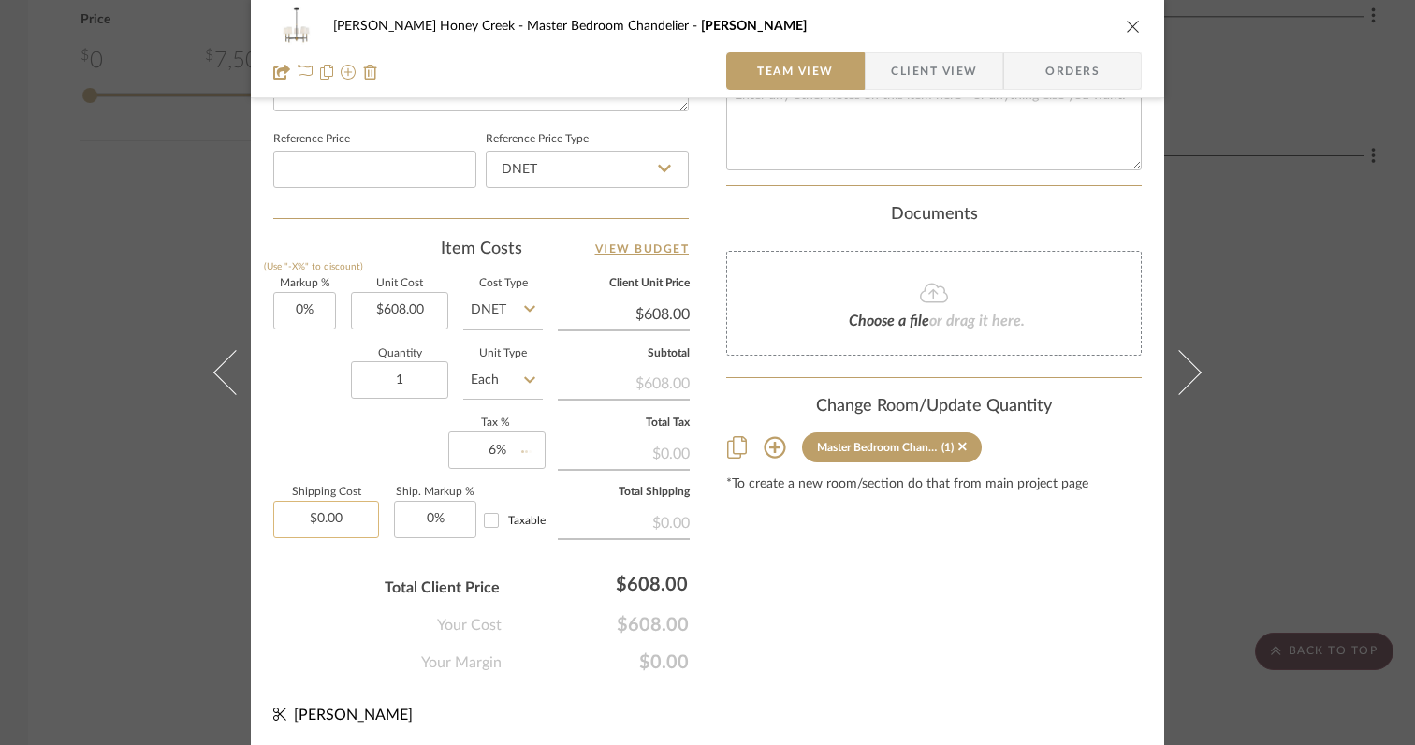
type input "0.00"
click at [344, 526] on input "0.00" at bounding box center [326, 519] width 106 height 37
type input "$64.00"
click at [335, 636] on div "Your Margin $0.00" at bounding box center [481, 654] width 416 height 37
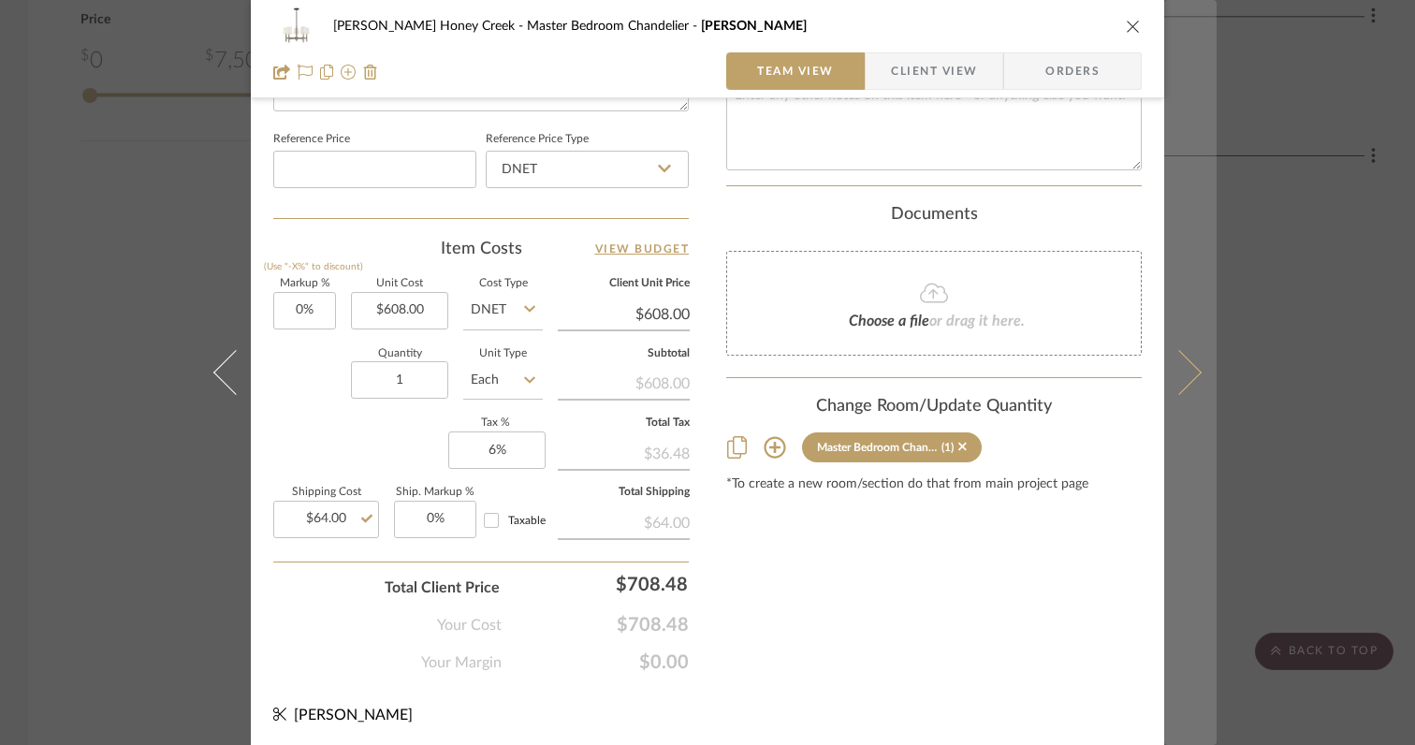
click at [1187, 378] on icon at bounding box center [1179, 372] width 45 height 45
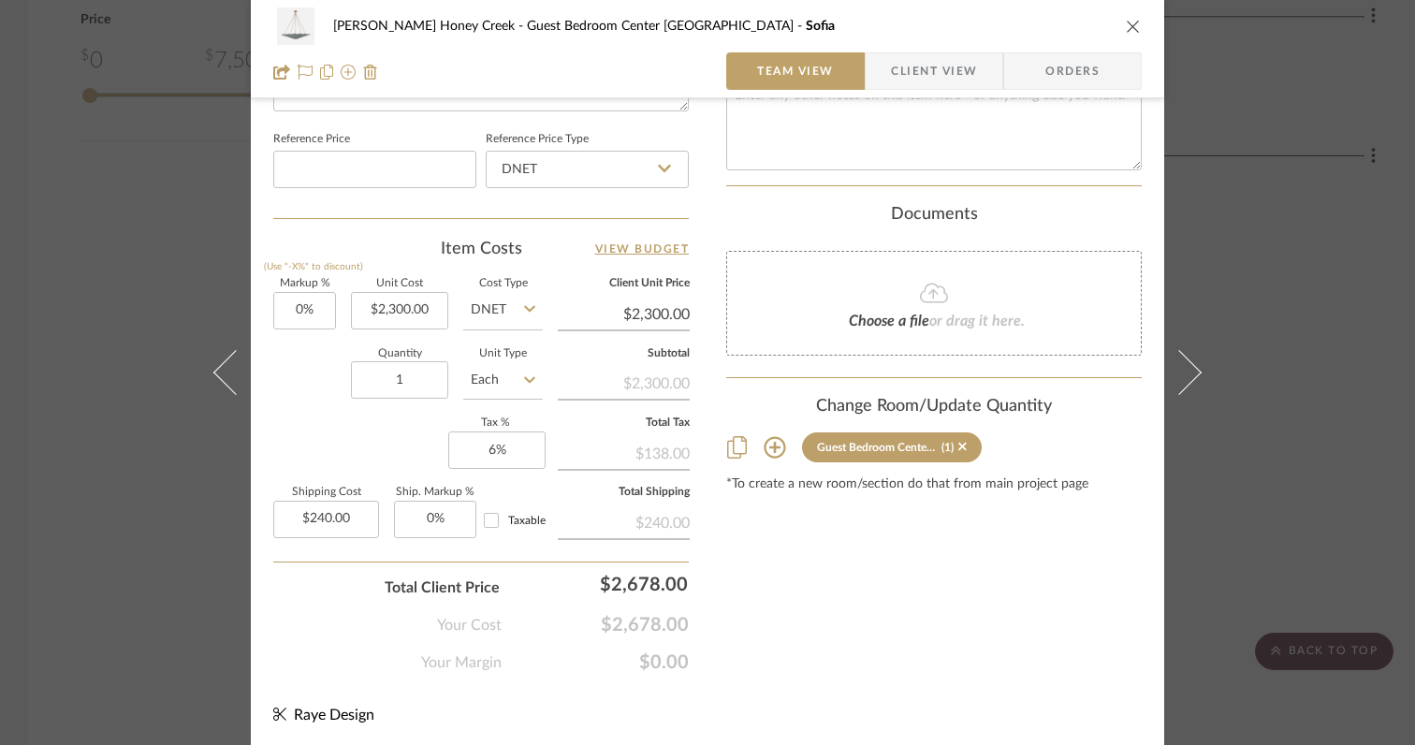
click at [1245, 388] on div "[PERSON_NAME] Honey Creek Guest Bedroom Center Mount Fixture Sofia Team View Cl…" at bounding box center [707, 372] width 1415 height 745
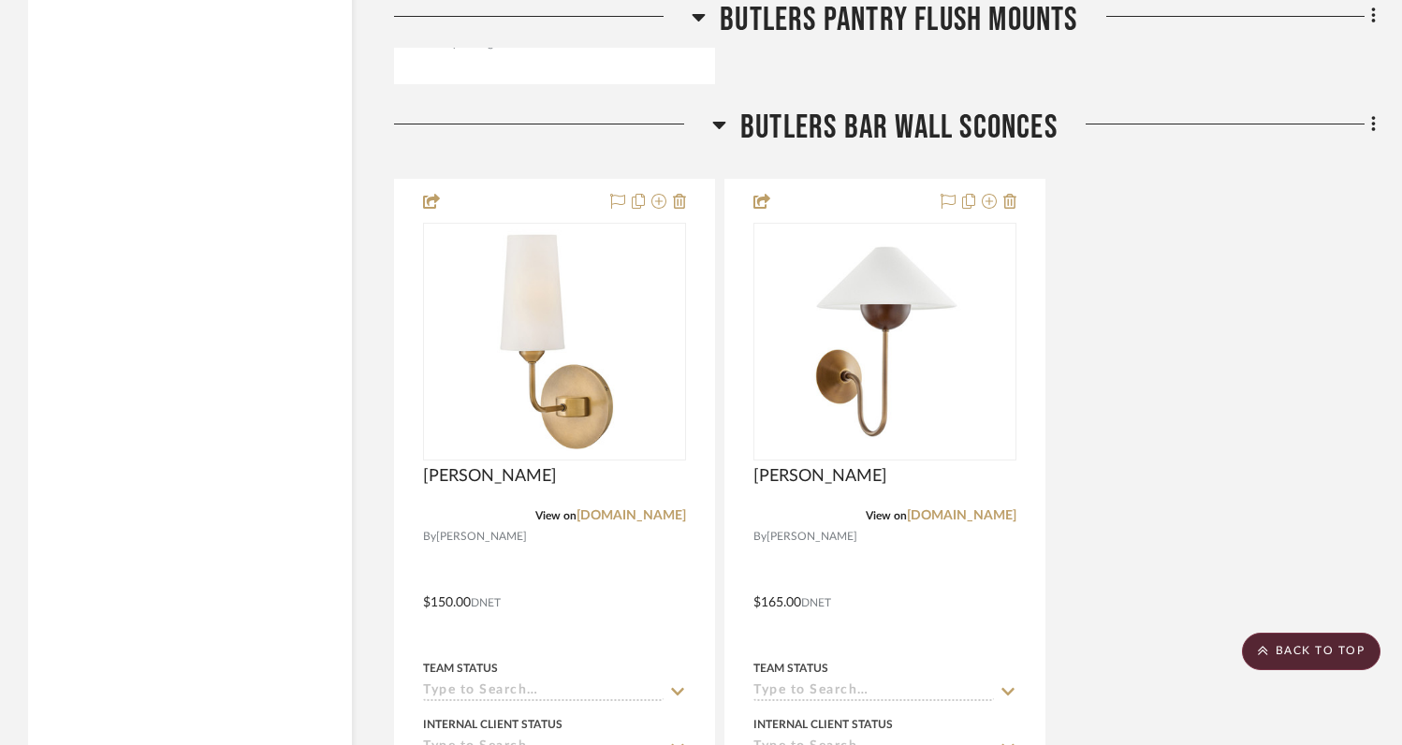
scroll to position [6688, 0]
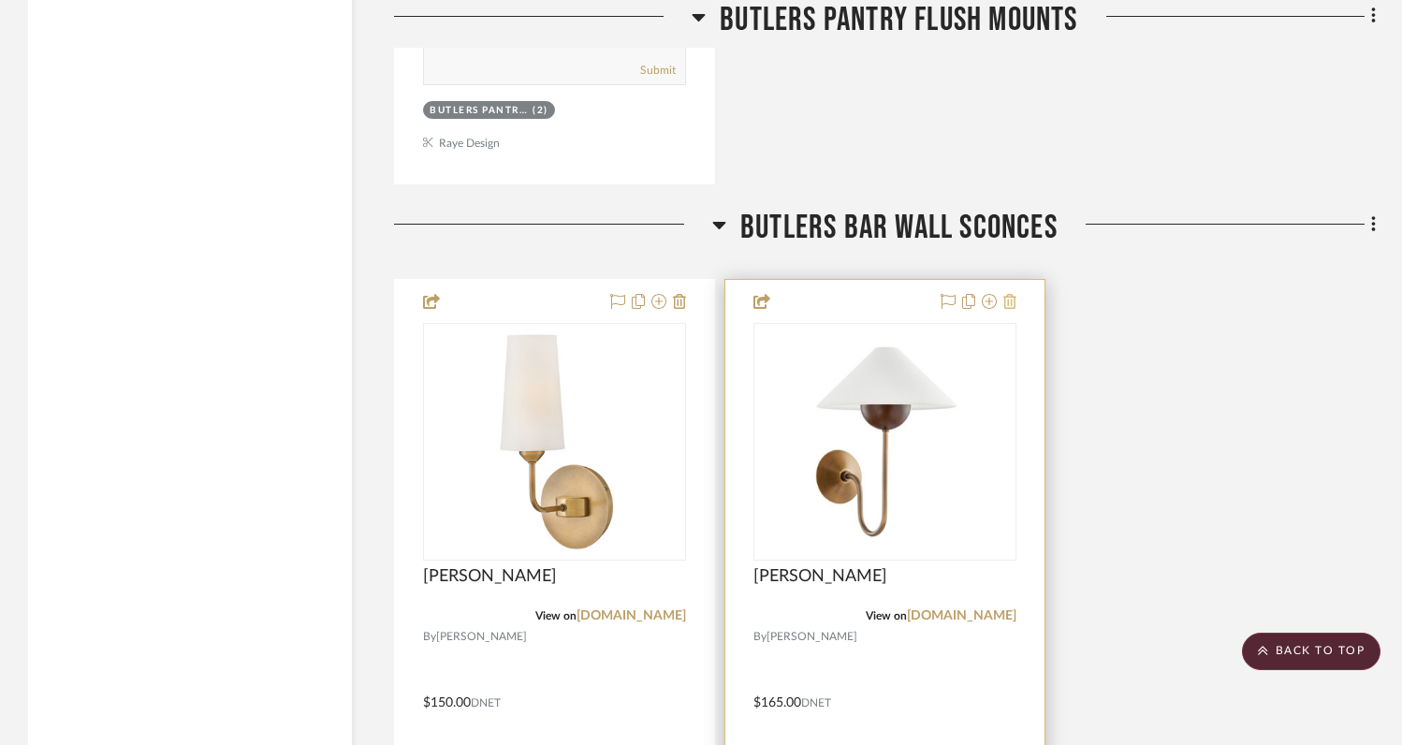
click at [1010, 299] on icon at bounding box center [1009, 301] width 13 height 15
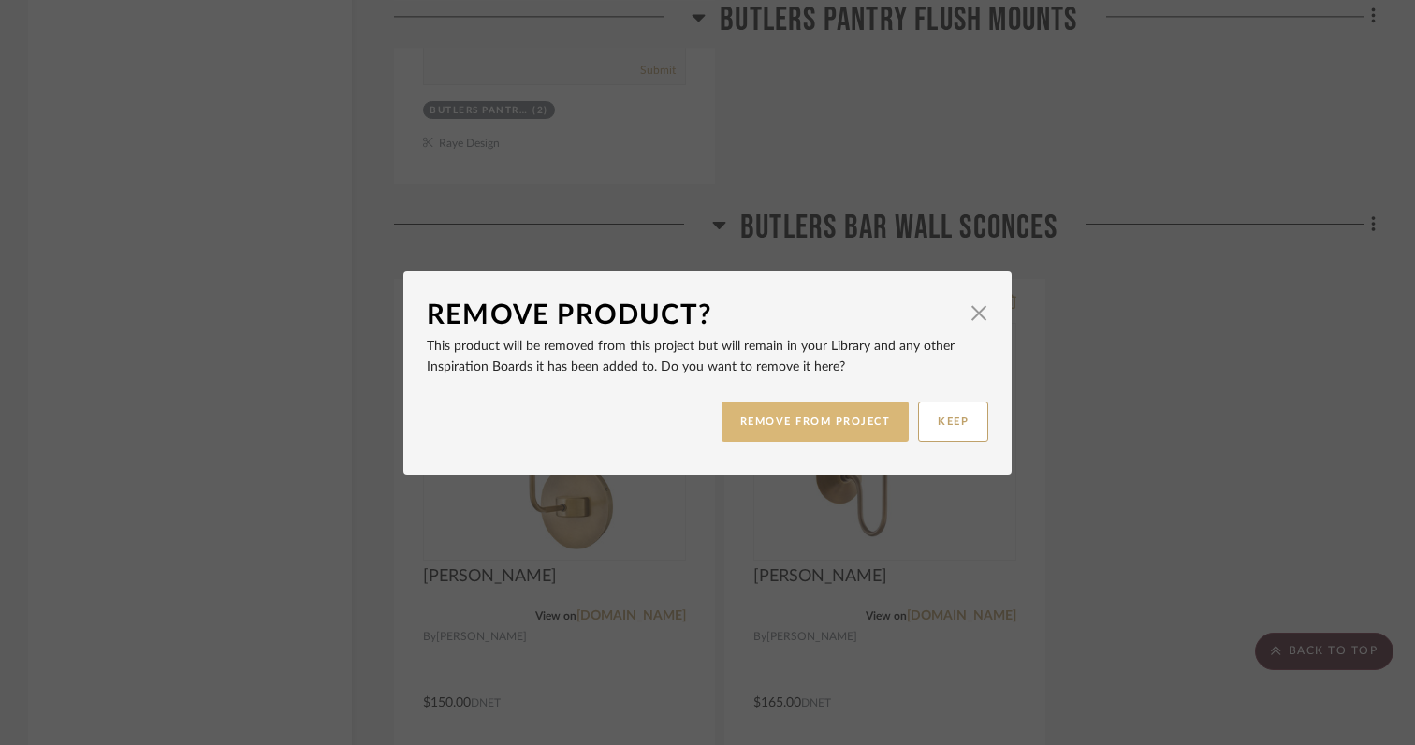
click at [775, 420] on button "REMOVE FROM PROJECT" at bounding box center [816, 421] width 188 height 40
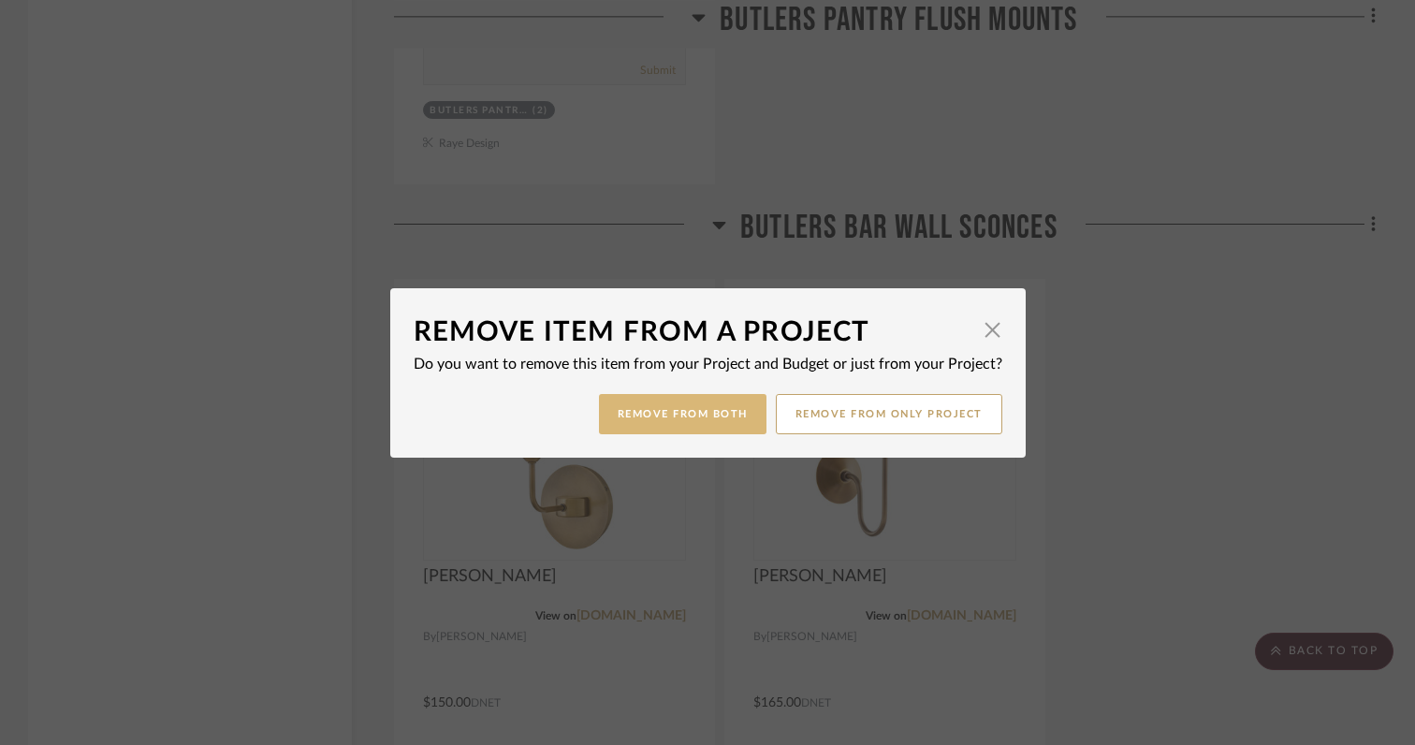
click at [697, 416] on button "Remove from Both" at bounding box center [683, 414] width 168 height 40
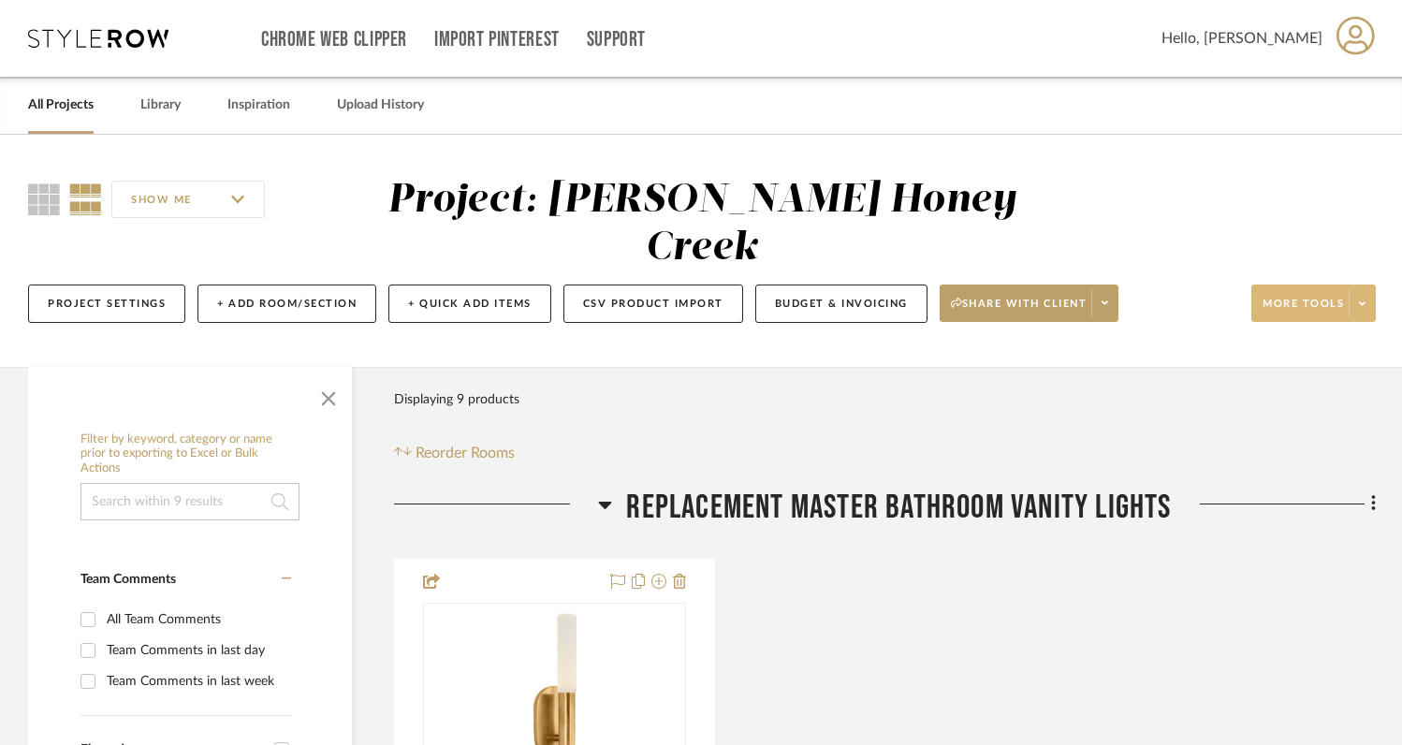
click at [1364, 309] on fa-icon at bounding box center [1362, 304] width 7 height 10
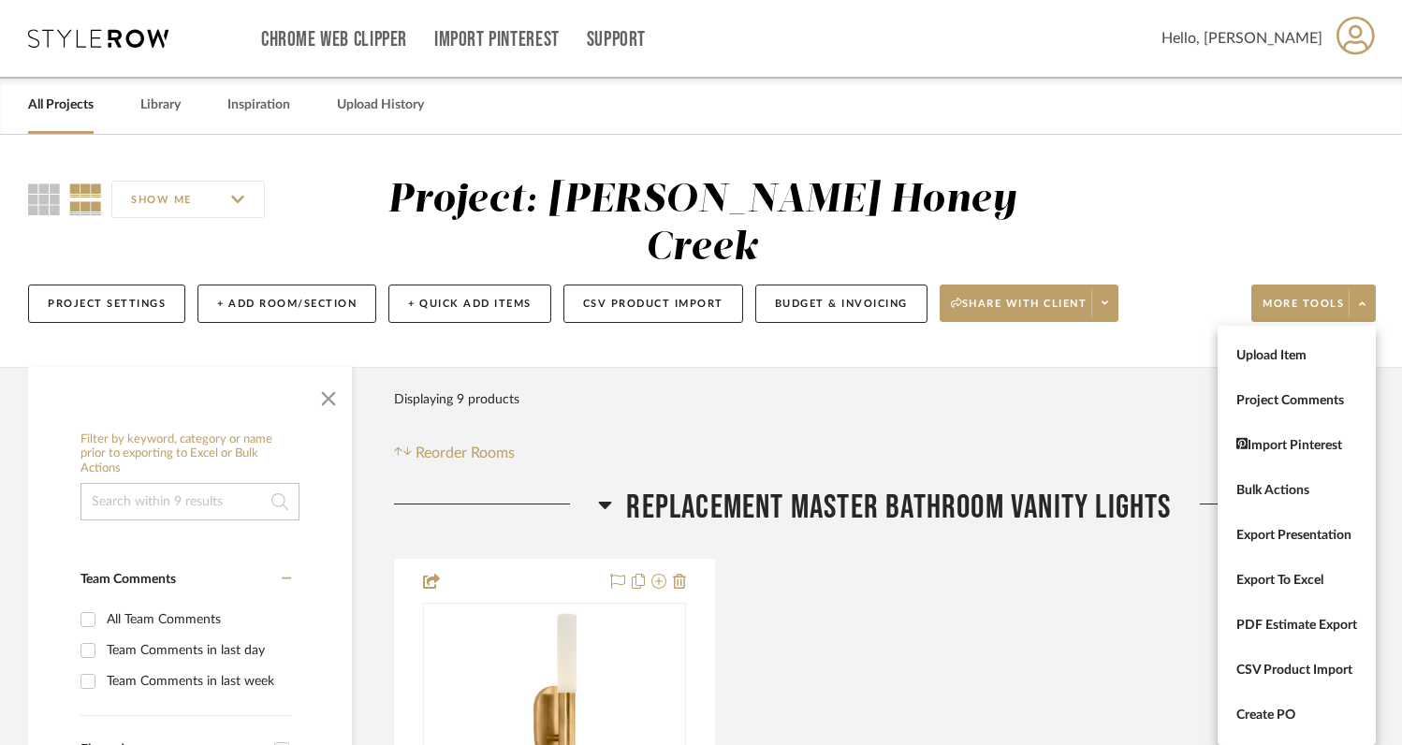
click at [1116, 360] on div at bounding box center [701, 372] width 1402 height 745
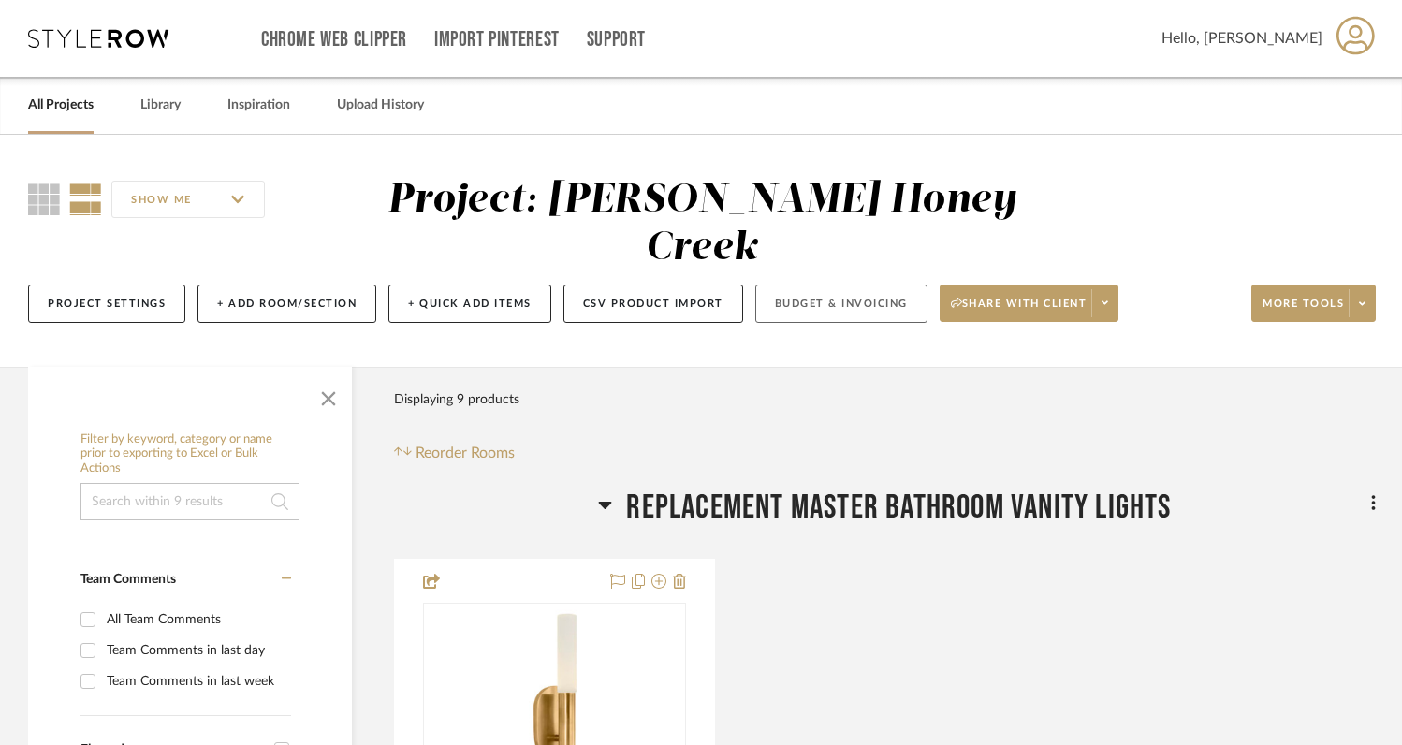
click at [883, 306] on button "Budget & Invoicing" at bounding box center [841, 304] width 172 height 38
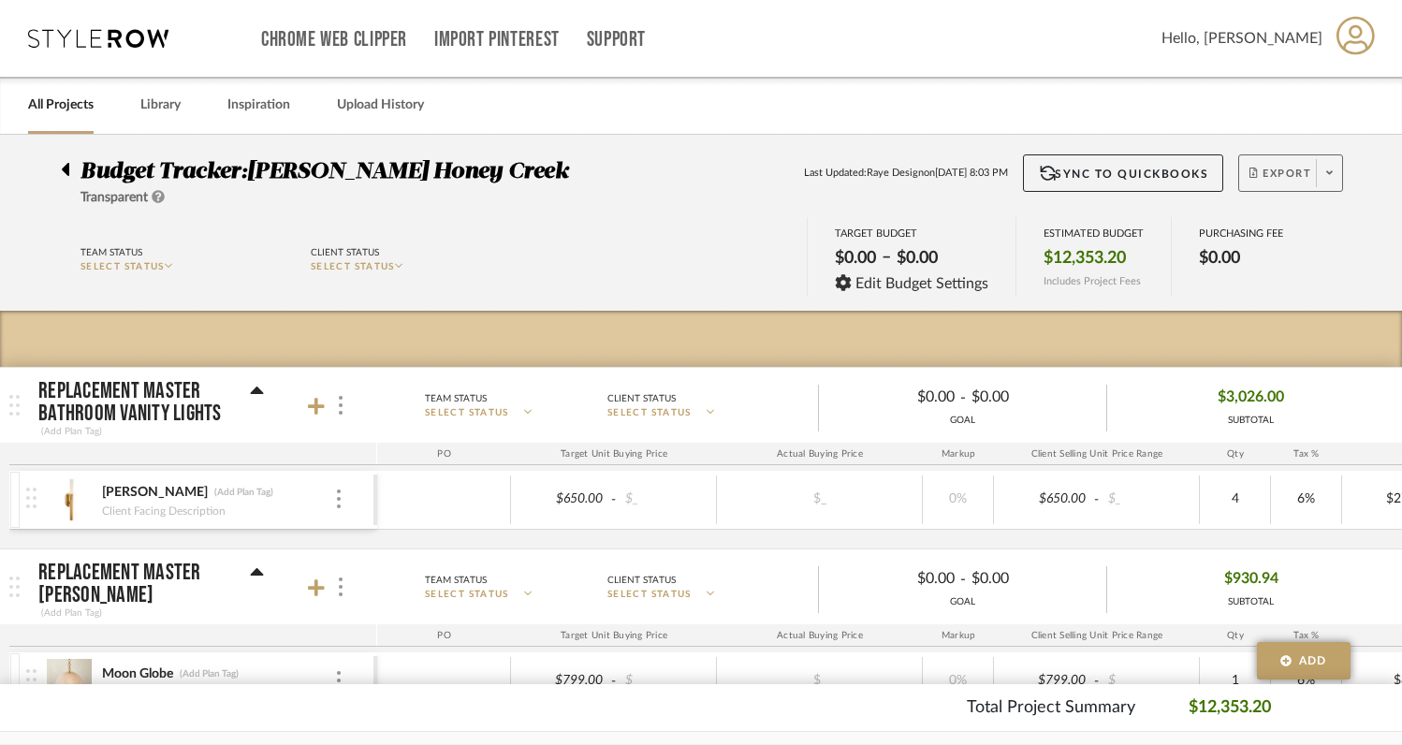
click at [1326, 162] on span at bounding box center [1329, 173] width 26 height 28
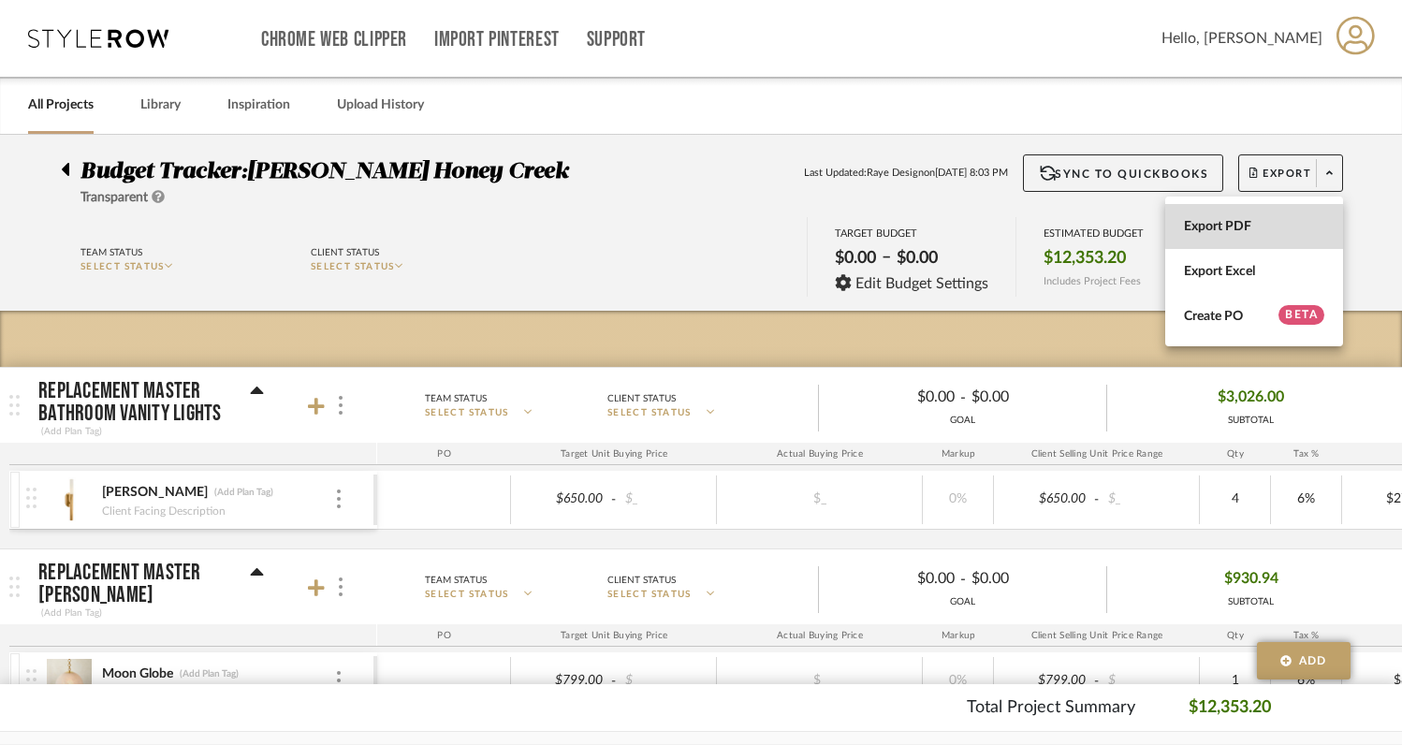
click at [1255, 219] on span "Export PDF" at bounding box center [1254, 227] width 140 height 16
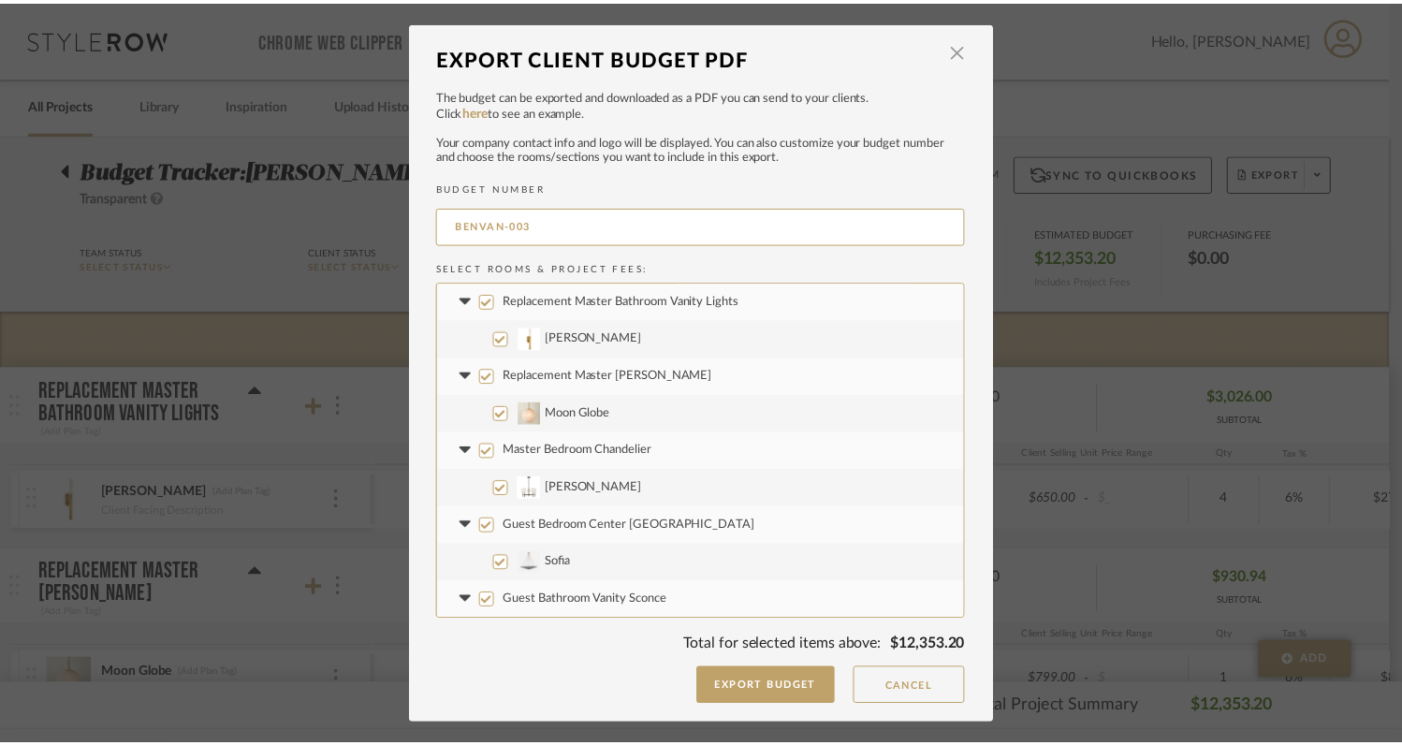
scroll to position [450, 0]
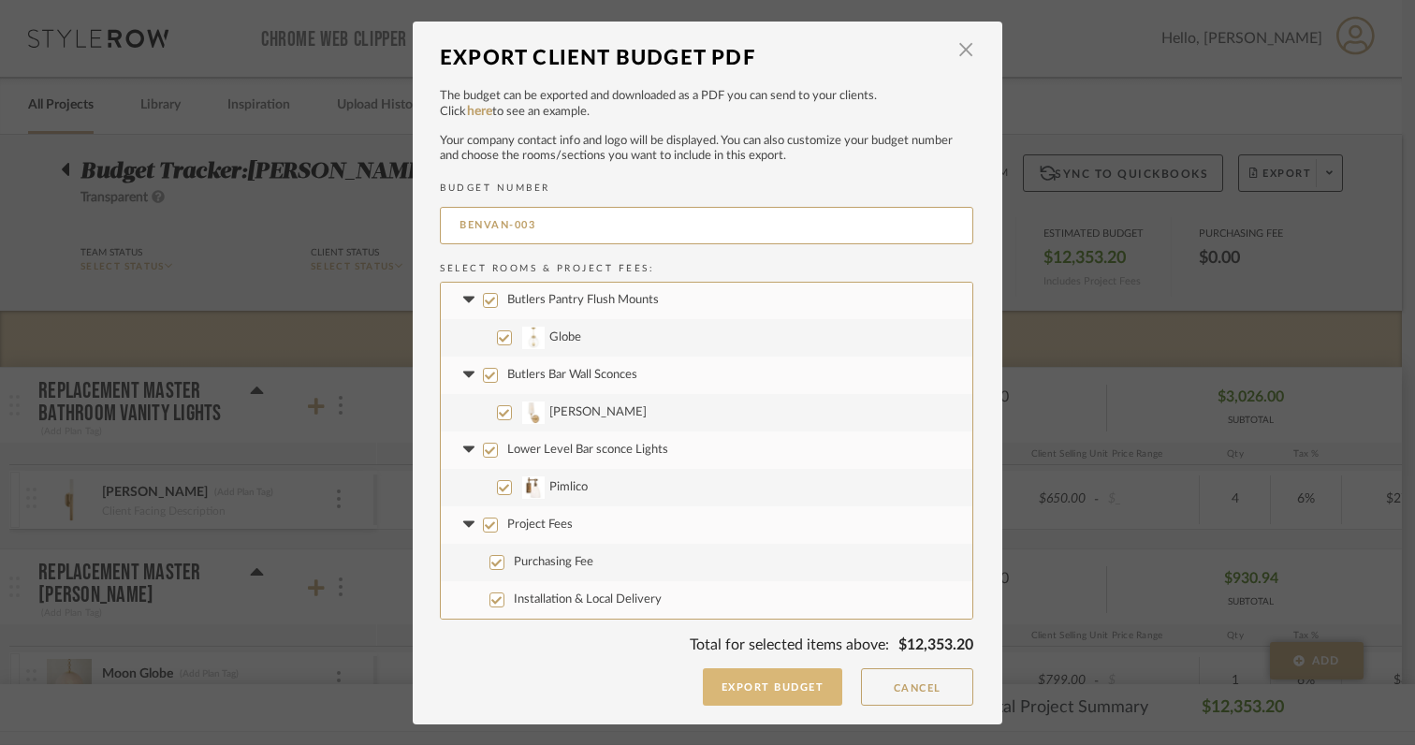
click at [734, 691] on button "Export Budget" at bounding box center [773, 686] width 140 height 37
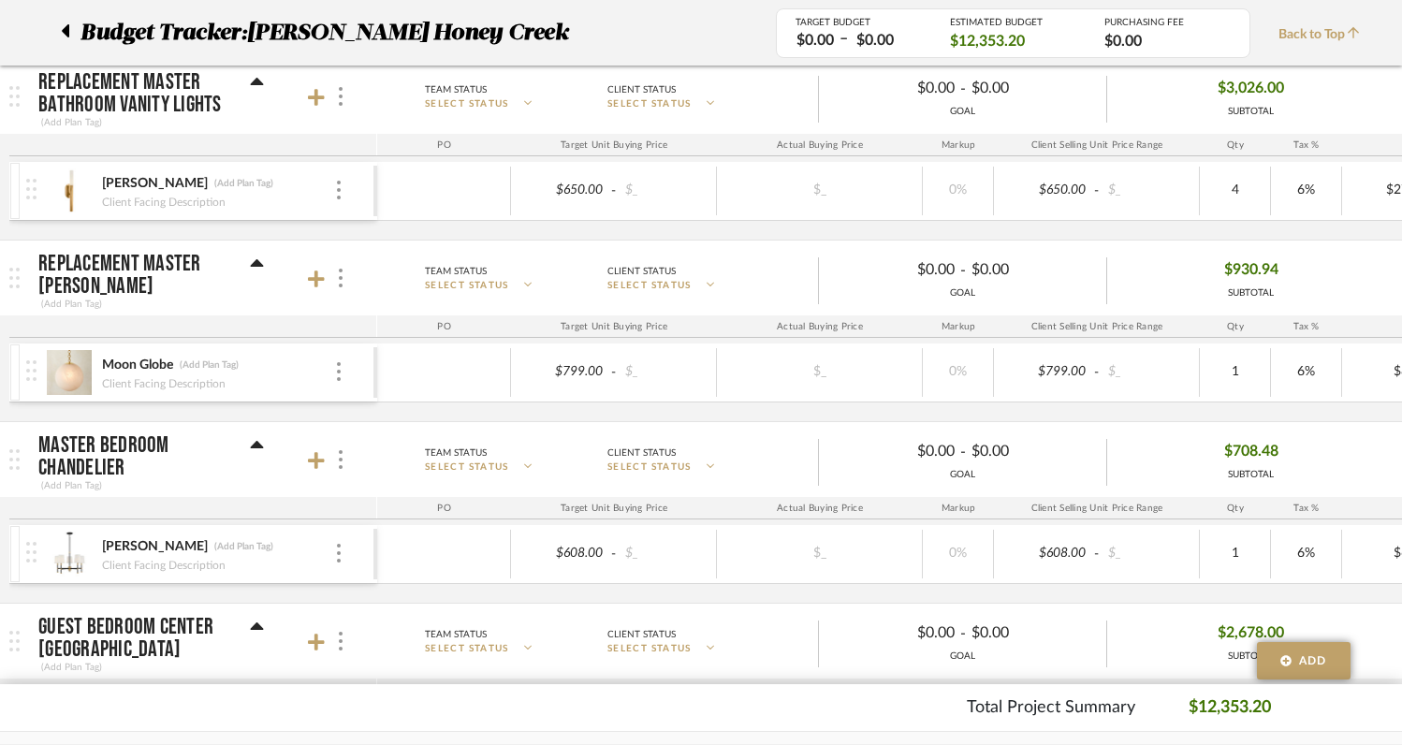
scroll to position [0, 0]
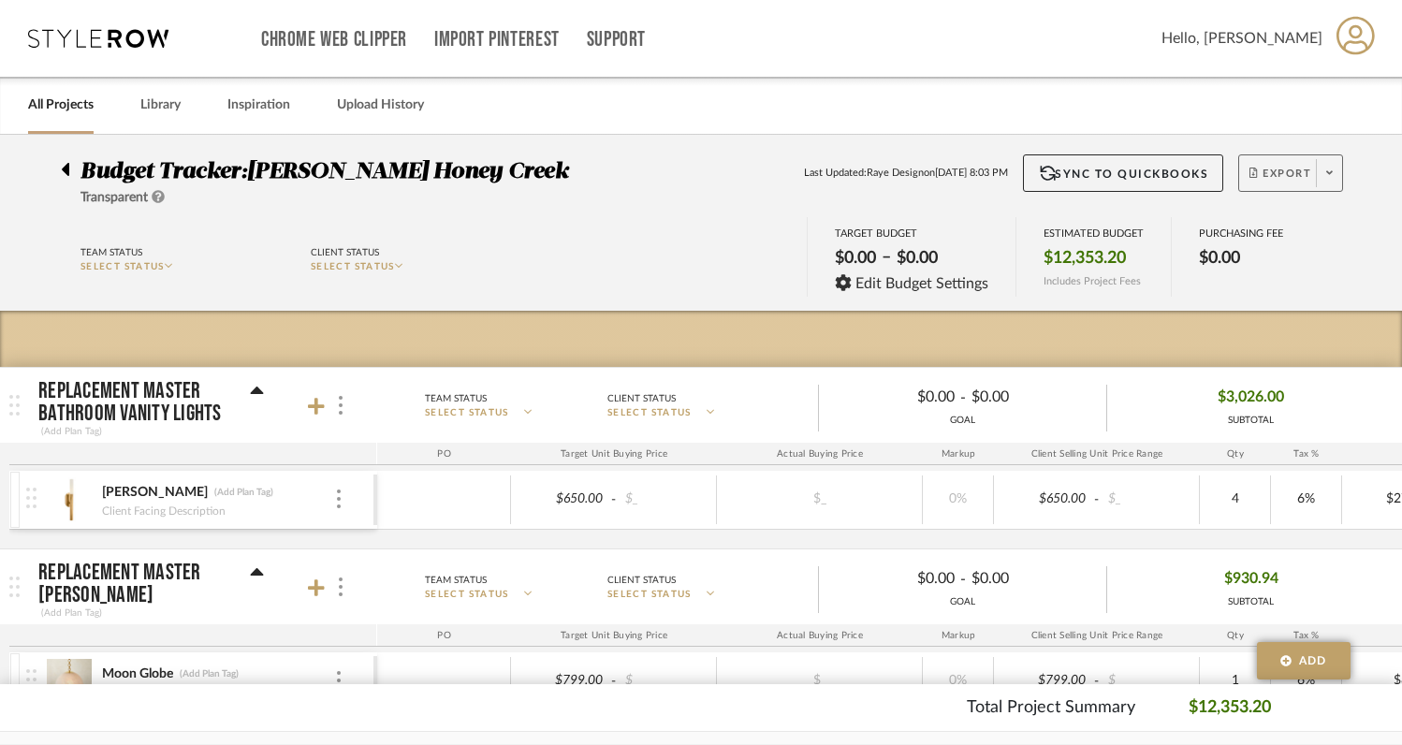
click at [1326, 183] on span at bounding box center [1329, 173] width 26 height 28
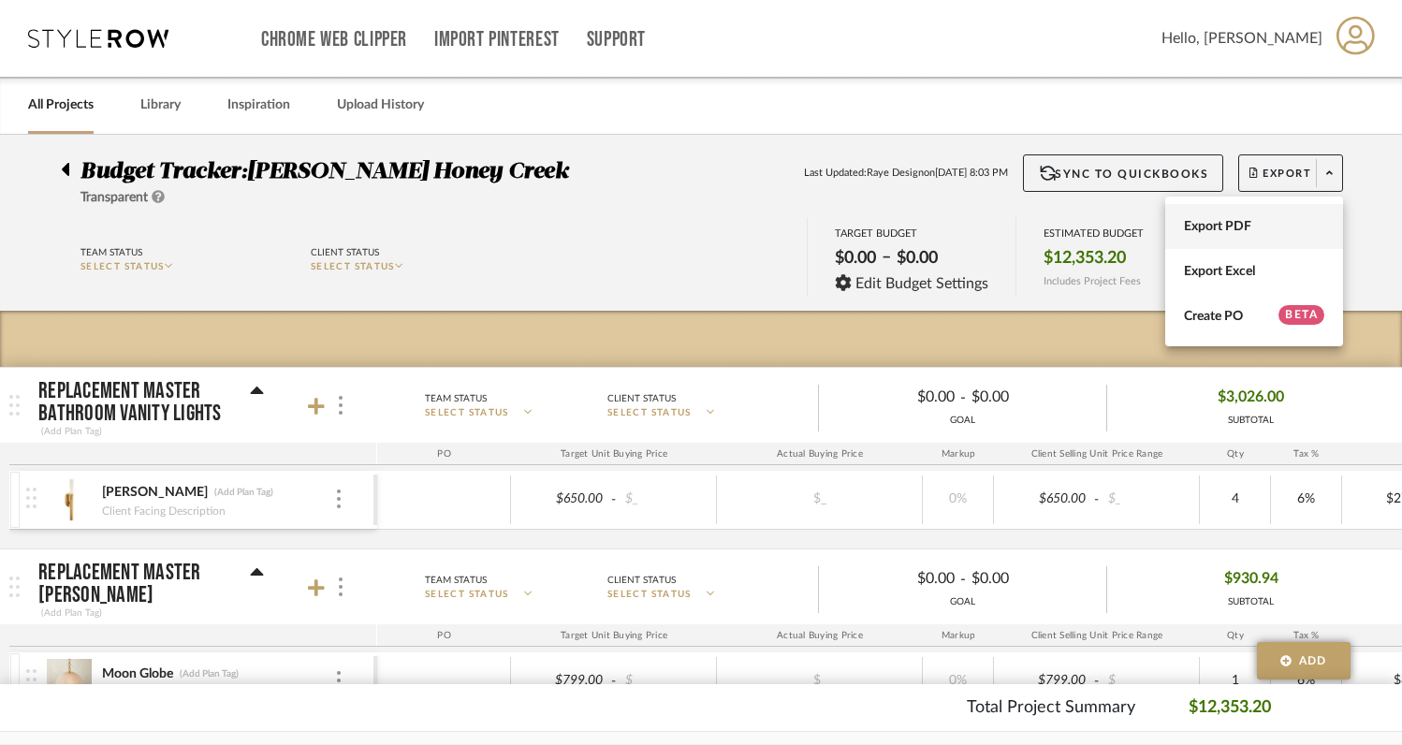
click at [1229, 225] on span "Export PDF" at bounding box center [1254, 227] width 140 height 16
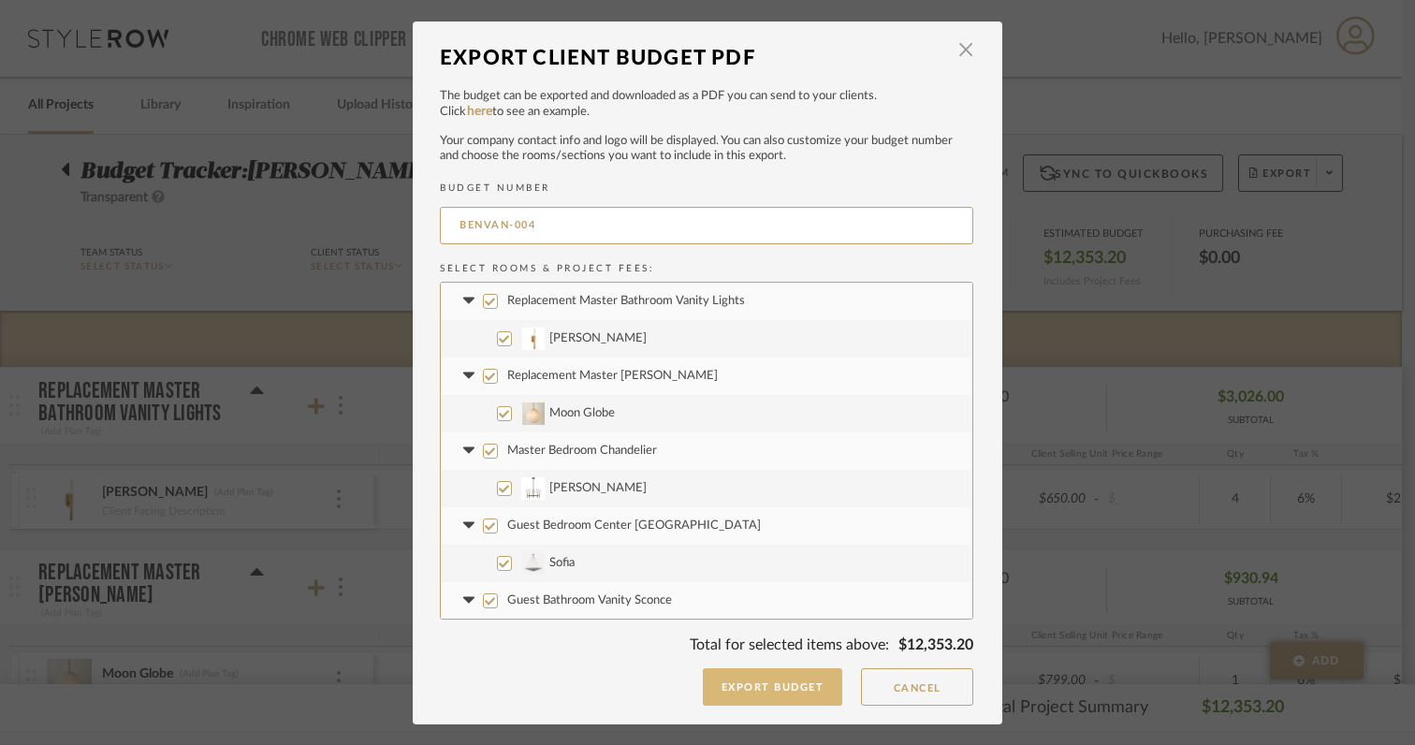
click at [750, 689] on button "Export Budget" at bounding box center [773, 686] width 140 height 37
